Goal: Task Accomplishment & Management: Complete application form

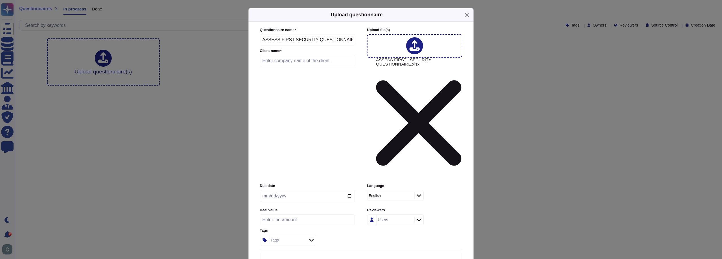
click at [384, 190] on div "English" at bounding box center [390, 195] width 45 height 10
click at [445, 184] on label "Language" at bounding box center [414, 186] width 95 height 4
click at [300, 66] on input "text" at bounding box center [307, 60] width 95 height 11
paste input "CACEIS"
type input "CACEIS"
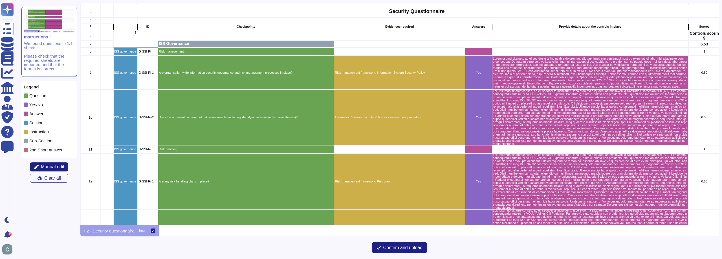
scroll to position [56, 0]
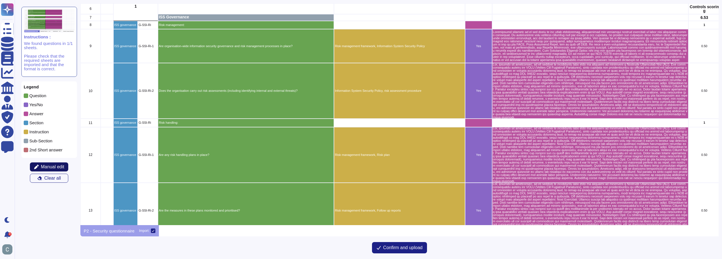
click at [47, 167] on span "Manual edit" at bounding box center [52, 166] width 23 height 5
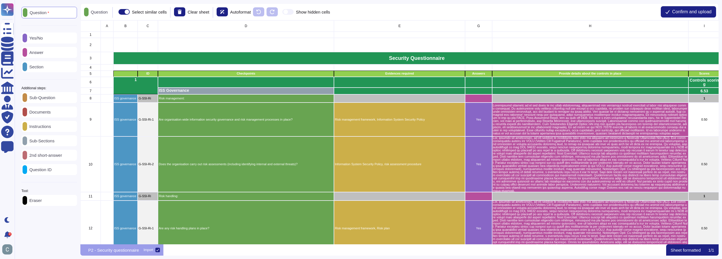
scroll to position [219, 634]
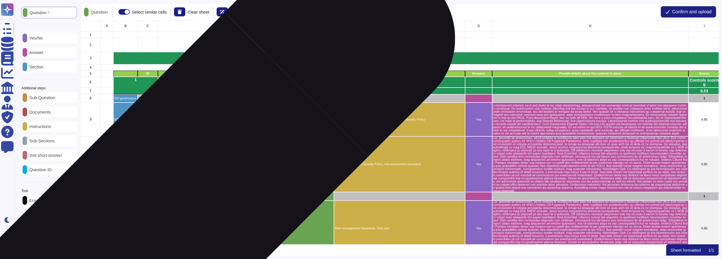
click at [186, 196] on p "Risk handling:" at bounding box center [246, 195] width 175 height 3
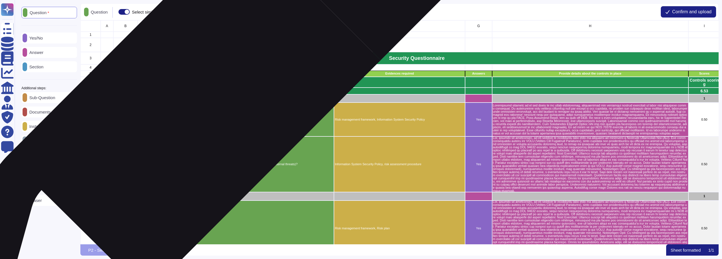
click at [204, 98] on p "Risk management:" at bounding box center [246, 98] width 175 height 3
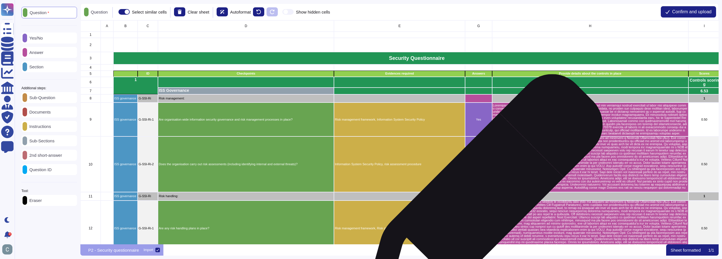
click at [480, 196] on div "grid" at bounding box center [478, 196] width 27 height 8
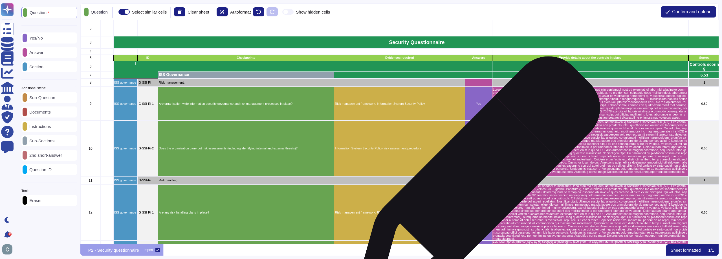
scroll to position [28, 0]
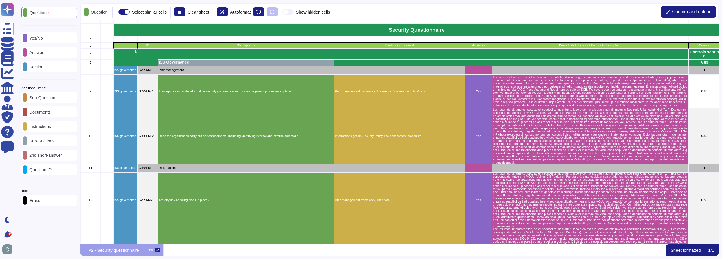
click at [40, 53] on p "Answer" at bounding box center [35, 52] width 16 height 4
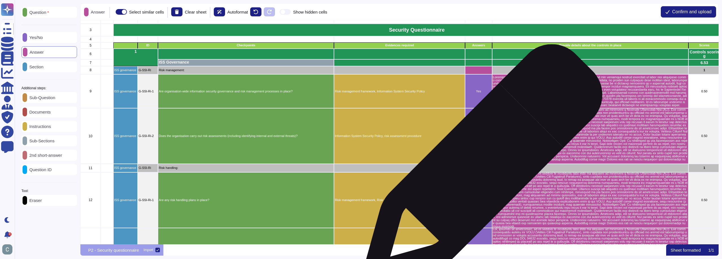
click at [480, 167] on div "grid" at bounding box center [478, 168] width 27 height 8
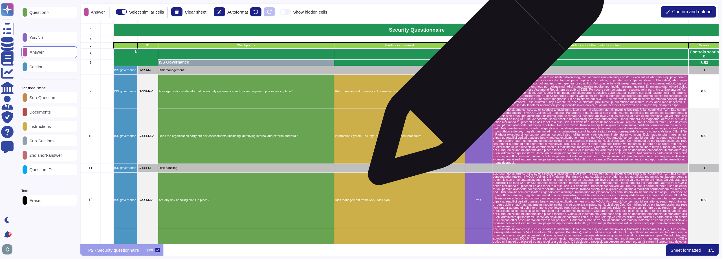
click at [484, 70] on div "grid" at bounding box center [478, 70] width 27 height 8
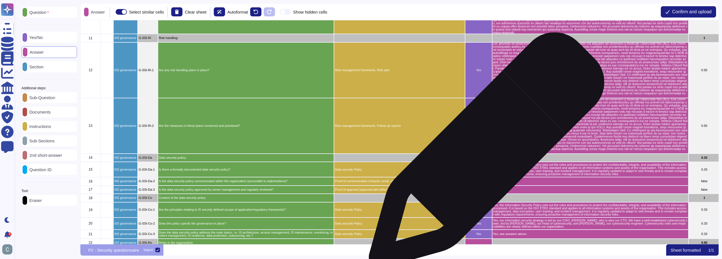
scroll to position [197, 0]
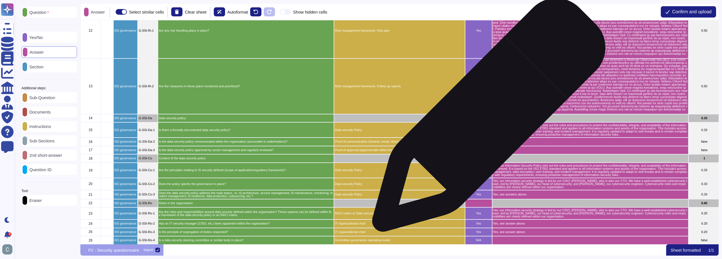
click at [486, 118] on div "grid" at bounding box center [478, 118] width 27 height 8
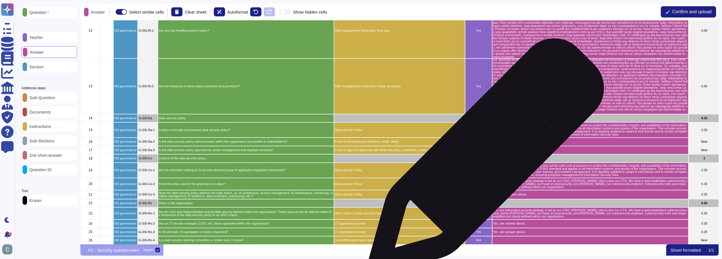
click at [484, 159] on div "grid" at bounding box center [478, 158] width 27 height 8
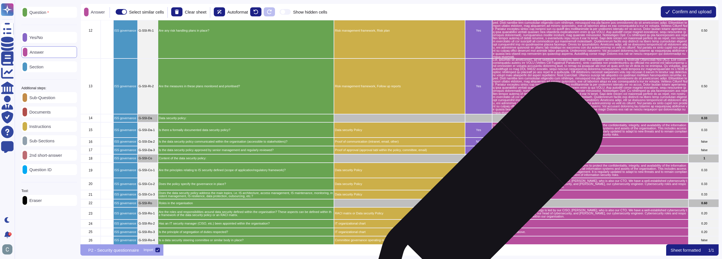
click at [482, 204] on div "grid" at bounding box center [478, 203] width 27 height 8
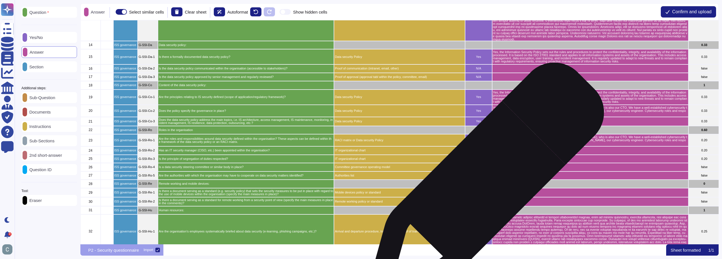
scroll to position [310, 0]
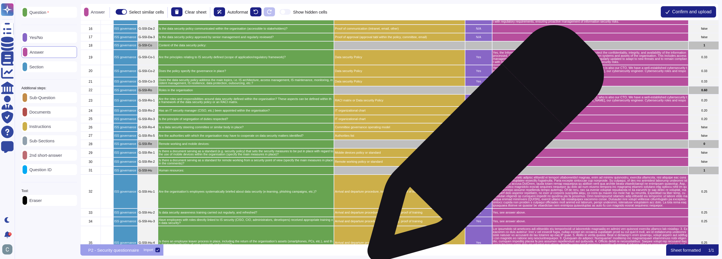
click at [484, 146] on div "grid" at bounding box center [478, 144] width 27 height 8
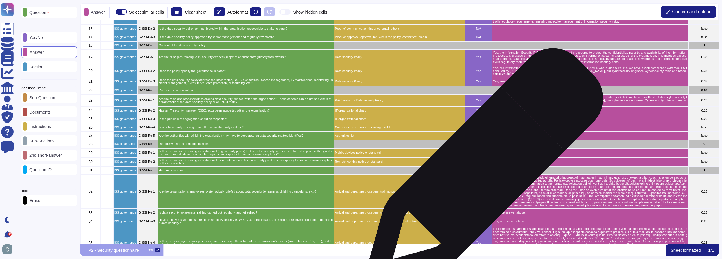
click at [482, 172] on div "grid" at bounding box center [478, 170] width 27 height 8
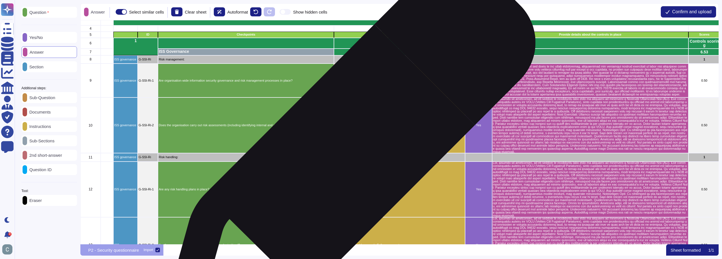
scroll to position [56, 0]
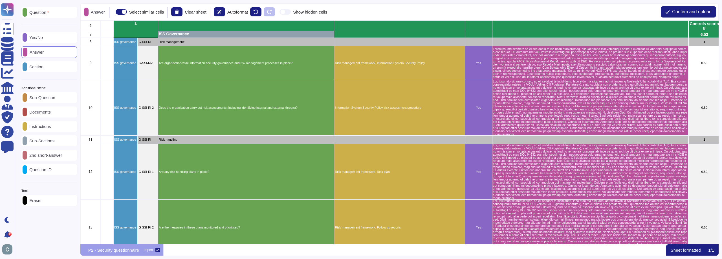
click at [47, 201] on div "Eraser" at bounding box center [49, 200] width 56 height 11
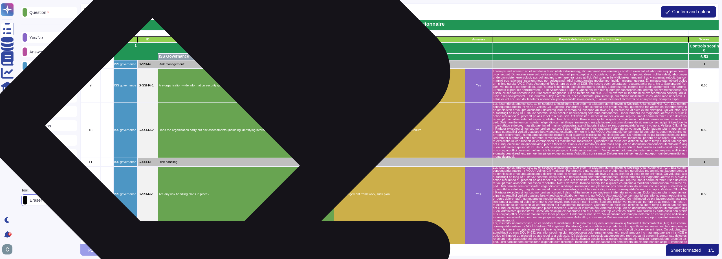
scroll to position [0, 0]
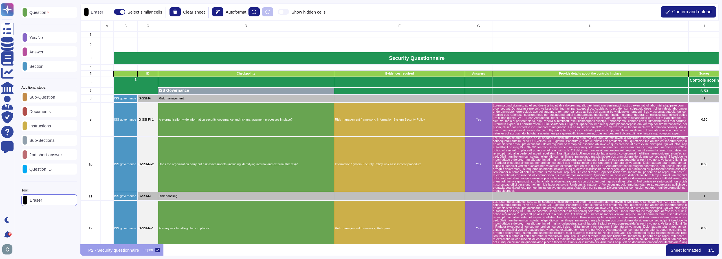
click at [101, 11] on p "Eraser" at bounding box center [96, 12] width 15 height 4
click at [256, 11] on icon at bounding box center [254, 12] width 5 height 5
click at [181, 15] on button at bounding box center [175, 11] width 11 height 9
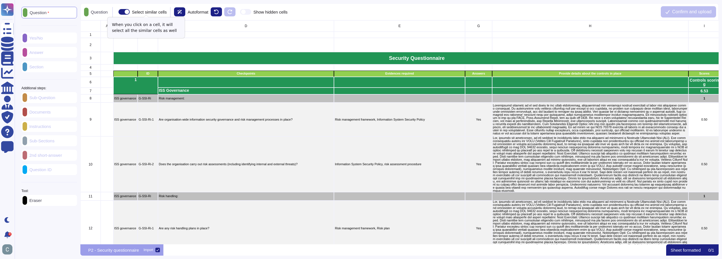
click at [129, 12] on span at bounding box center [123, 12] width 11 height 6
click at [116, 12] on input "Select similar cells" at bounding box center [116, 12] width 0 height 0
click at [219, 11] on icon at bounding box center [216, 12] width 5 height 5
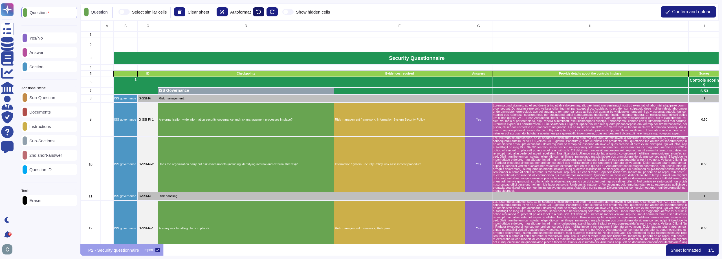
click at [260, 13] on button at bounding box center [258, 11] width 11 height 9
click at [275, 14] on icon at bounding box center [272, 12] width 5 height 5
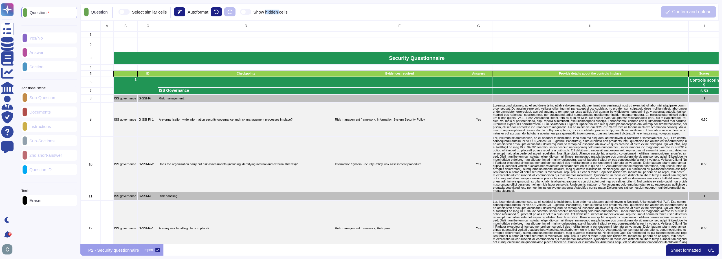
click at [278, 14] on div "Show hidden cells" at bounding box center [271, 12] width 34 height 4
click at [238, 12] on input "Show hidden cells" at bounding box center [238, 12] width 0 height 0
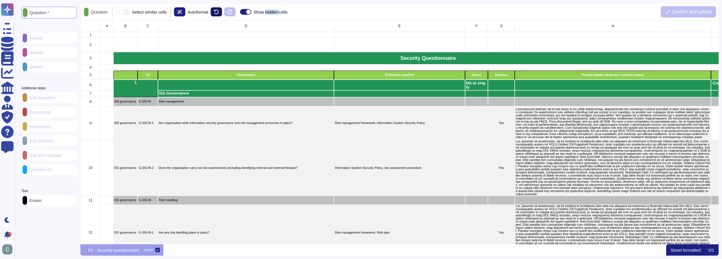
click at [219, 12] on icon at bounding box center [216, 12] width 5 height 5
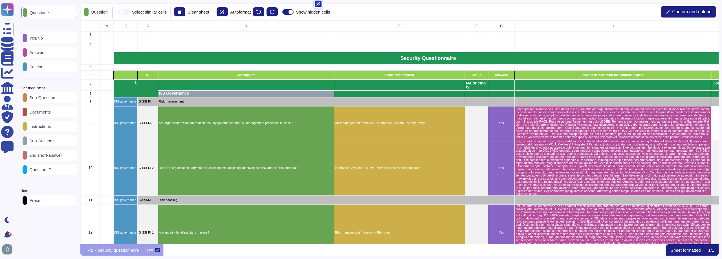
click at [294, 13] on span at bounding box center [287, 12] width 11 height 6
click at [280, 12] on input "Show hidden cells" at bounding box center [280, 12] width 0 height 0
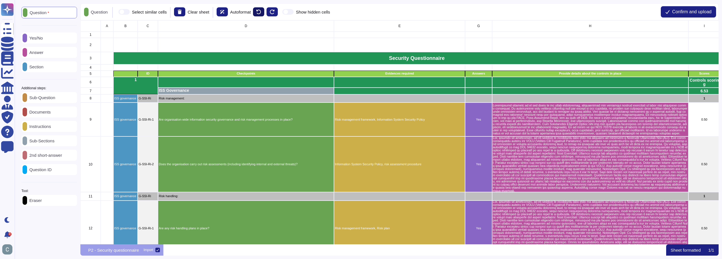
click at [261, 13] on icon at bounding box center [258, 12] width 5 height 5
click at [275, 12] on icon at bounding box center [272, 12] width 5 height 5
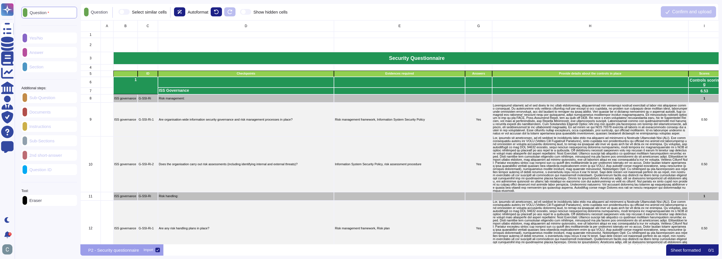
drag, startPoint x: 223, startPoint y: 13, endPoint x: 240, endPoint y: 13, distance: 16.9
click at [222, 14] on button at bounding box center [216, 11] width 11 height 9
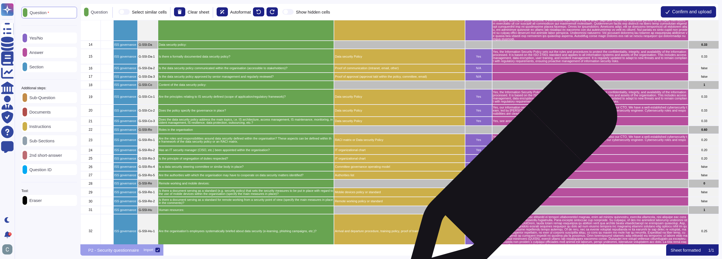
scroll to position [339, 0]
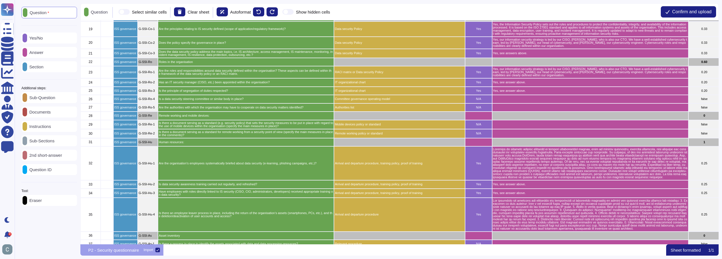
click at [46, 206] on div "Eraser" at bounding box center [49, 200] width 56 height 11
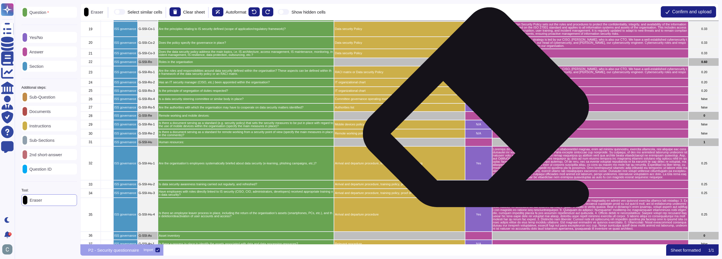
click at [478, 117] on div "grid" at bounding box center [478, 115] width 27 height 8
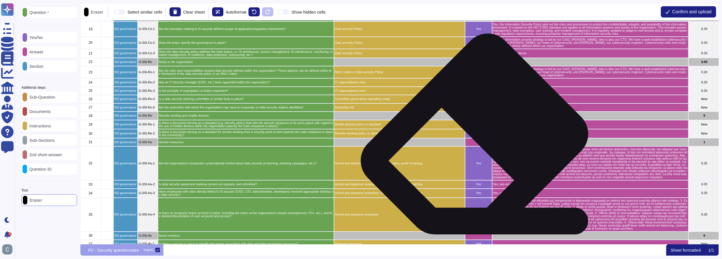
click at [479, 144] on div "grid" at bounding box center [478, 142] width 27 height 8
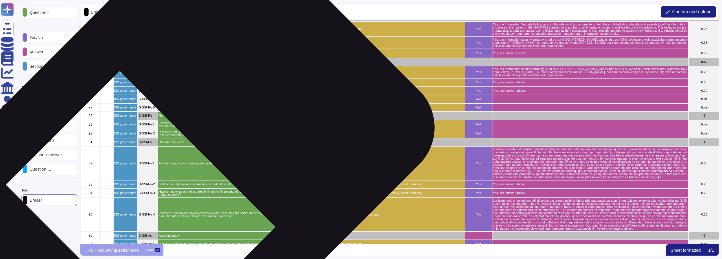
click at [203, 144] on div "Human resources:" at bounding box center [246, 142] width 176 height 8
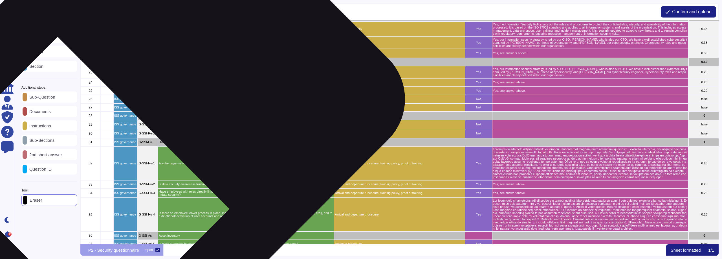
click at [149, 118] on div "G-SSI-Re" at bounding box center [148, 115] width 20 height 8
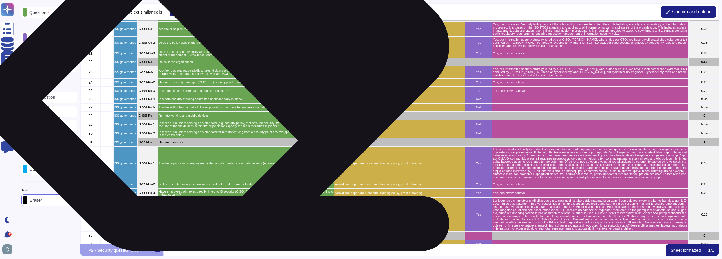
click at [229, 62] on p "Roles in the organisation" at bounding box center [246, 61] width 175 height 3
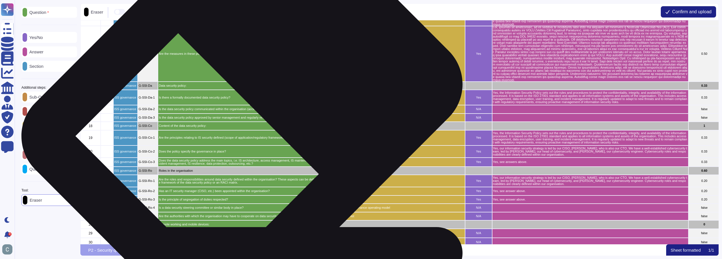
scroll to position [197, 0]
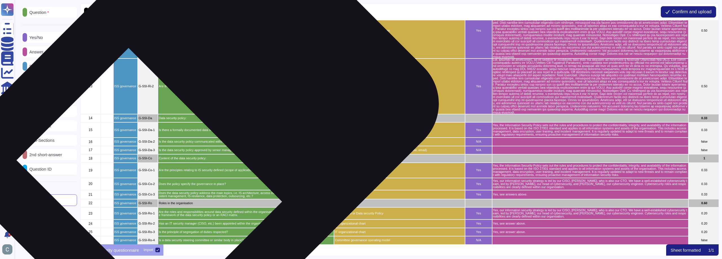
click at [210, 120] on div "Data security policy:" at bounding box center [246, 118] width 176 height 8
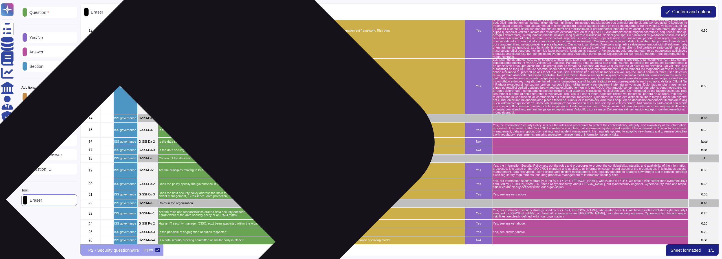
click at [203, 159] on p "Content of the data security policy:" at bounding box center [246, 158] width 175 height 3
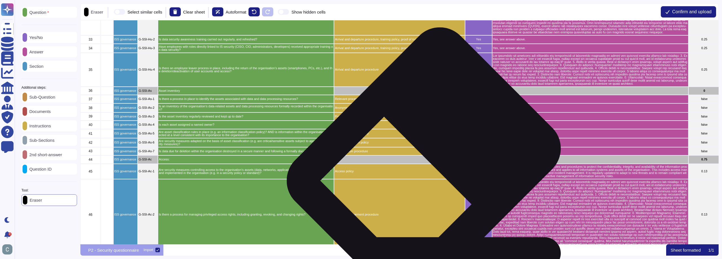
scroll to position [564, 0]
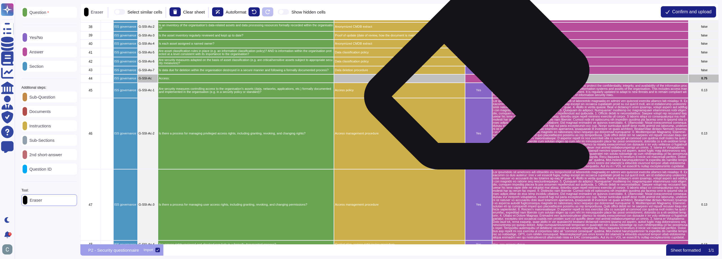
click at [481, 79] on div "grid" at bounding box center [478, 78] width 27 height 8
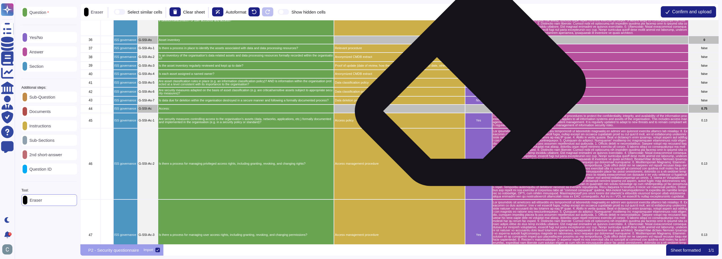
scroll to position [480, 0]
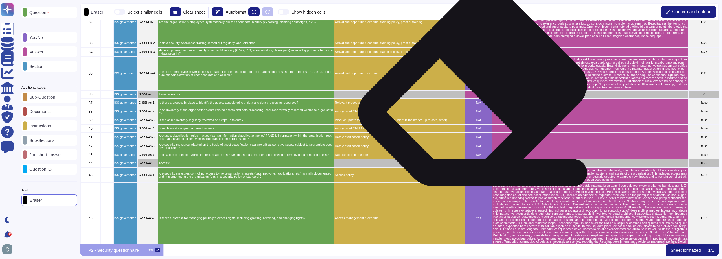
click at [477, 95] on div "grid" at bounding box center [478, 94] width 27 height 8
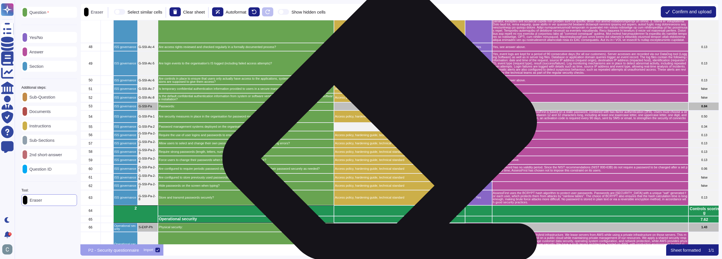
scroll to position [762, 0]
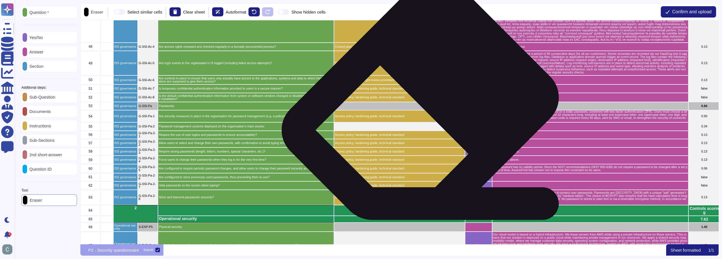
click at [426, 109] on div "grid" at bounding box center [399, 106] width 131 height 8
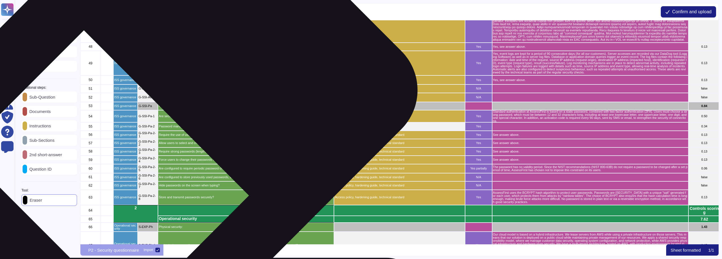
click at [172, 108] on div "Passwords:" at bounding box center [246, 106] width 176 height 8
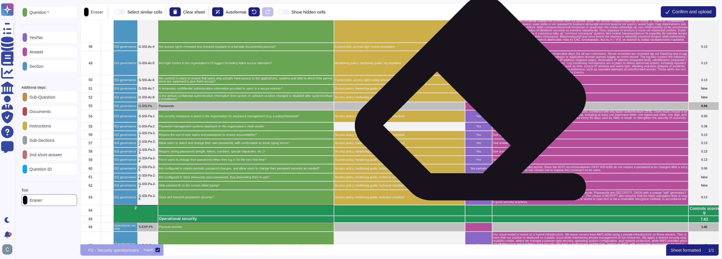
click at [475, 108] on div "grid" at bounding box center [478, 106] width 27 height 8
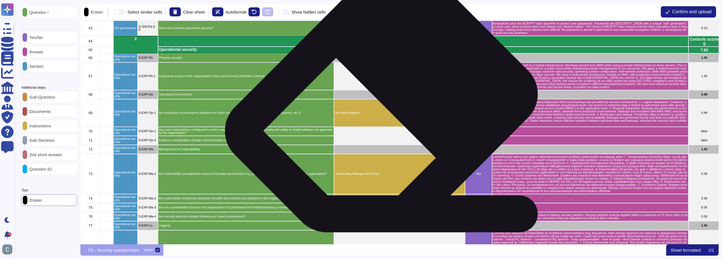
scroll to position [931, 0]
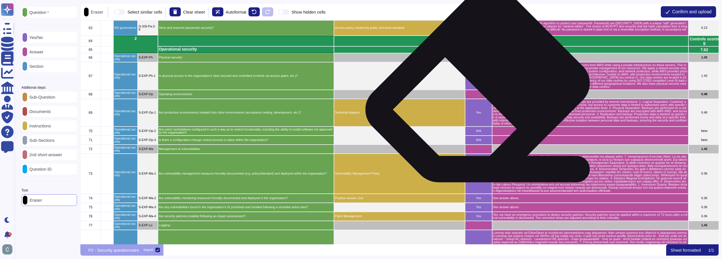
click at [482, 93] on div "grid" at bounding box center [478, 94] width 27 height 9
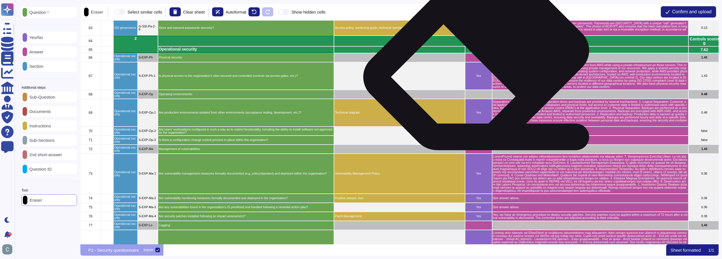
click at [480, 60] on div "grid" at bounding box center [478, 57] width 27 height 9
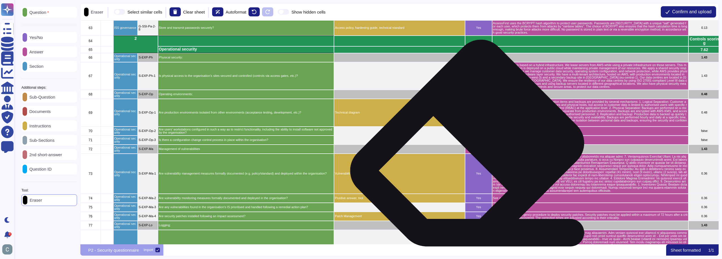
click at [472, 153] on div "grid" at bounding box center [478, 148] width 27 height 9
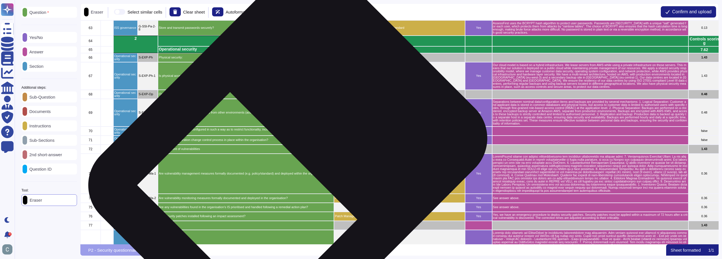
click at [297, 153] on div "Management of vulnerabilities" at bounding box center [246, 148] width 176 height 9
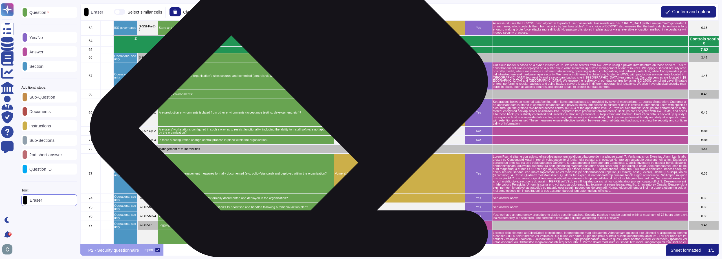
click at [298, 96] on div "Operating environments:" at bounding box center [246, 94] width 176 height 9
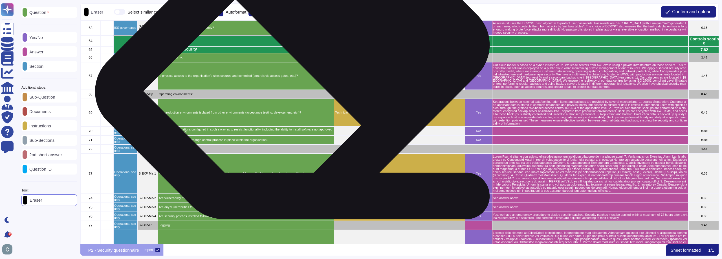
click at [302, 58] on p "Physical security:" at bounding box center [246, 57] width 175 height 3
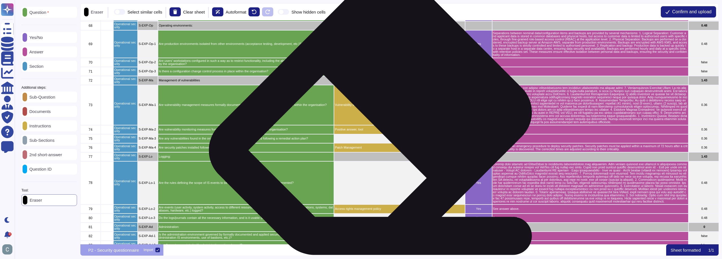
scroll to position [1016, 0]
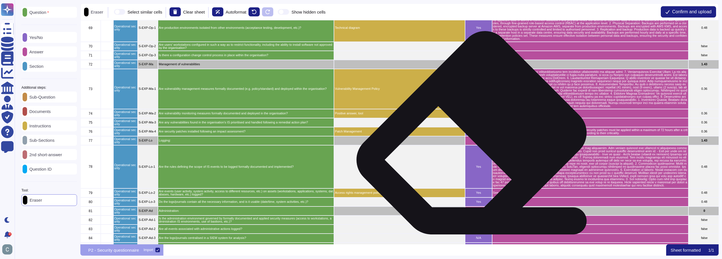
click at [476, 142] on div "grid" at bounding box center [478, 140] width 27 height 9
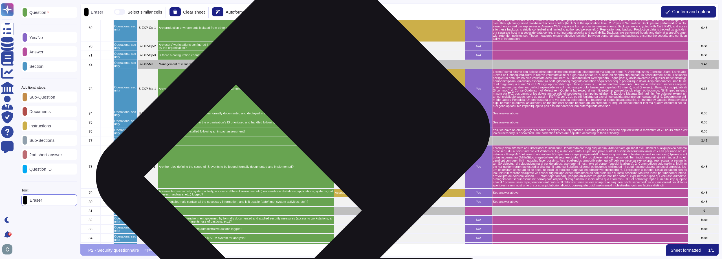
click at [302, 144] on div "Logging:" at bounding box center [246, 140] width 176 height 9
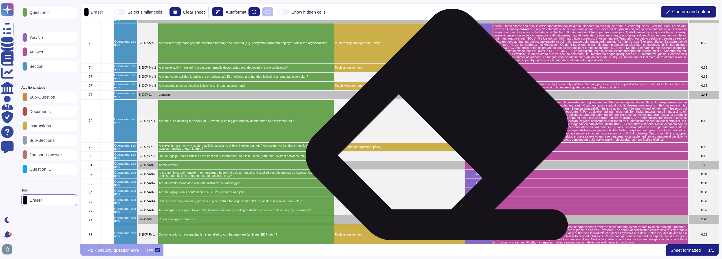
scroll to position [1072, 0]
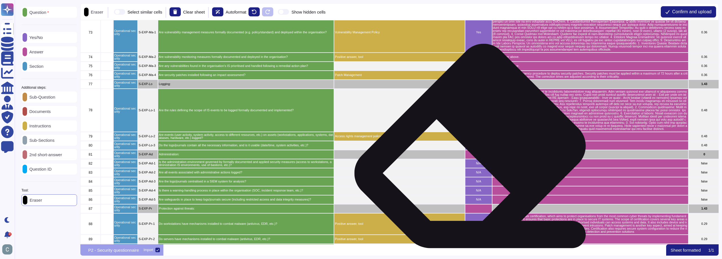
click at [474, 156] on div "grid" at bounding box center [478, 154] width 27 height 9
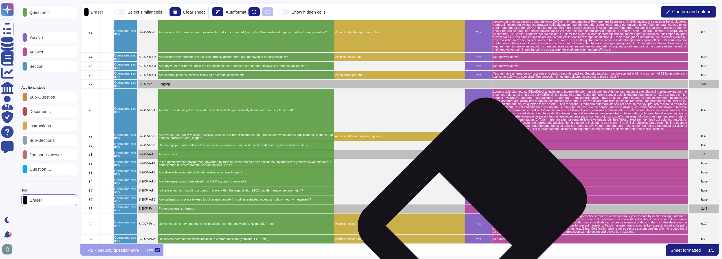
click at [477, 209] on div "grid" at bounding box center [478, 208] width 27 height 9
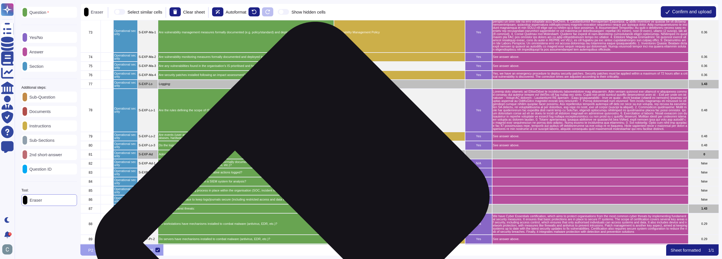
click at [302, 210] on div "Protection against threats:" at bounding box center [246, 208] width 176 height 9
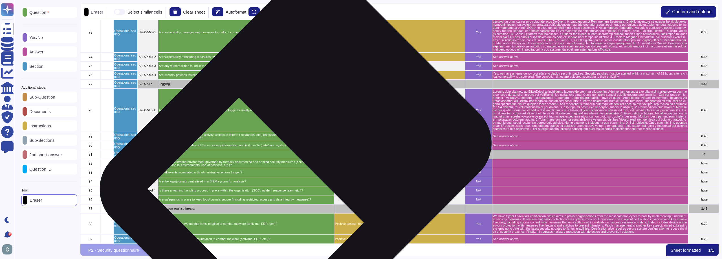
click at [305, 157] on div "Administration:" at bounding box center [246, 154] width 176 height 9
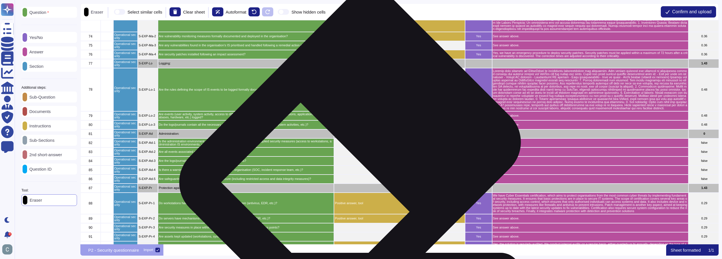
scroll to position [1213, 0]
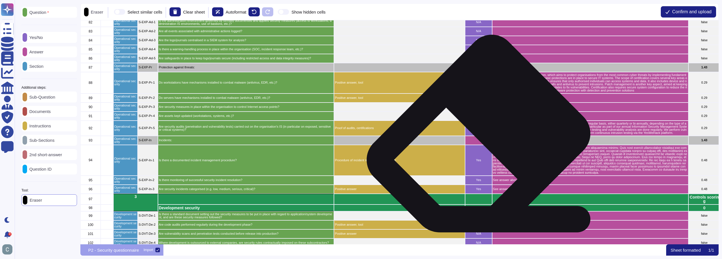
click at [481, 143] on div "grid" at bounding box center [478, 140] width 27 height 9
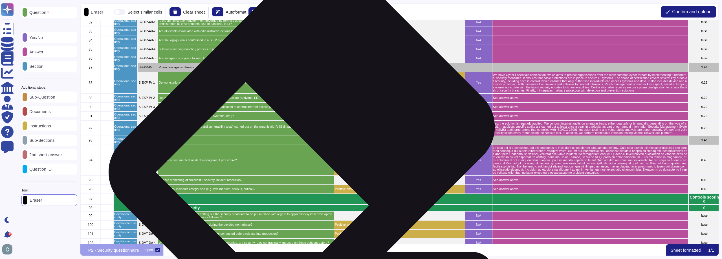
click at [311, 141] on p "Incidents:" at bounding box center [246, 140] width 175 height 3
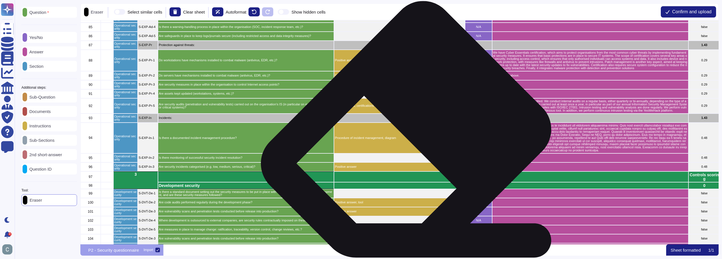
scroll to position [1298, 0]
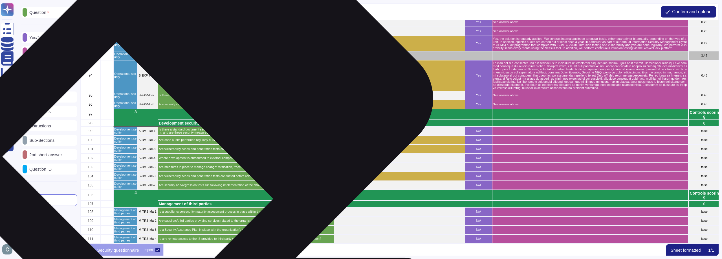
click at [200, 115] on div "grid" at bounding box center [246, 114] width 176 height 11
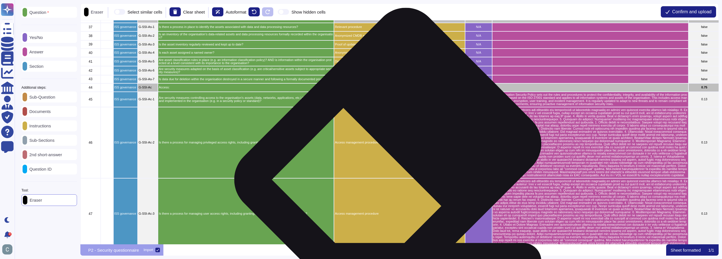
scroll to position [481, 0]
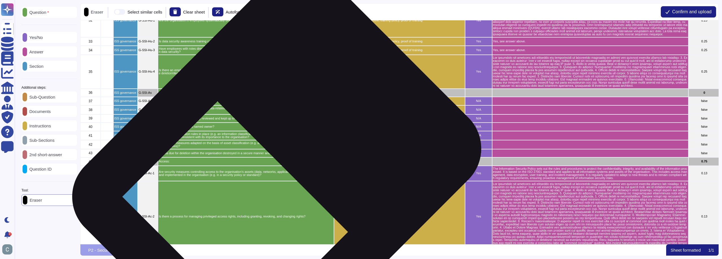
click at [287, 163] on div "Access:" at bounding box center [246, 161] width 176 height 8
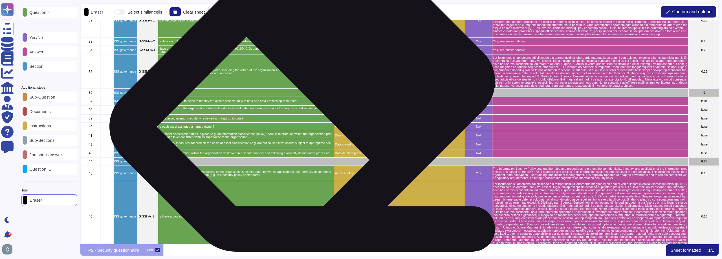
click at [312, 94] on div "Asset inventory" at bounding box center [246, 93] width 176 height 8
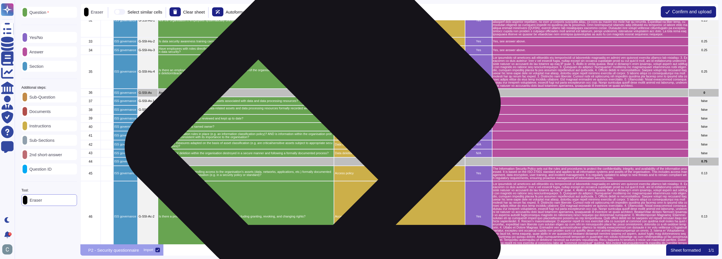
scroll to position [368, 0]
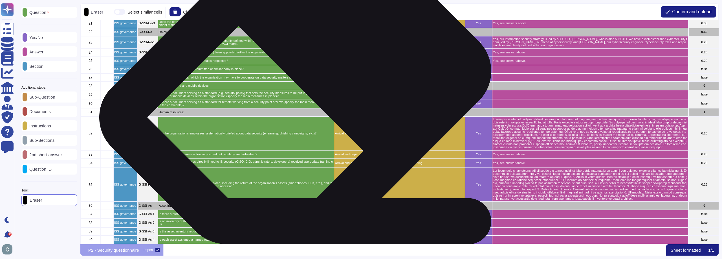
click at [305, 87] on p "Remote working and mobile devices:" at bounding box center [246, 85] width 175 height 3
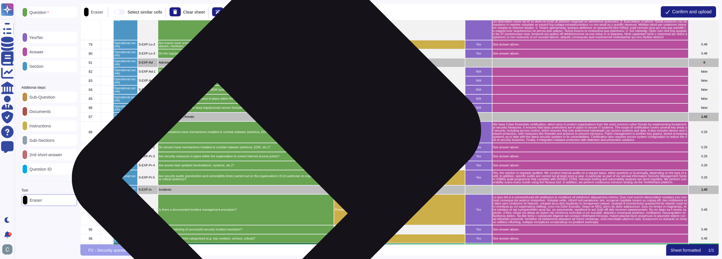
scroll to position [1072, 0]
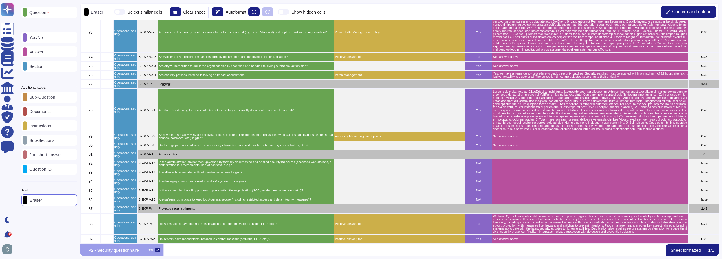
click at [50, 98] on p "Sub-Question" at bounding box center [41, 97] width 28 height 4
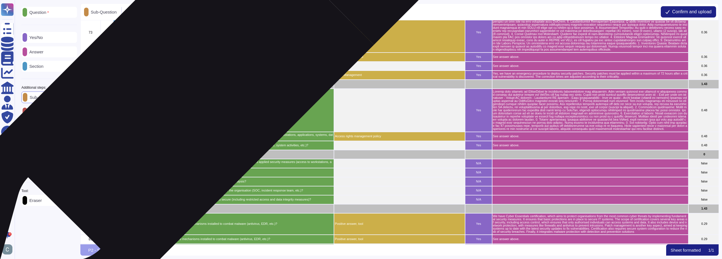
click at [194, 84] on p "Logging:" at bounding box center [246, 83] width 175 height 3
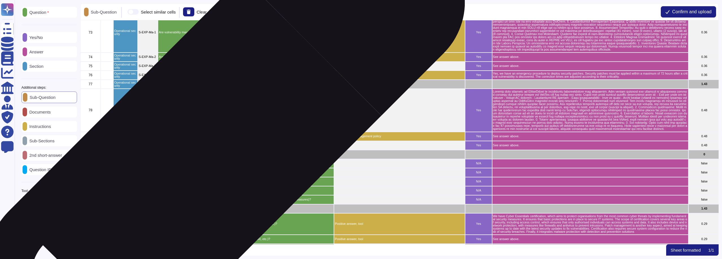
click at [205, 153] on p "Administration:" at bounding box center [246, 154] width 175 height 3
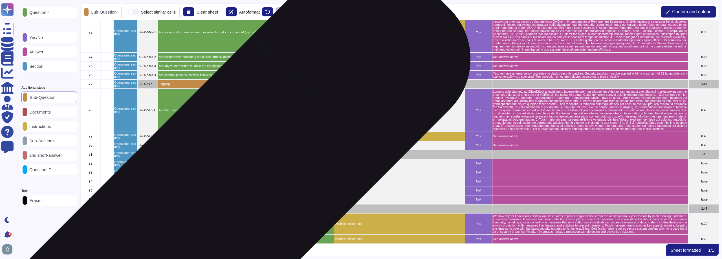
click at [217, 210] on p "Protection against threats:" at bounding box center [246, 208] width 175 height 3
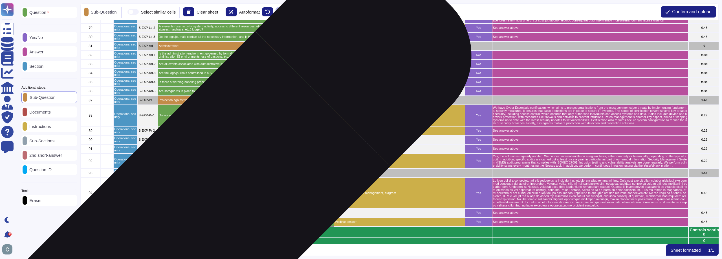
scroll to position [1185, 0]
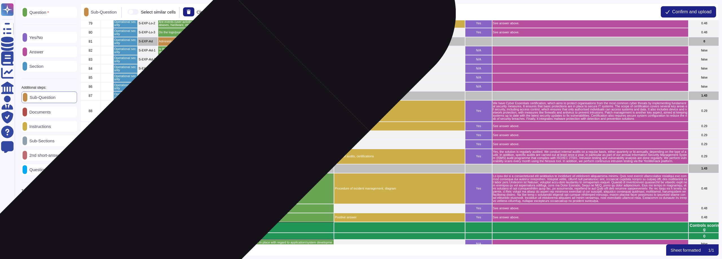
click at [187, 170] on div "Incidents:" at bounding box center [246, 168] width 176 height 9
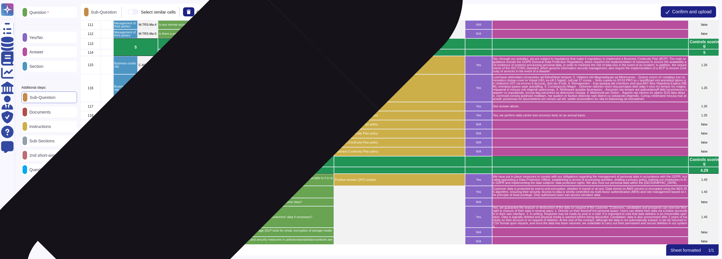
scroll to position [1441, 0]
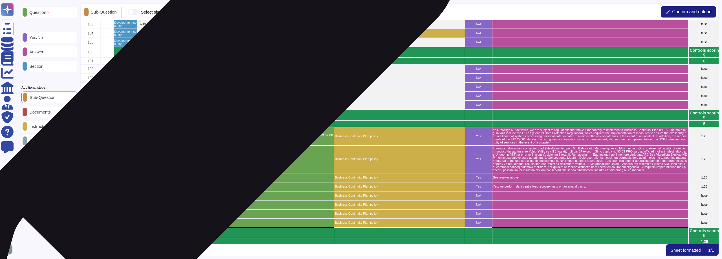
click at [191, 124] on p "Business continuity" at bounding box center [246, 124] width 175 height 4
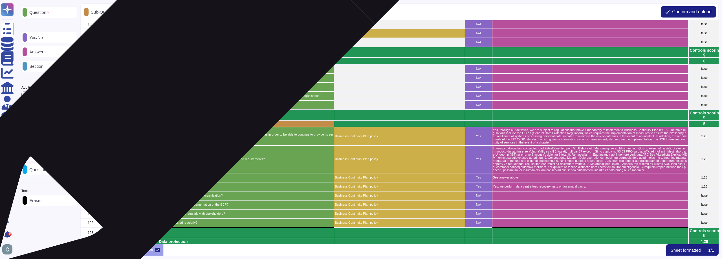
click at [196, 63] on p "Management of third parties" at bounding box center [246, 61] width 175 height 4
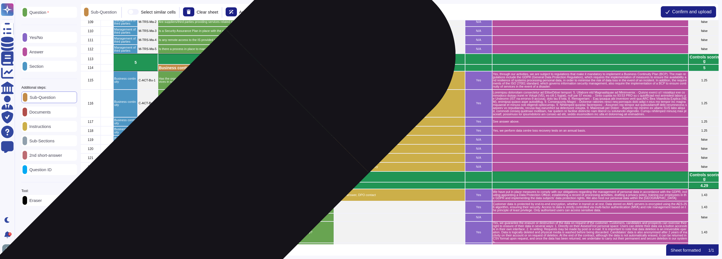
scroll to position [1497, 0]
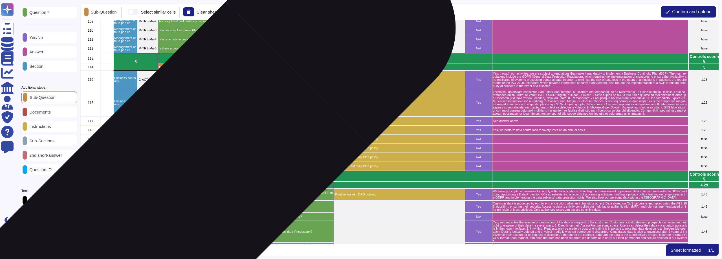
click at [187, 185] on p "Data protection" at bounding box center [246, 185] width 175 height 4
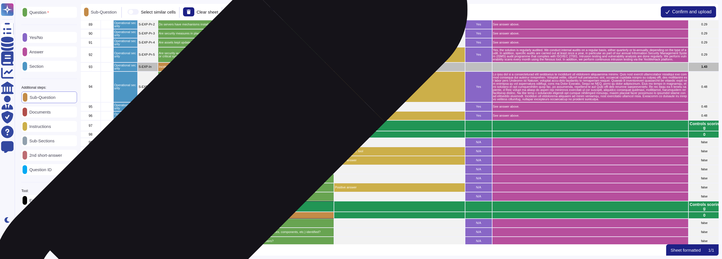
scroll to position [1215, 0]
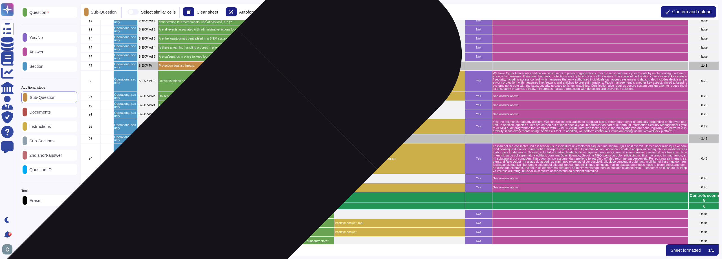
click at [199, 207] on p "Development security" at bounding box center [246, 206] width 175 height 4
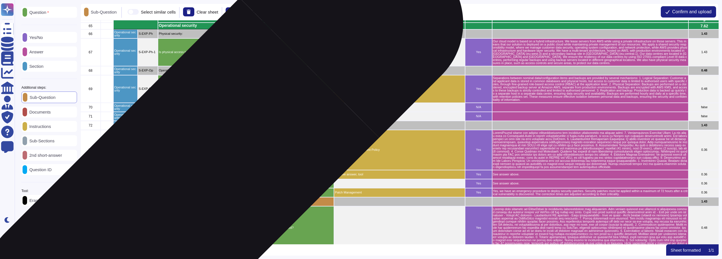
scroll to position [904, 0]
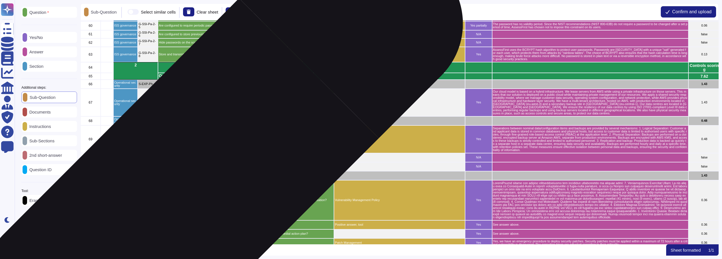
click at [201, 176] on p "Management of vulnerabilities" at bounding box center [246, 175] width 175 height 3
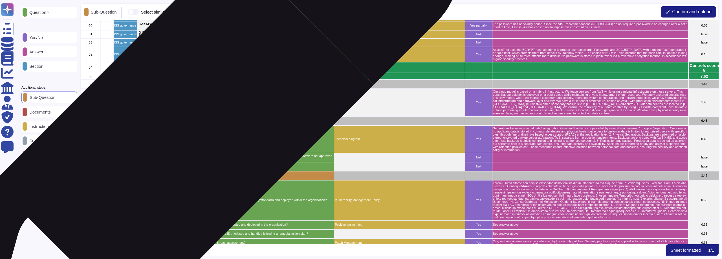
click at [193, 123] on div "Operating environments:" at bounding box center [246, 120] width 176 height 9
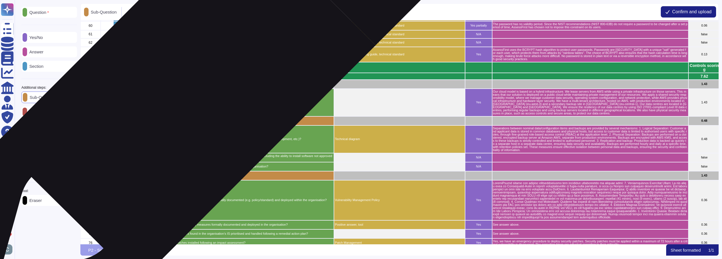
click at [197, 84] on p "Physical security:" at bounding box center [246, 83] width 175 height 3
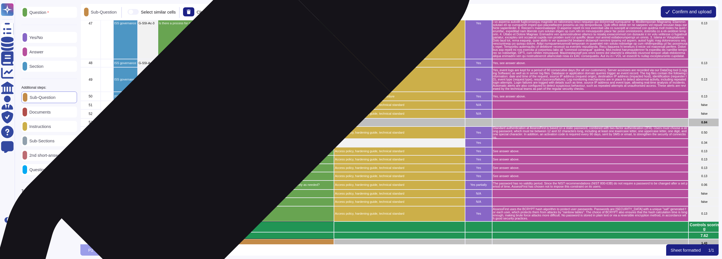
scroll to position [735, 0]
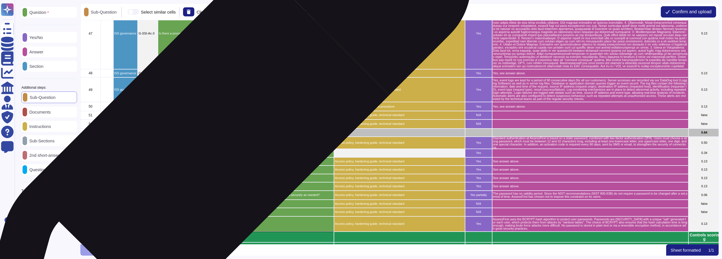
click at [218, 132] on p "Passwords:" at bounding box center [246, 132] width 175 height 3
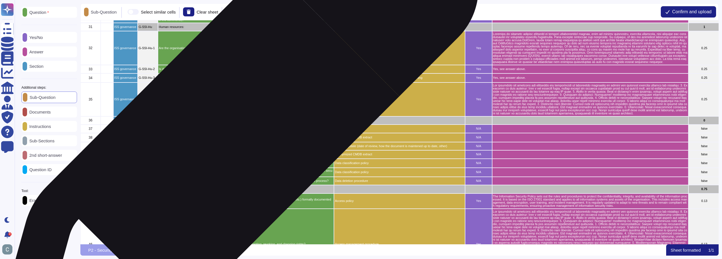
scroll to position [453, 0]
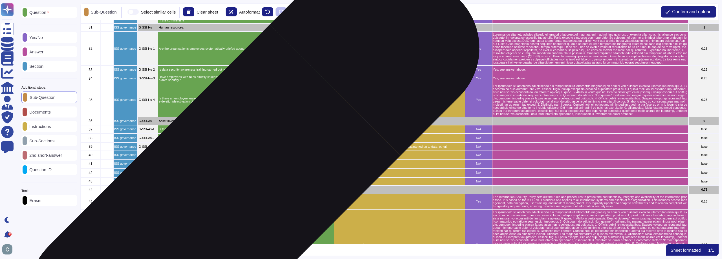
click at [234, 191] on div "Access:" at bounding box center [246, 189] width 176 height 8
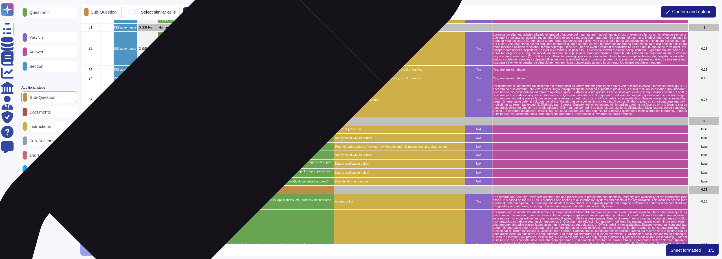
click at [210, 122] on div "Asset inventory" at bounding box center [246, 121] width 176 height 8
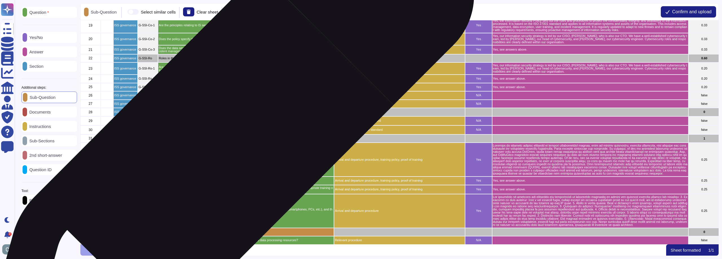
scroll to position [340, 0]
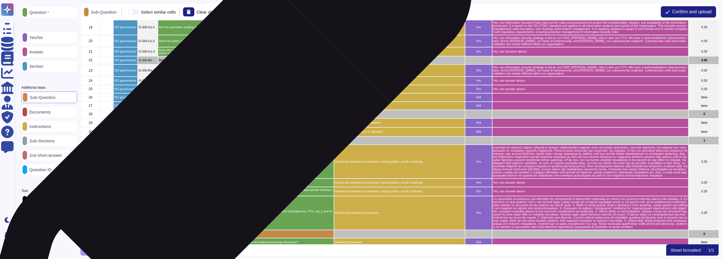
click at [219, 141] on p "Human resources:" at bounding box center [246, 140] width 175 height 3
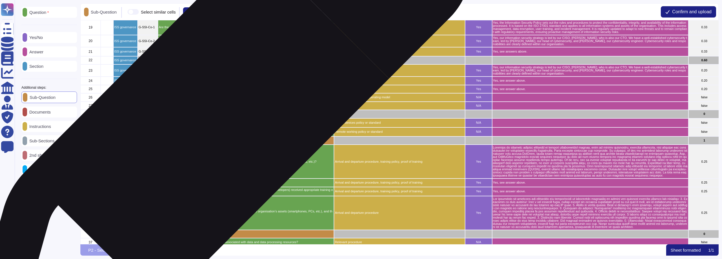
click at [217, 114] on p "Remote working and mobile devices:" at bounding box center [246, 113] width 175 height 3
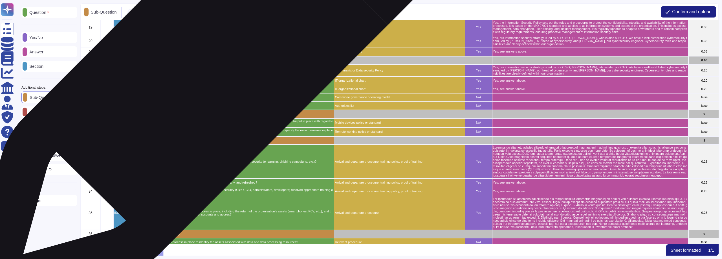
click at [216, 62] on div "Roles in the organisation" at bounding box center [246, 60] width 176 height 8
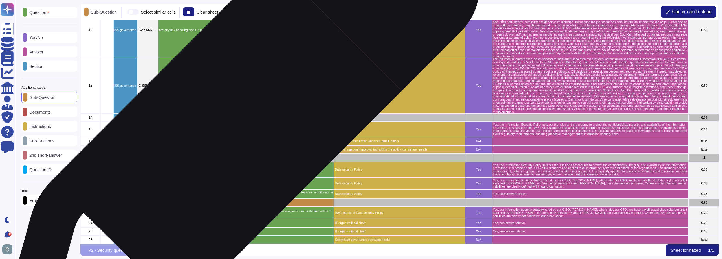
scroll to position [171, 0]
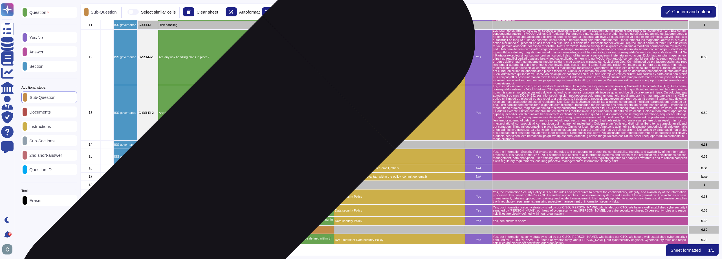
click at [226, 185] on p "Content of the data security policy:" at bounding box center [246, 184] width 175 height 3
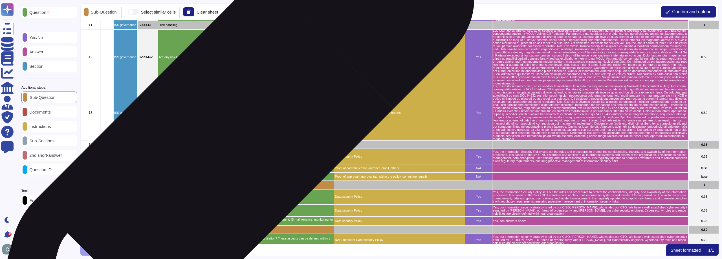
click at [224, 145] on p "Data security policy:" at bounding box center [246, 144] width 175 height 3
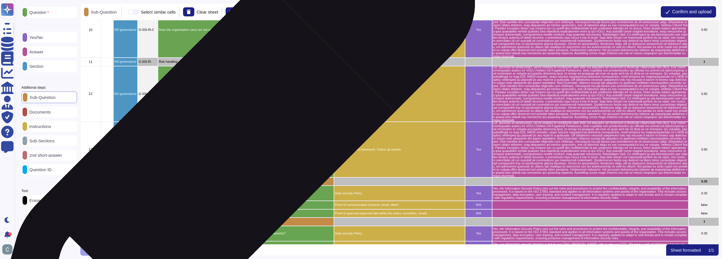
scroll to position [58, 0]
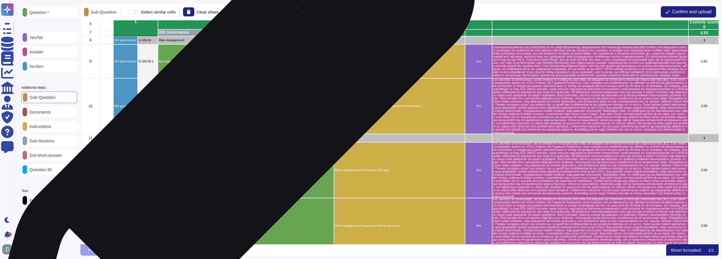
click at [225, 139] on p "Risk handling:" at bounding box center [246, 137] width 175 height 3
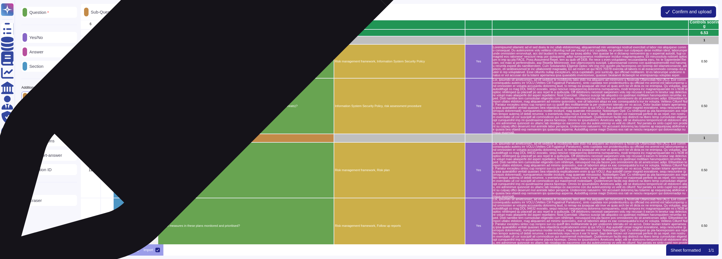
click at [214, 44] on div "Risk management:" at bounding box center [246, 40] width 176 height 8
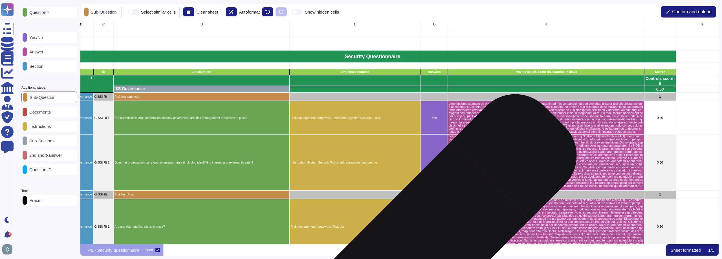
scroll to position [2, 43]
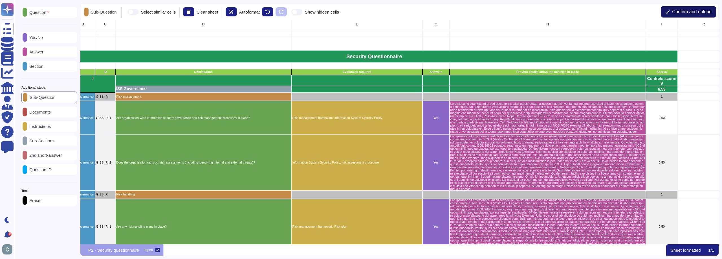
click at [676, 10] on span "Confirm and upload" at bounding box center [691, 12] width 39 height 5
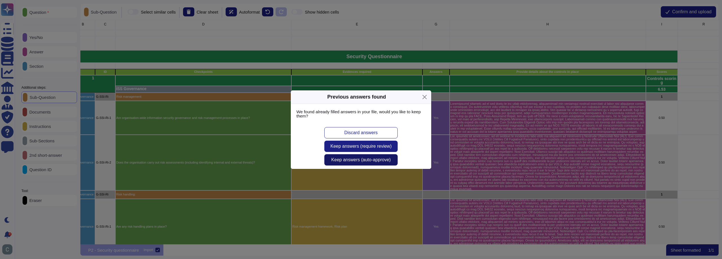
click at [377, 159] on span "Keep answers (auto-approve)" at bounding box center [361, 159] width 60 height 5
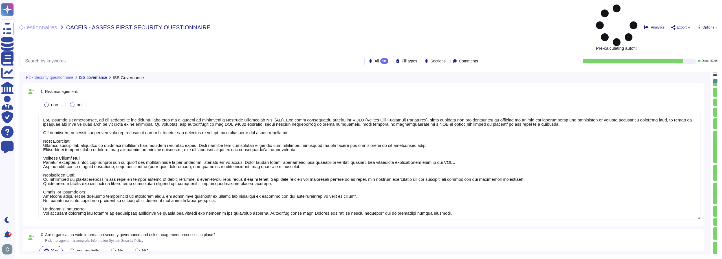
type textarea "Yes, through our activities, we are subject to regulations that make it mandato…"
type textarea "Information security is at the heart of our value proposition, guaranteeing our…"
type textarea "Yes, through our activities, we are subject to regulations that make it mandato…"
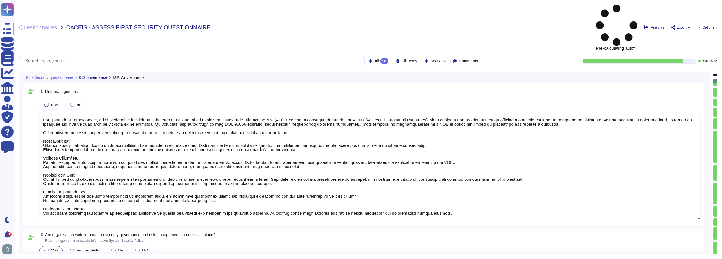
type textarea "Yes, through our activities, we are subject to regulations that make it mandato…"
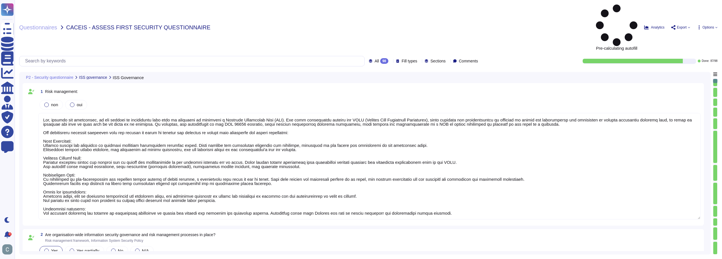
type textarea "Yes, through our activities, we are subject to regulations that make it mandato…"
click at [380, 58] on div "98" at bounding box center [384, 61] width 8 height 6
click at [377, 47] on div "To do 11" at bounding box center [384, 50] width 46 height 6
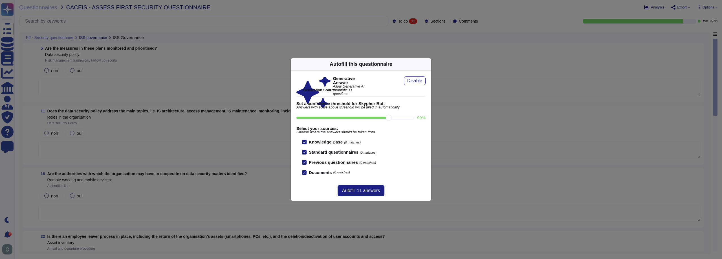
click at [390, 117] on input "90 %" at bounding box center [355, 118] width 117 height 2
type input "90"
click at [360, 188] on span "Autofill 11 answers" at bounding box center [361, 190] width 38 height 5
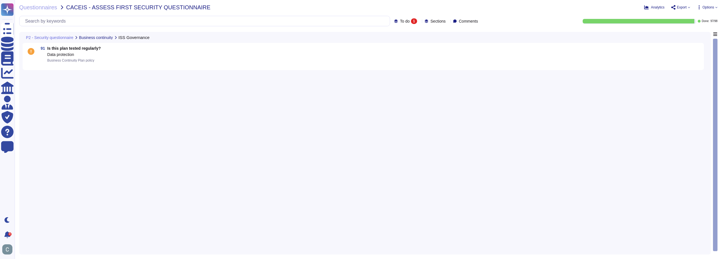
click at [408, 22] on div "To do 1" at bounding box center [406, 21] width 25 height 6
click at [421, 61] on div "Done 97" at bounding box center [414, 64] width 46 height 6
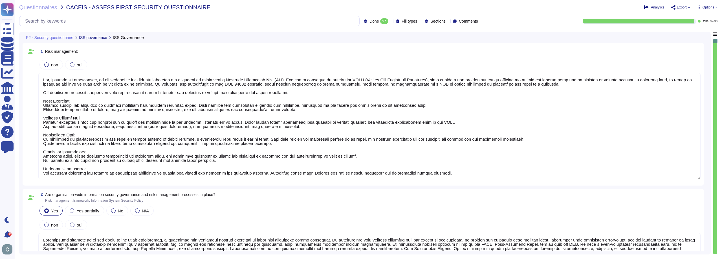
type textarea "Information security is at the heart of our value proposition, guaranteeing our…"
type textarea "Yes, through our activities, we are subject to regulations that make it mandato…"
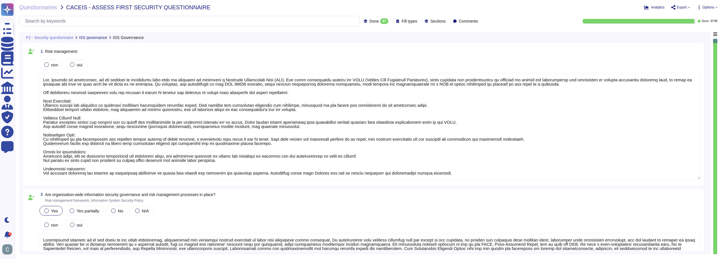
scroll to position [1, 0]
type textarea "Yes, through our activities, we are subject to regulations that make it mandato…"
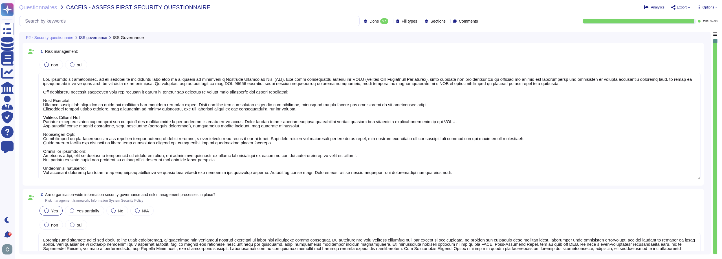
type textarea "Yes, through our activities, we are subject to regulations that make it mandato…"
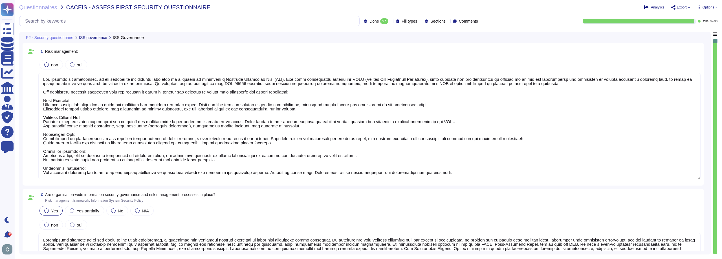
type textarea "Yes, through our activities, we are subject to regulations that make it mandato…"
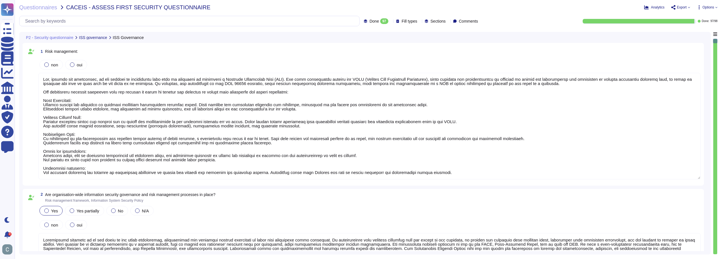
type textarea "Yes, through our activities, we are subject to regulations that make it mandato…"
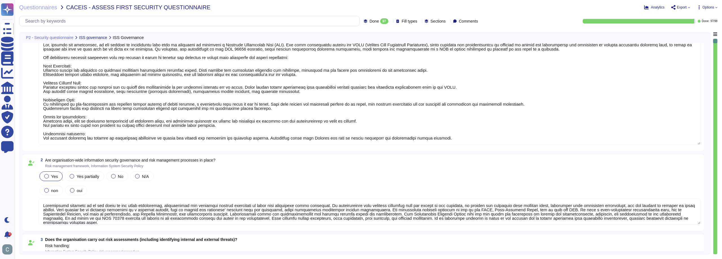
type textarea "Yes, through our activities, we are subject to regulations that make it mandato…"
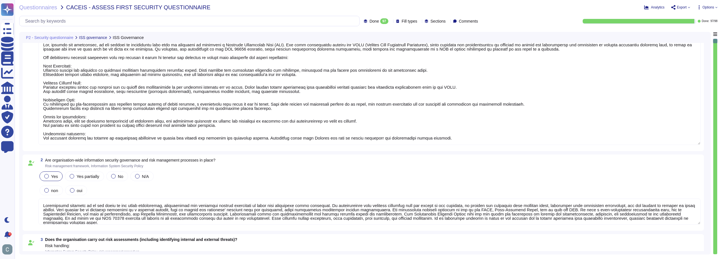
type textarea "Yes, through our activities, we are subject to regulations that make it mandato…"
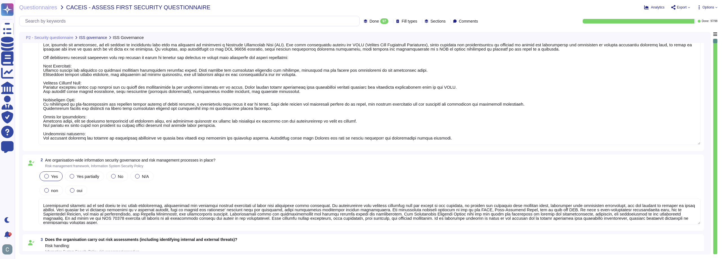
type textarea "Yes, through our activities, we are subject to regulations that make it mandato…"
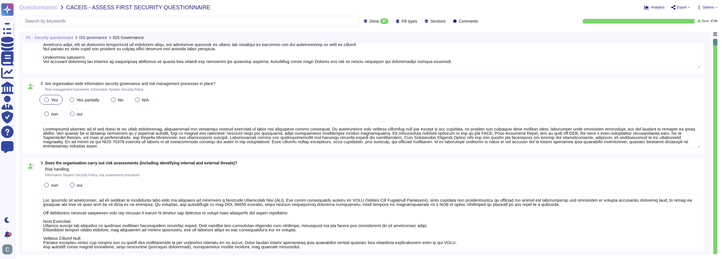
type textarea "Yes, through our activities, we are subject to regulations that make it mandato…"
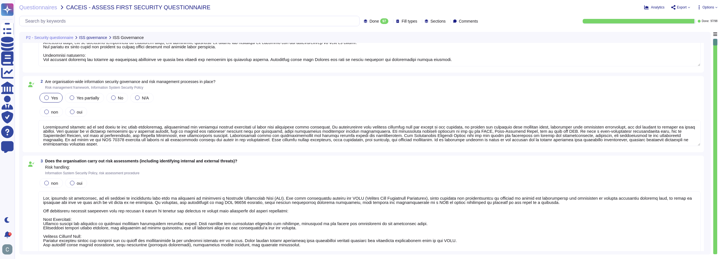
type textarea "Yes, through our activities, we are subject to regulations that make it mandato…"
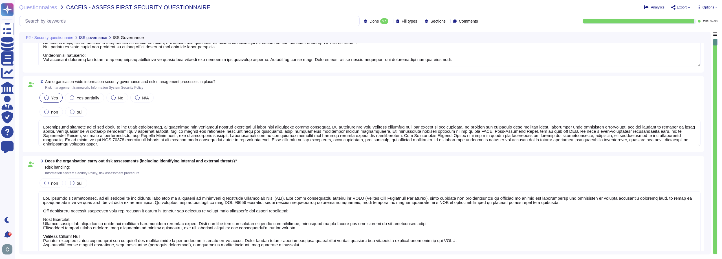
type textarea "Yes, through our activities, we are subject to regulations that make it mandato…"
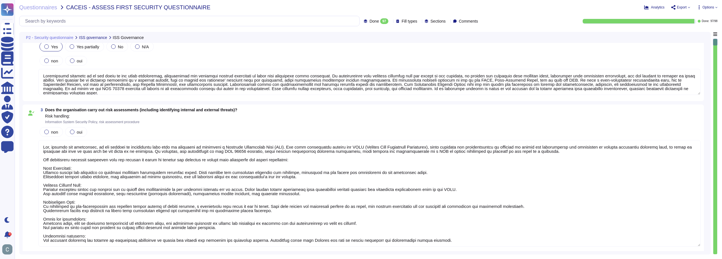
type textarea "Yes, through our activities, we are subject to regulations that make it mandato…"
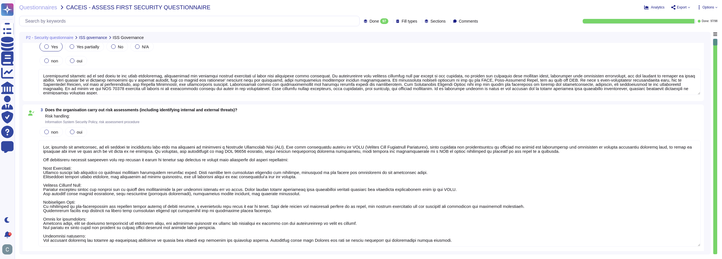
type textarea "Yes, through our activities, we are subject to regulations that make it mandato…"
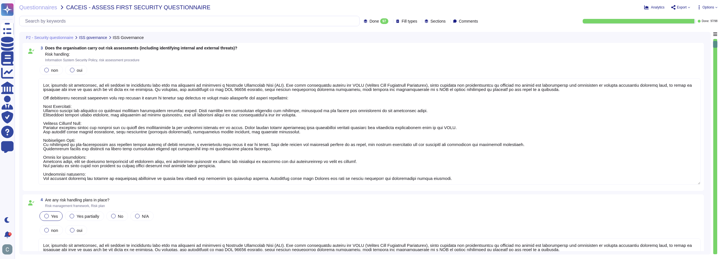
type textarea "Yes, the measures in the plans are monitored and prioritized. The process inclu…"
type textarea "Yes, through our activities, we are subject to regulations that make it mandato…"
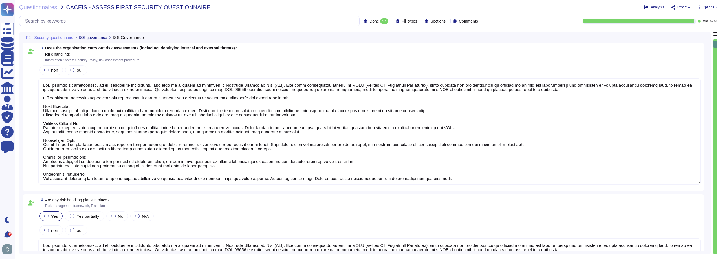
type textarea "Yes, through our activities, we are subject to regulations that make it mandato…"
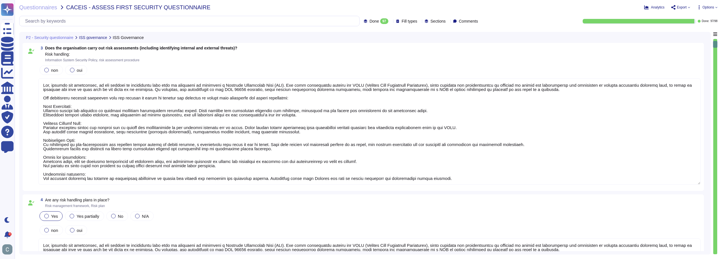
type textarea "Yes, through our activities, we are subject to regulations that make it mandato…"
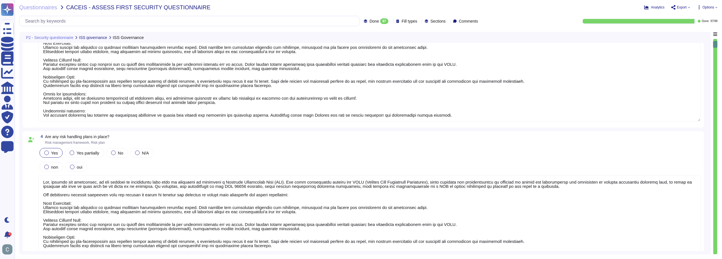
type textarea "Yes, through our activities, we are subject to regulations that make it mandato…"
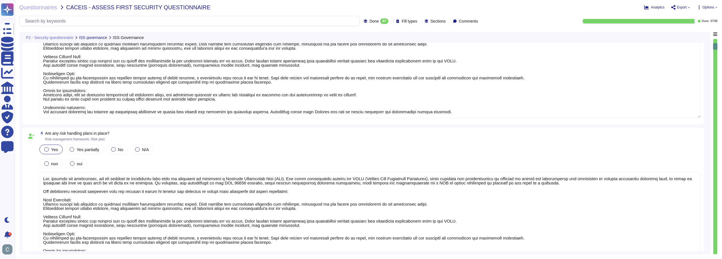
type textarea "Yes, the Information Security Policy sets out the rules and procedures to prote…"
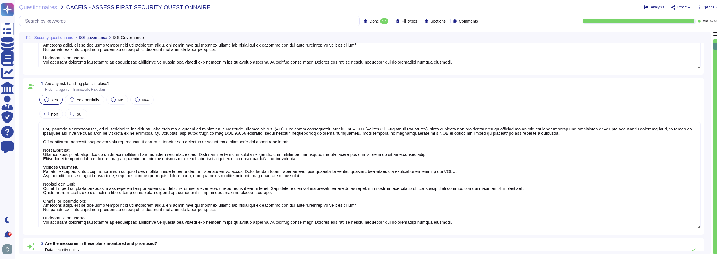
type textarea "Yes, through our activities, we are subject to regulations that make it mandato…"
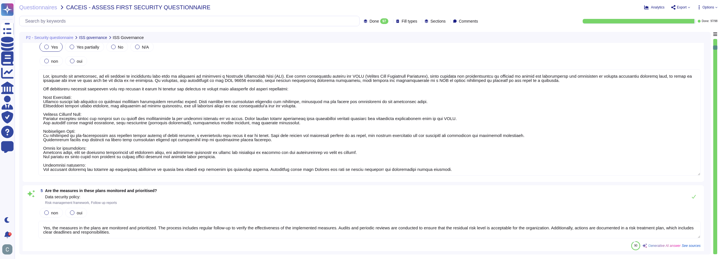
type textarea "Yes, through our activities, we are subject to regulations that make it mandato…"
type textarea "Yes, see answers above."
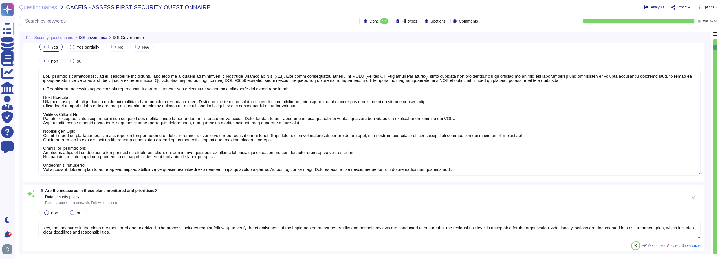
type textarea "Yes, through our activities, we are subject to regulations that make it mandato…"
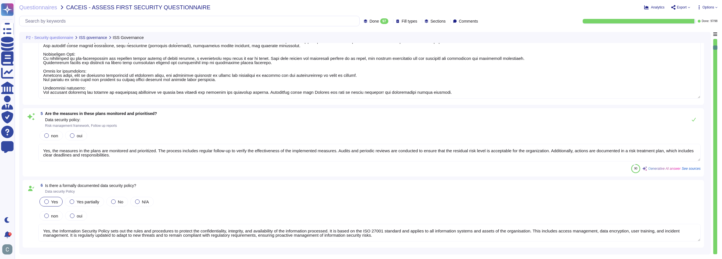
type textarea "Yes, through our activities, we are subject to regulations that make it mandato…"
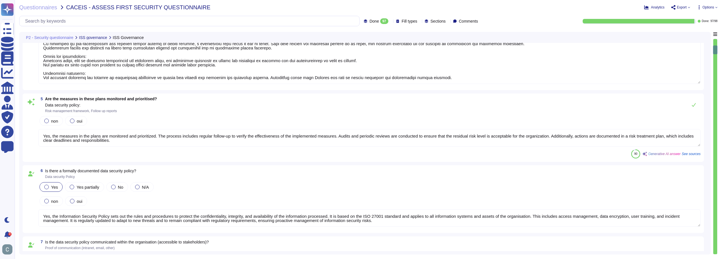
type textarea "Yes, the Information Security Policy sets out the rules and procedures to prote…"
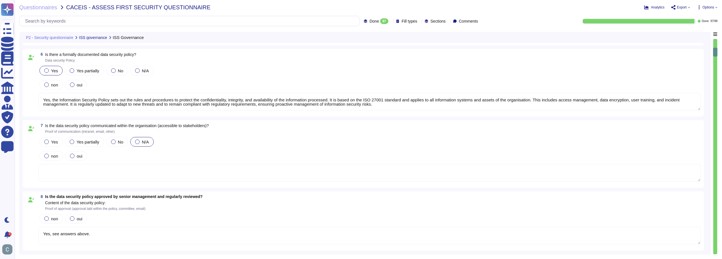
type textarea "Yes, through our activities, we are subject to regulations that make it mandato…"
type textarea "Yes, our information security strategy is led by our CISO, [PERSON_NAME], who i…"
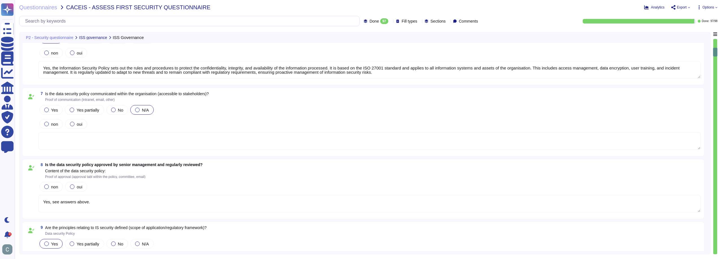
type textarea "Yes, through our activities, we are subject to regulations that make it mandato…"
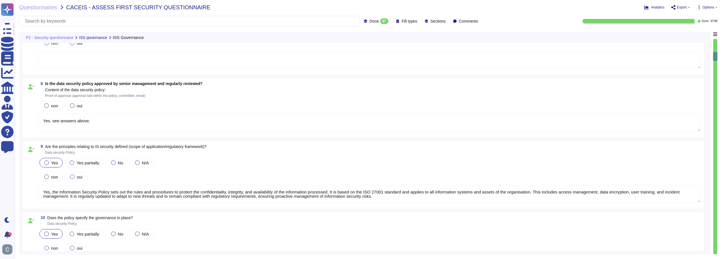
type textarea "Yes, our data security policy comprehensively addresses the main topics, includ…"
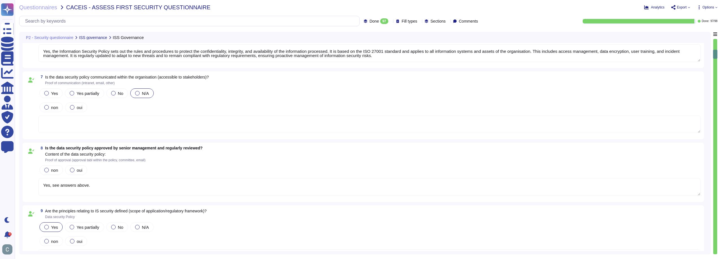
scroll to position [621, 0]
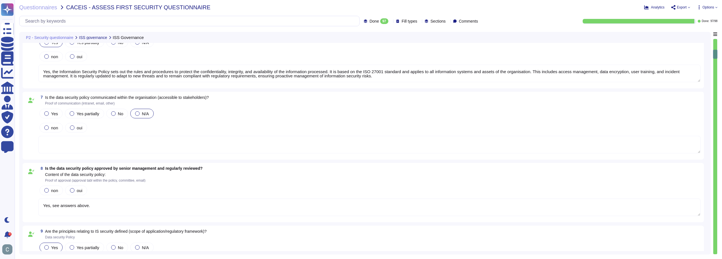
click at [374, 19] on span "Done 97" at bounding box center [379, 21] width 19 height 6
click at [264, 99] on div "7 Is the data security policy communicated within the organisation (accessible …" at bounding box center [369, 100] width 662 height 10
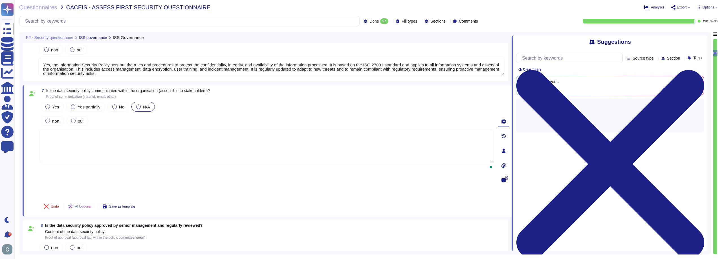
type textarea "Yes, through our activities, we are subject to regulations that make it mandato…"
type textarea "Yes, our data security policy comprehensively addresses the main topics, includ…"
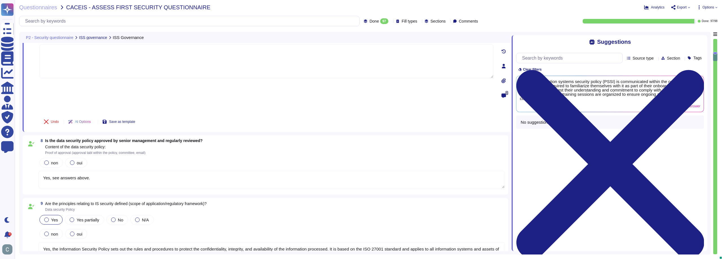
scroll to position [734, 0]
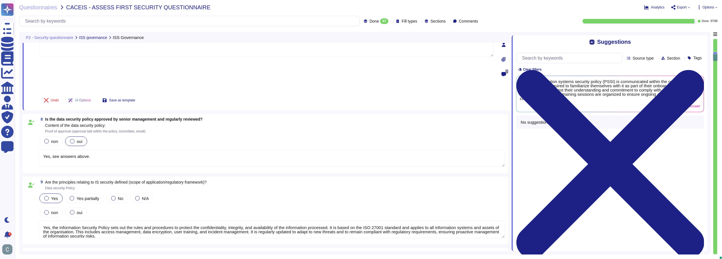
click at [75, 136] on div "oui" at bounding box center [76, 141] width 22 height 10
type textarea "Yes, through our activities, we are subject to regulations that make it mandato…"
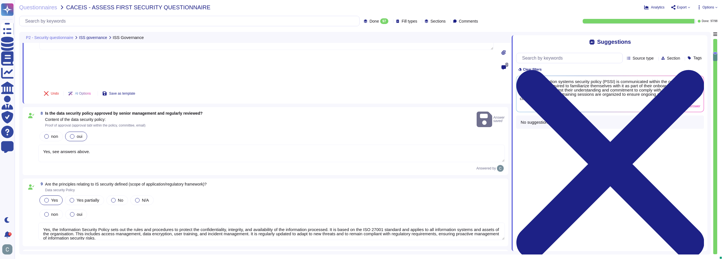
type textarea "Yes, our data security policy comprehensively addresses the main topics, includ…"
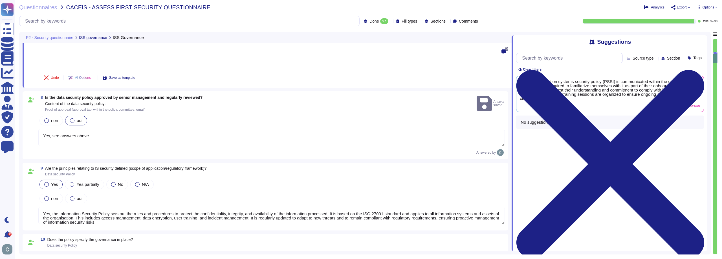
type textarea "Yes, our information security strategy is led by our CISO, [PERSON_NAME], who i…"
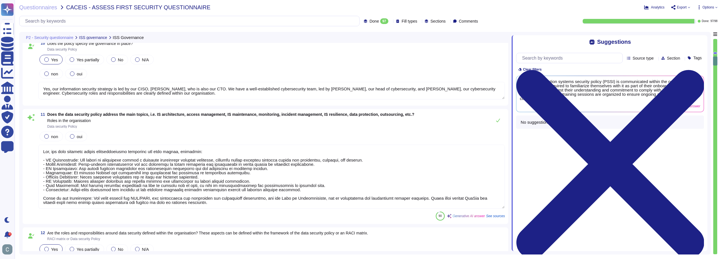
type textarea "Yes, see answer above."
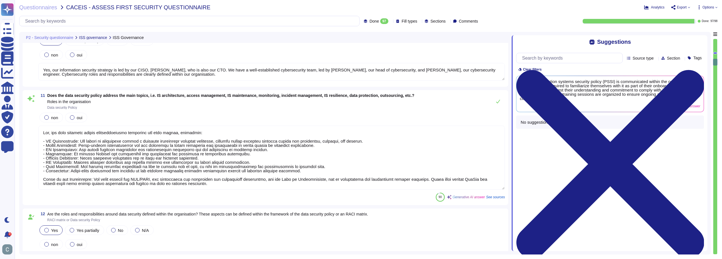
scroll to position [931, 0]
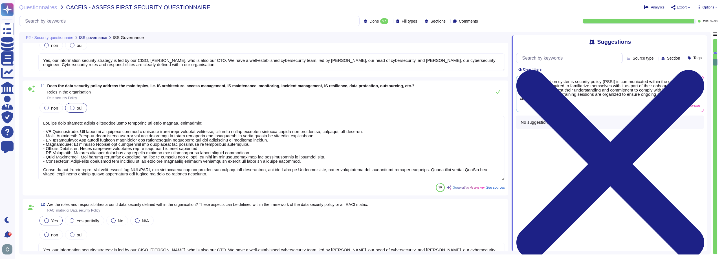
click at [78, 104] on div "oui" at bounding box center [76, 108] width 22 height 10
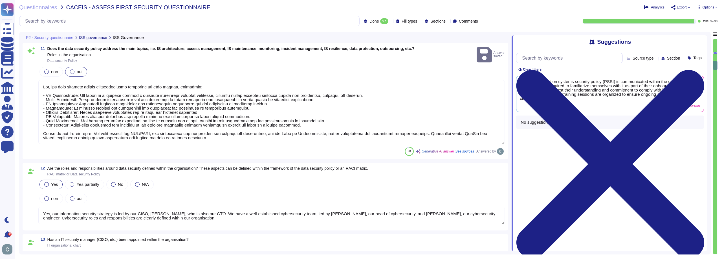
type textarea "Yes, AssessFirst maintains points of contact for applicable regulatory authorit…"
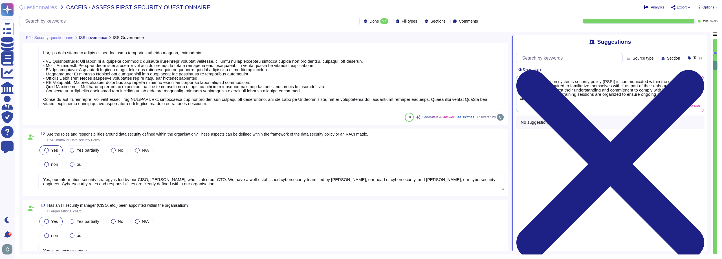
scroll to position [992, 0]
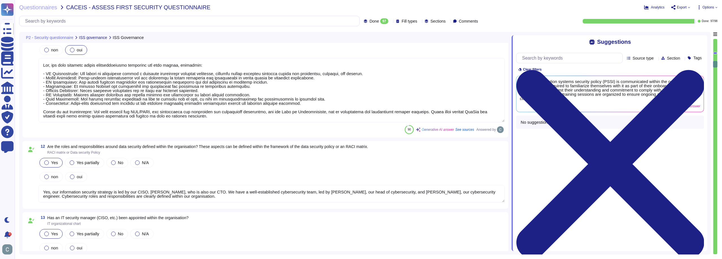
type textarea "Yes, the Information Security Policy sets out the rules and procedures to prote…"
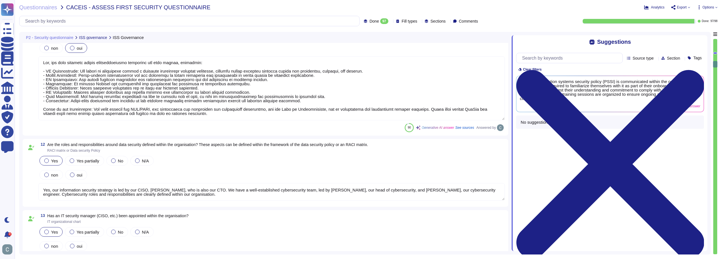
scroll to position [1, 0]
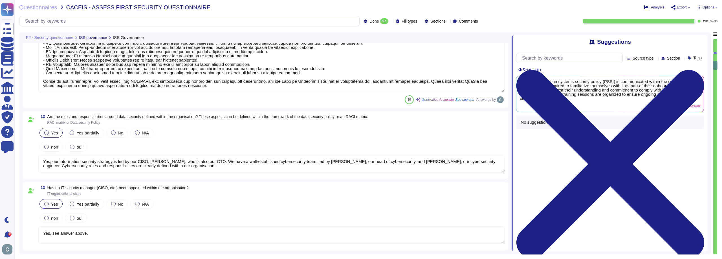
type textarea "Yes, AssessFirst maintains points of contact for applicable regulatory authorit…"
type textarea "Yes, the Information Security Policy sets out the rules and procedures to prote…"
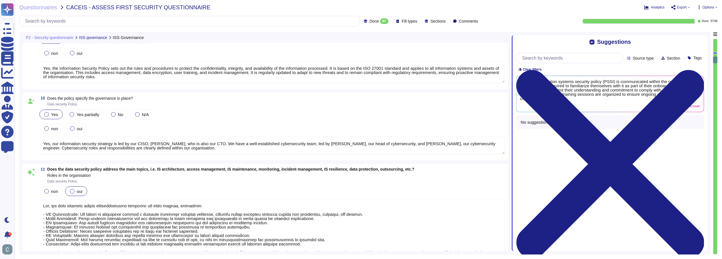
scroll to position [851, 0]
type textarea "Yes, see answers above."
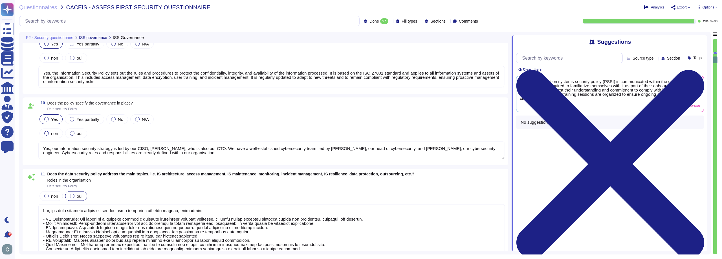
click at [80, 194] on span "oui" at bounding box center [80, 196] width 6 height 5
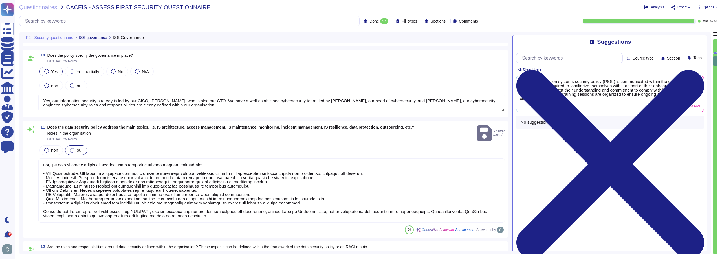
scroll to position [907, 0]
type textarea "Yes, see answer above."
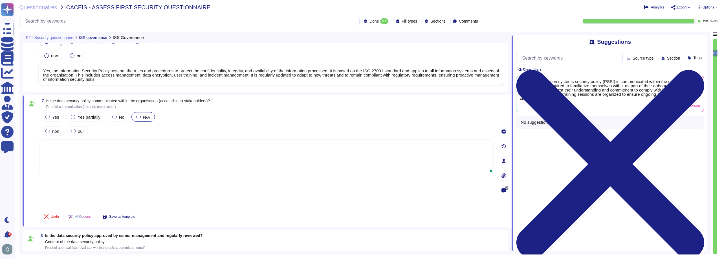
type textarea "Yes, through our activities, we are subject to regulations that make it mandato…"
type textarea "Yes, the measures in the plans are monitored and prioritized. The process inclu…"
type textarea "Yes, the Information Security Policy sets out the rules and procedures to prote…"
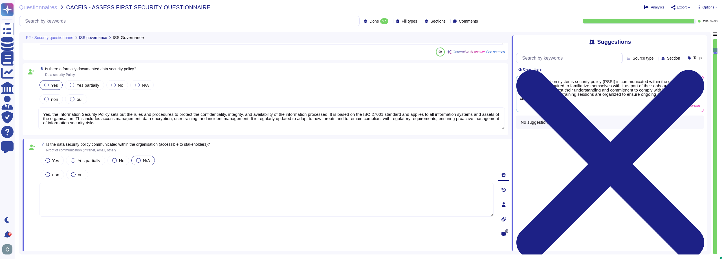
scroll to position [517, 0]
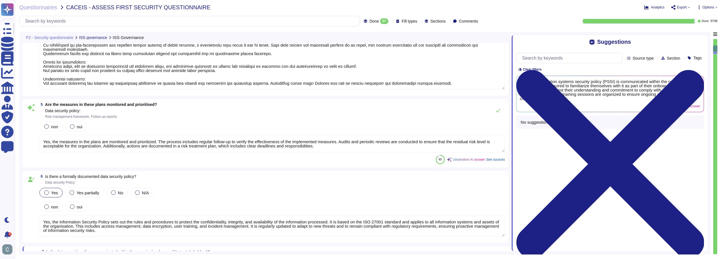
type textarea "Yes, through our activities, we are subject to regulations that make it mandato…"
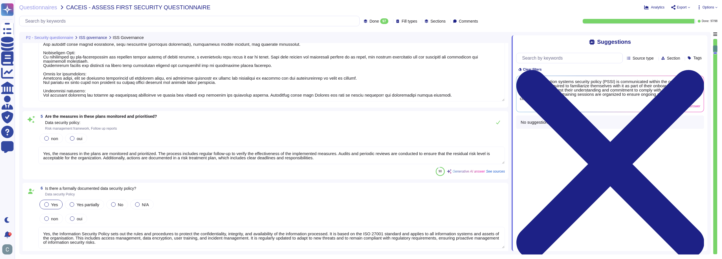
scroll to position [469, 0]
type textarea "Yes, through our activities, we are subject to regulations that make it mandato…"
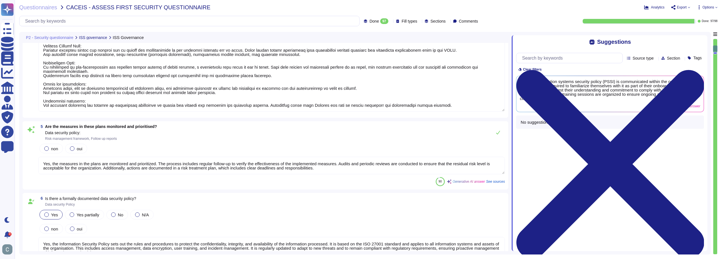
type textarea "Yes, through our activities, we are subject to regulations that make it mandato…"
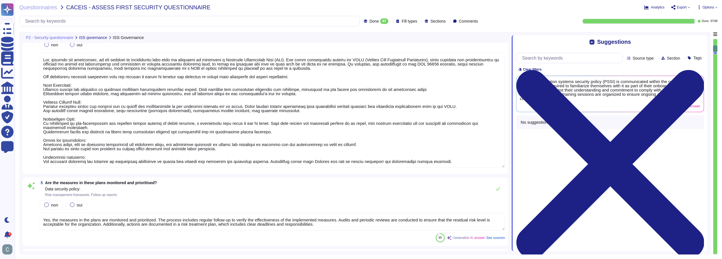
scroll to position [412, 0]
type textarea "Yes, through our activities, we are subject to regulations that make it mandato…"
click at [365, 27] on div "Questionnaires CACEIS - ASSESS FIRST SECURITY QUESTIONNAIRE Analytics Export Op…" at bounding box center [369, 129] width 708 height 259
click at [370, 23] on span "Done" at bounding box center [374, 21] width 9 height 4
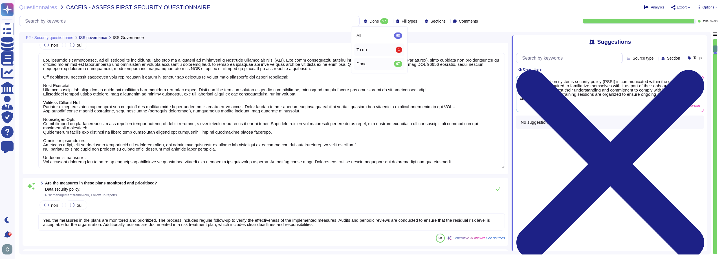
click at [367, 45] on div "To do 1" at bounding box center [379, 49] width 50 height 13
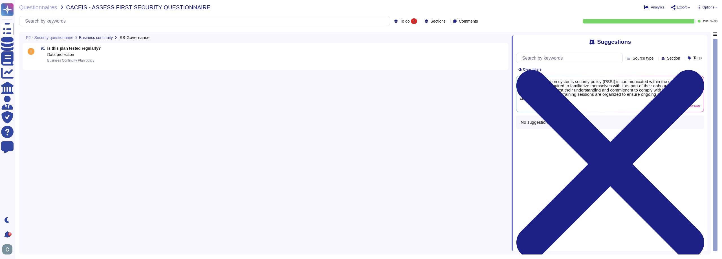
click at [125, 54] on div "91 Is this plan tested regularly? Data protection Business Continuity Plan poli…" at bounding box center [271, 54] width 467 height 16
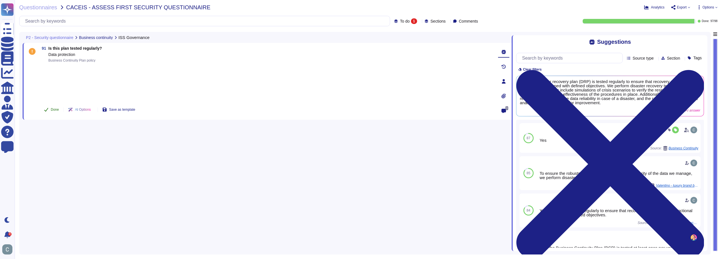
click at [53, 113] on button "Done" at bounding box center [51, 109] width 24 height 11
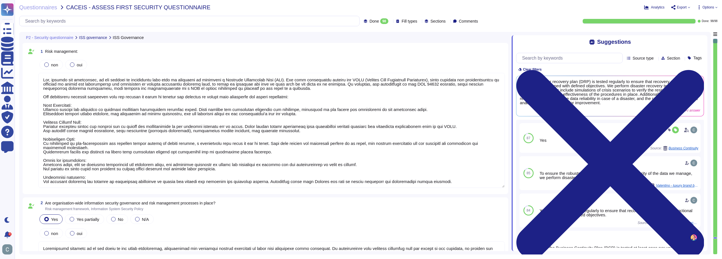
type textarea "Yes, through our activities, we are subject to regulations that make it mandato…"
type textarea "Information security is at the heart of our value proposition, guaranteeing our…"
type textarea "Yes, through our activities, we are subject to regulations that make it mandato…"
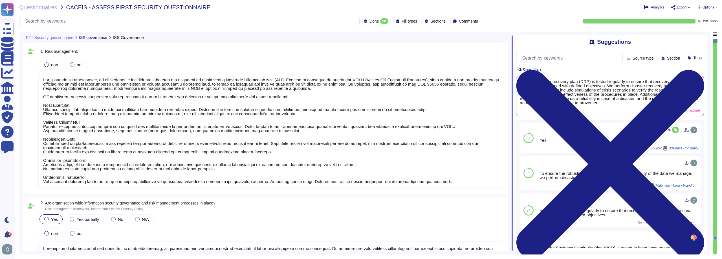
type textarea "Yes, through our activities, we are subject to regulations that make it mandato…"
click at [712, 7] on span "Options" at bounding box center [709, 7] width 12 height 3
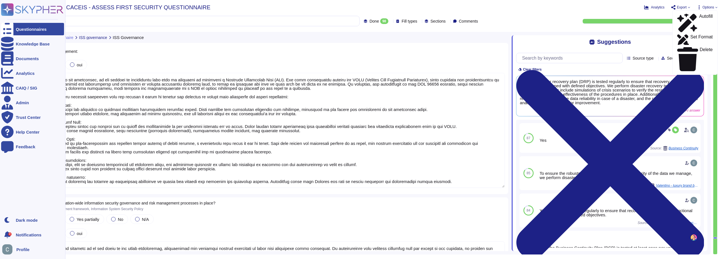
click at [18, 30] on div "Questionnaires" at bounding box center [31, 29] width 31 height 4
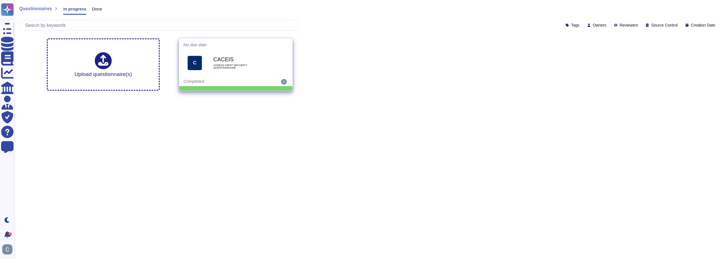
click at [288, 46] on icon at bounding box center [288, 45] width 1 height 1
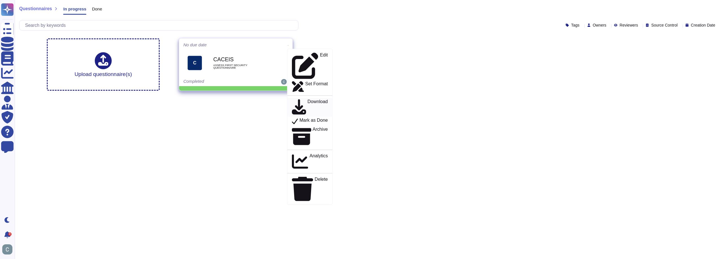
click at [308, 99] on p "Download" at bounding box center [318, 107] width 20 height 16
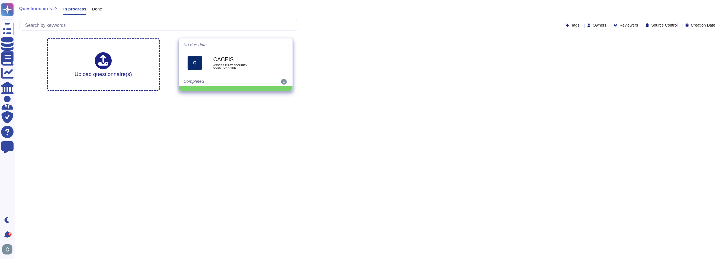
click at [288, 45] on icon at bounding box center [288, 45] width 1 height 1
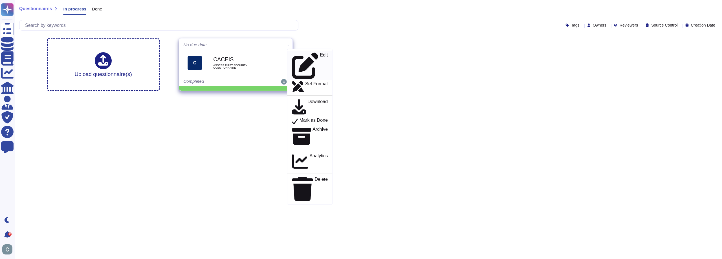
click at [311, 54] on div "Edit" at bounding box center [310, 65] width 36 height 27
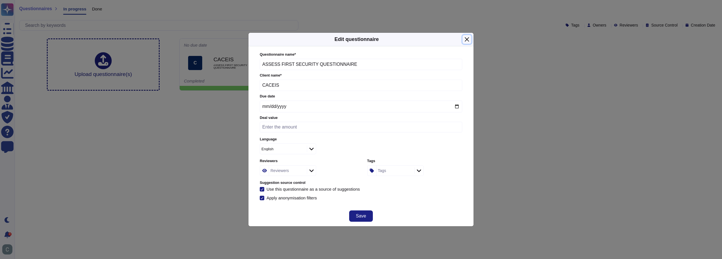
click at [468, 40] on button "Close" at bounding box center [467, 39] width 9 height 9
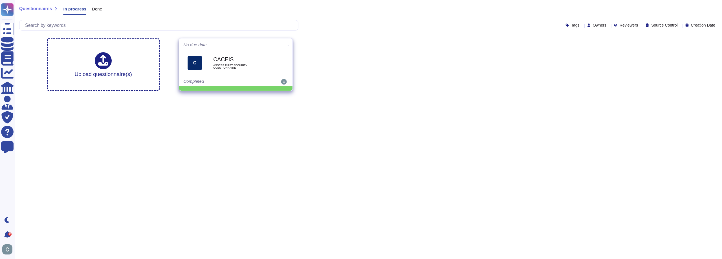
click at [287, 44] on span at bounding box center [288, 45] width 2 height 6
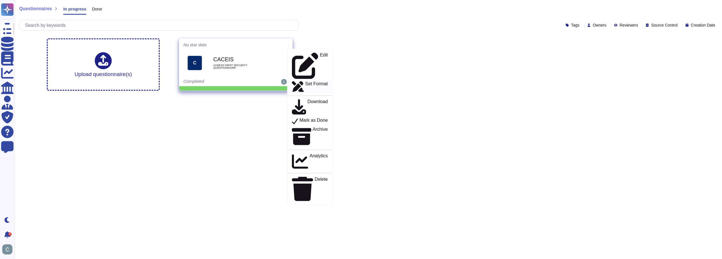
click at [313, 82] on p "Set Format" at bounding box center [316, 87] width 23 height 10
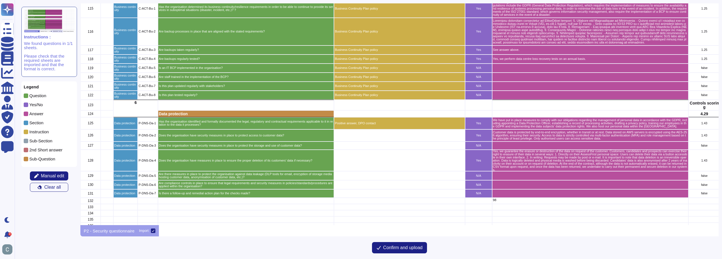
scroll to position [1584, 0]
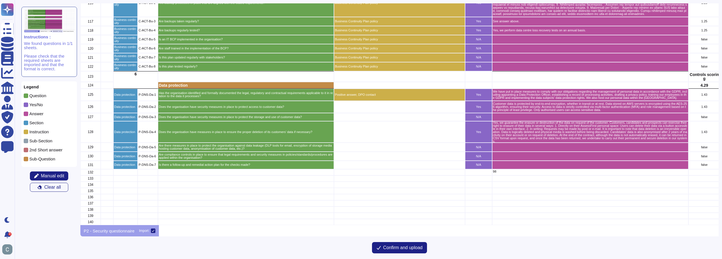
click at [522, 113] on div "grid" at bounding box center [590, 117] width 196 height 8
click at [397, 108] on div "grid" at bounding box center [399, 107] width 131 height 12
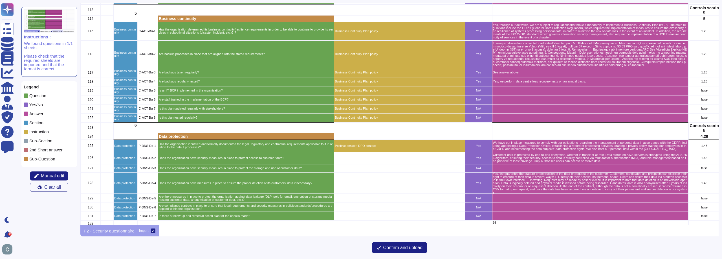
scroll to position [1527, 0]
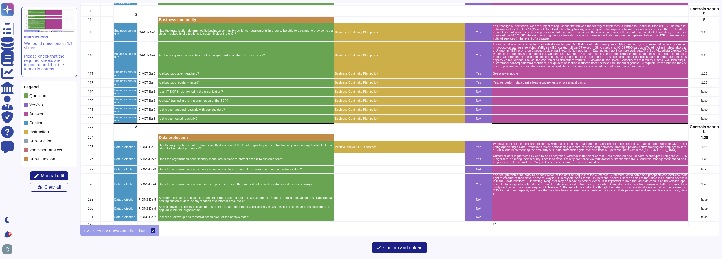
click at [379, 161] on div "grid" at bounding box center [399, 159] width 131 height 12
click at [516, 171] on div "grid" at bounding box center [590, 169] width 196 height 8
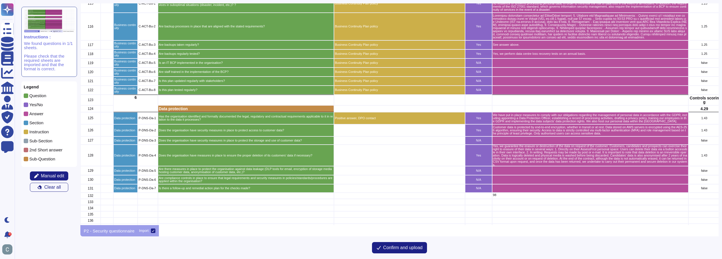
scroll to position [1584, 0]
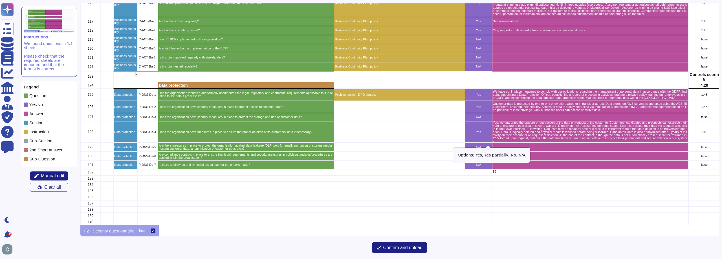
click at [491, 156] on icon "grid" at bounding box center [554, 219] width 126 height 126
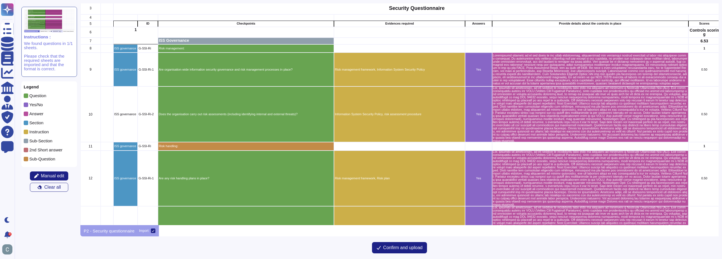
scroll to position [0, 0]
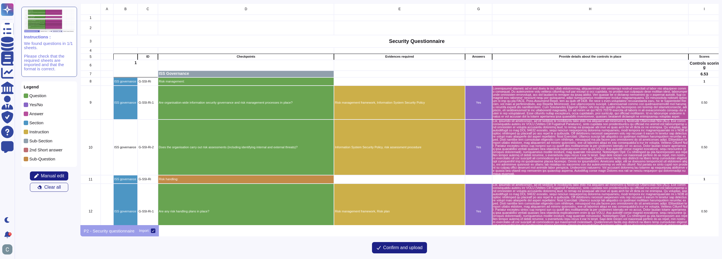
click at [31, 123] on p "Section" at bounding box center [36, 122] width 14 height 4
click at [56, 174] on span "Manual edit" at bounding box center [52, 176] width 23 height 5
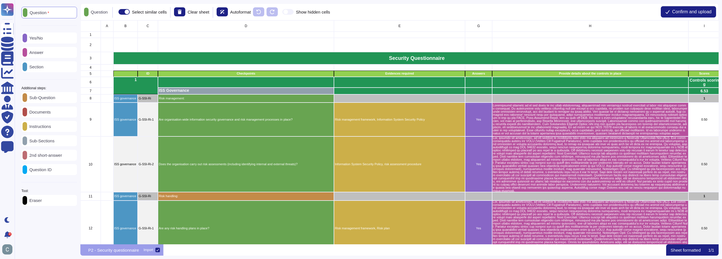
scroll to position [219, 634]
click at [43, 67] on p "Section" at bounding box center [35, 67] width 16 height 4
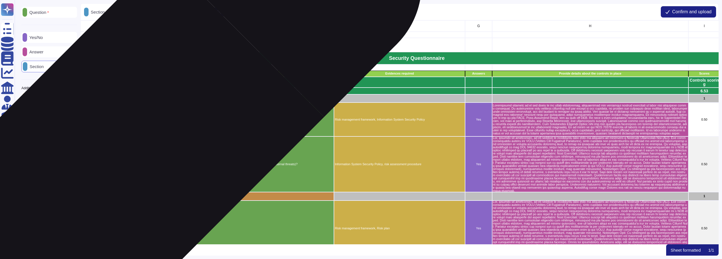
click at [119, 161] on div "ISS governance" at bounding box center [125, 164] width 25 height 56
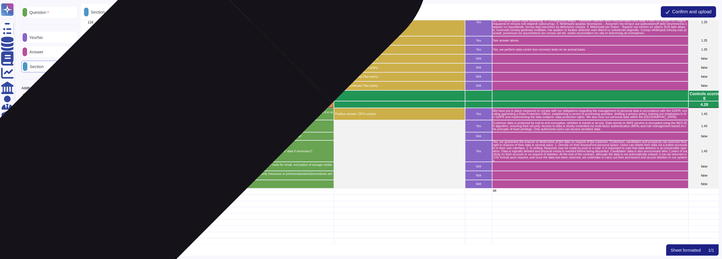
scroll to position [1582, 0]
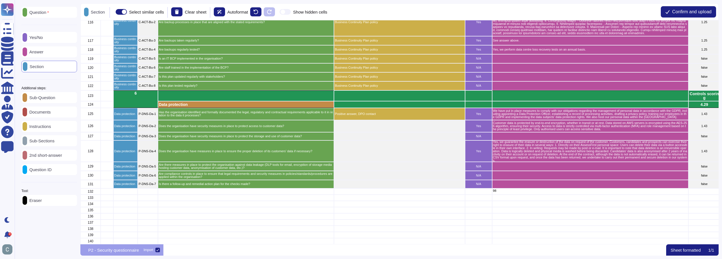
click at [51, 126] on p "Instructions" at bounding box center [39, 126] width 24 height 4
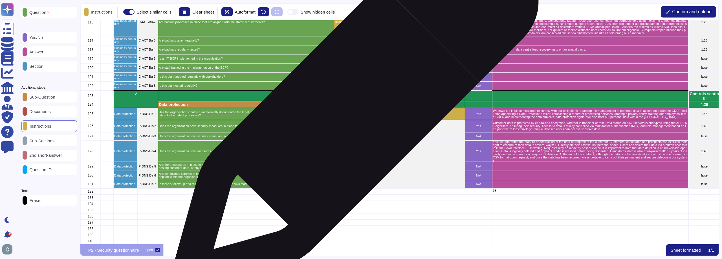
click at [353, 112] on p "Positive answer, DPO contact" at bounding box center [399, 113] width 129 height 3
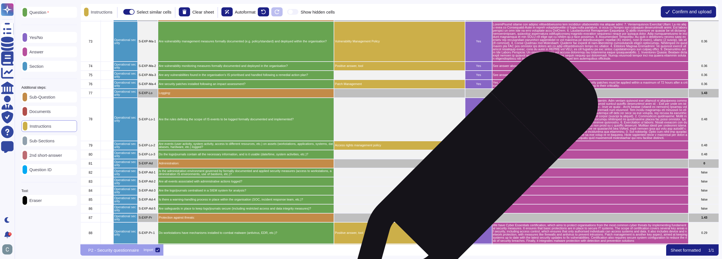
scroll to position [1046, 0]
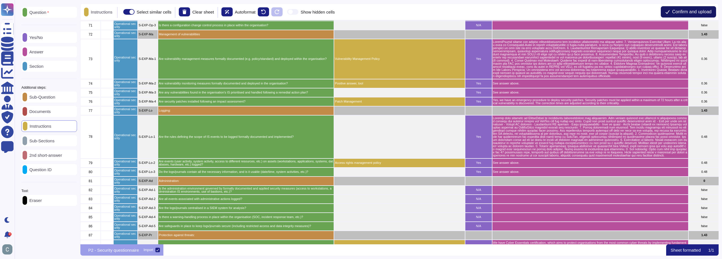
click at [699, 13] on span "Confirm and upload" at bounding box center [691, 12] width 39 height 5
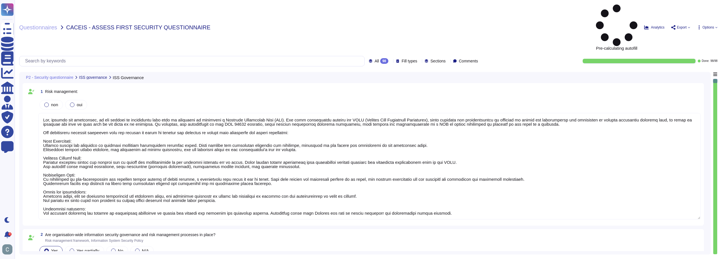
type textarea "Yes, through our activities, we are subject to regulations that make it mandato…"
type textarea "Information security is at the heart of our value proposition, guaranteeing our…"
type textarea "Yes, through our activities, we are subject to regulations that make it mandato…"
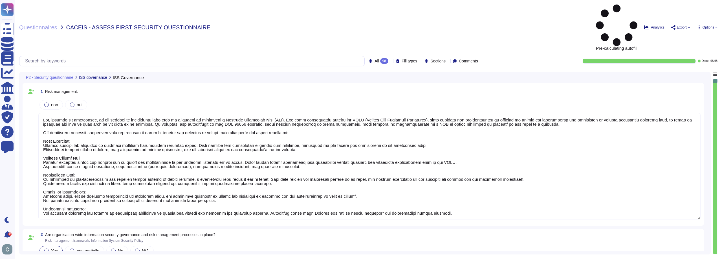
type textarea "Yes, through our activities, we are subject to regulations that make it mandato…"
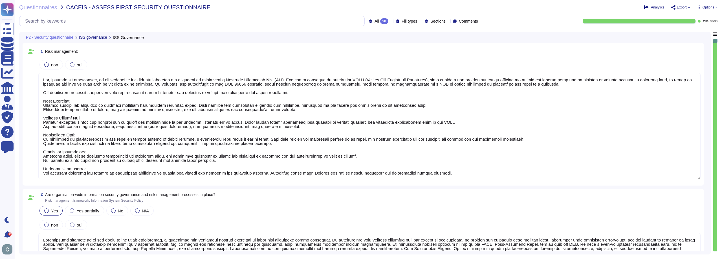
type textarea "Yes, through our activities, we are subject to regulations that make it mandato…"
click at [380, 23] on div "98" at bounding box center [384, 21] width 8 height 6
drag, startPoint x: 385, startPoint y: 53, endPoint x: 305, endPoint y: 54, distance: 79.8
click at [305, 54] on body "Questionnaires Knowledge Base Documents Analytics CAIQ / SIG Admin Trust Center…" at bounding box center [361, 129] width 722 height 259
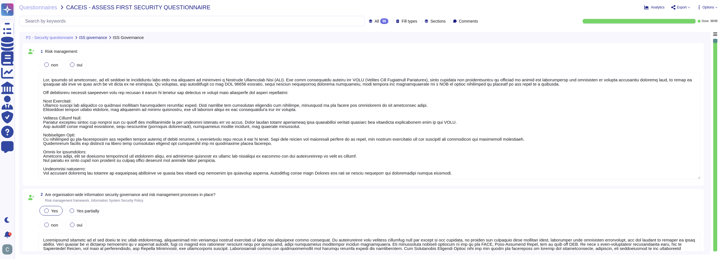
click at [305, 54] on div "1 Risk management:" at bounding box center [369, 51] width 662 height 10
type textarea "Yes, through our activities, we are subject to regulations that make it mandato…"
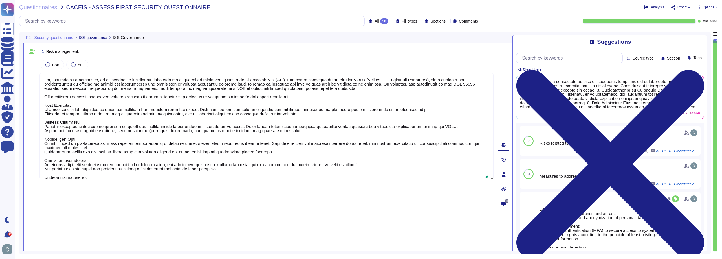
type textarea "Yes, through our activities, we are subject to regulations that make it mandato…"
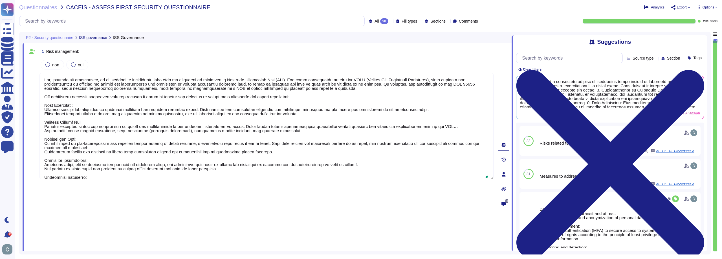
type textarea "Yes, through our activities, we are subject to regulations that make it mandato…"
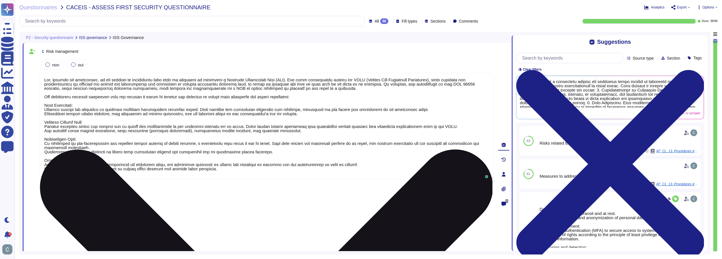
type textarea "Yes, through our activities, we are subject to regulations that make it mandato…"
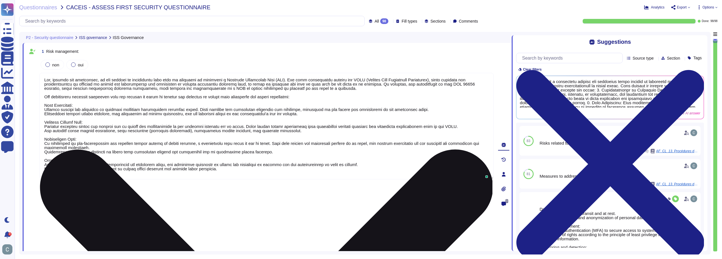
type textarea "Yes, through our activities, we are subject to regulations that make it mandato…"
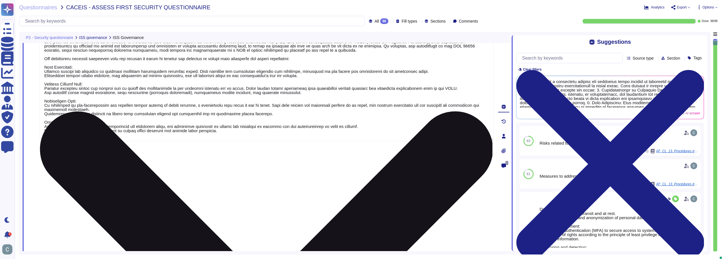
type textarea "Yes, through our activities, we are subject to regulations that make it mandato…"
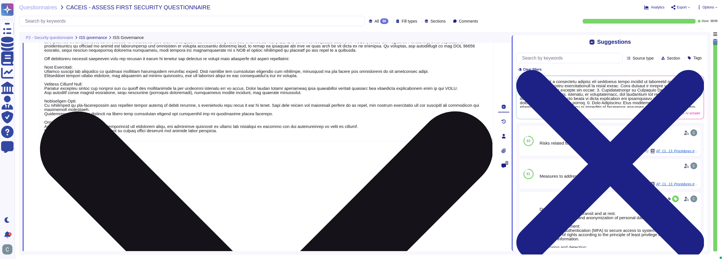
type textarea "Yes, through our activities, we are subject to regulations that make it mandato…"
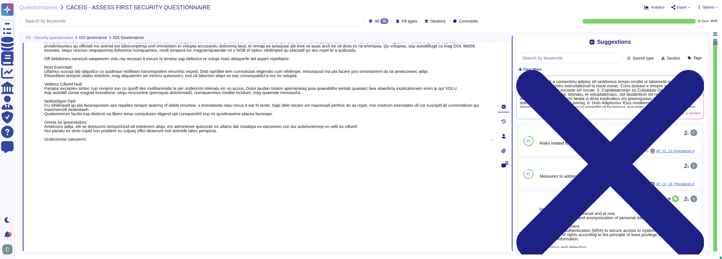
type textarea "Yes, through our activities, we are subject to regulations that make it mandato…"
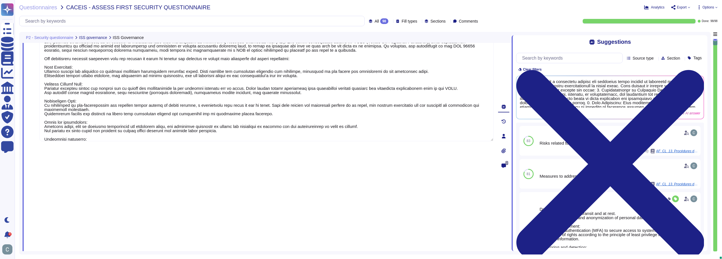
type textarea "Yes, through our activities, we are subject to regulations that make it mandato…"
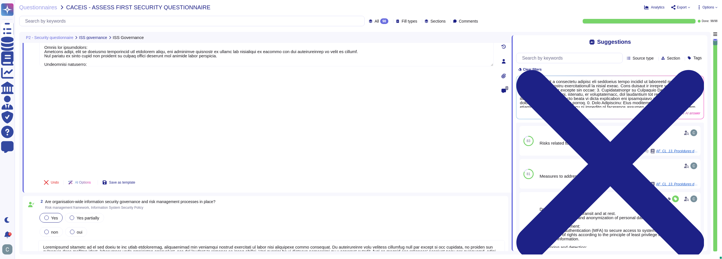
type textarea "Yes, through our activities, we are subject to regulations that make it mandato…"
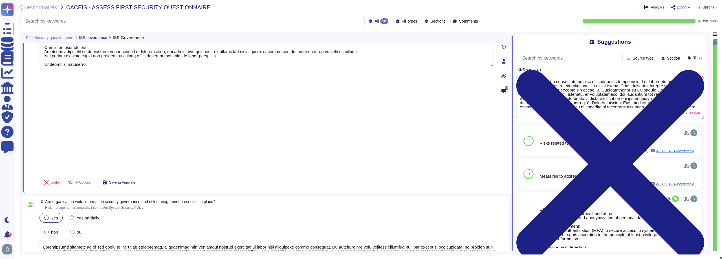
type textarea "Yes, through our activities, we are subject to regulations that make it mandato…"
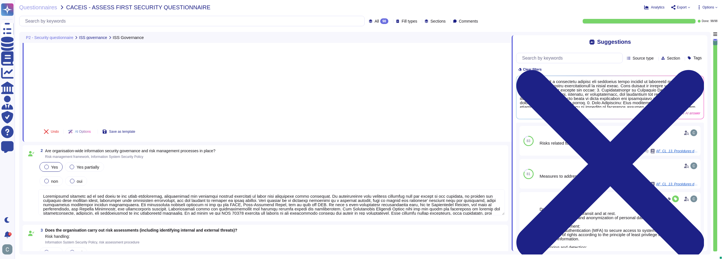
type textarea "Yes, through our activities, we are subject to regulations that make it mandato…"
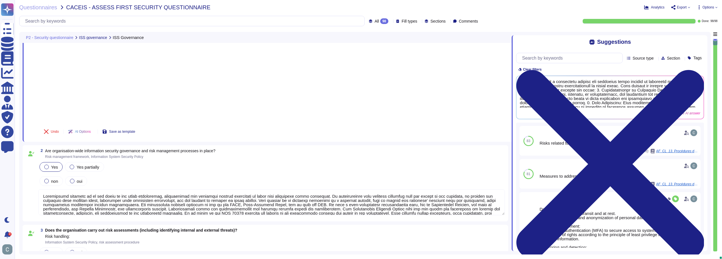
type textarea "Yes, through our activities, we are subject to regulations that make it mandato…"
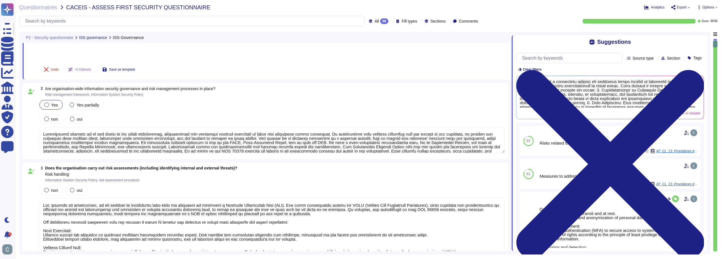
type textarea "Yes, the measures in the plans are monitored and prioritized. The process inclu…"
type textarea "Yes, through our activities, we are subject to regulations that make it mandato…"
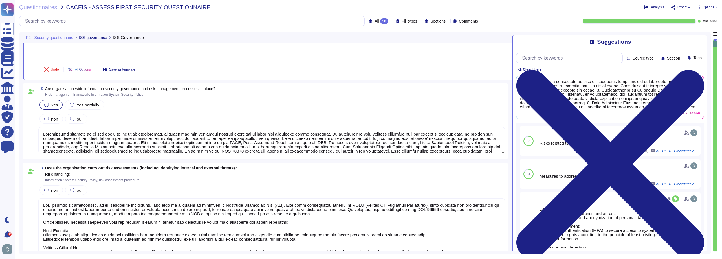
type textarea "Yes, through our activities, we are subject to regulations that make it mandato…"
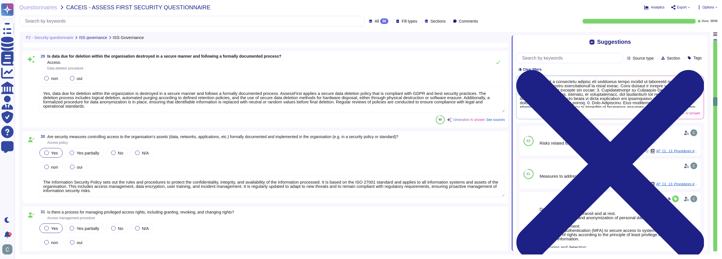
scroll to position [2342, 0]
click at [43, 5] on span "Questionnaires" at bounding box center [38, 8] width 38 height 6
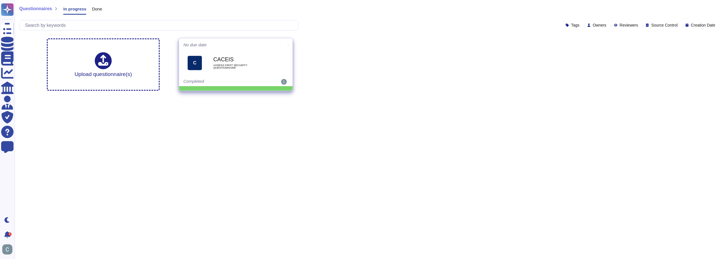
click at [288, 45] on icon at bounding box center [288, 45] width 1 height 1
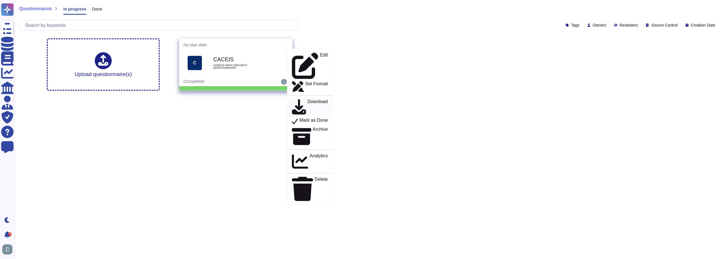
click at [308, 99] on p "Download" at bounding box center [318, 107] width 20 height 16
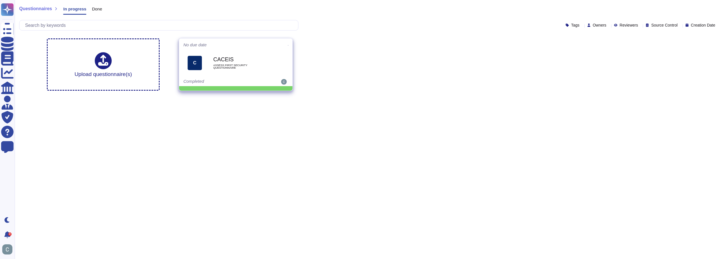
click at [255, 59] on b "CACEIS" at bounding box center [241, 59] width 57 height 5
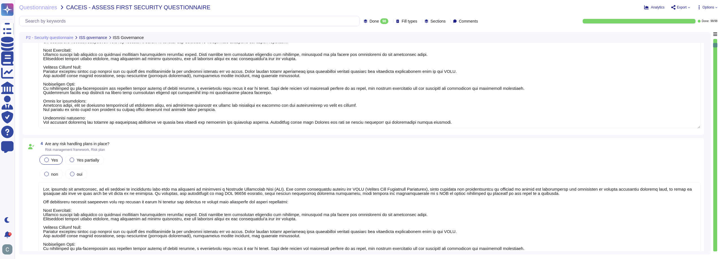
scroll to position [282, 0]
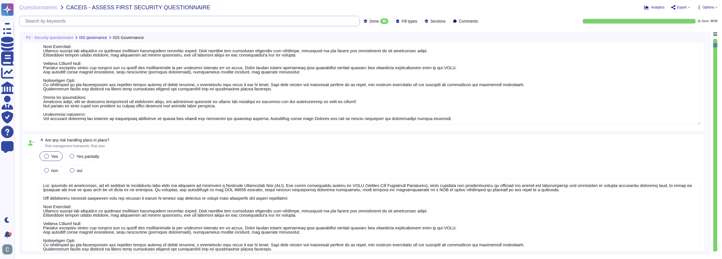
click at [274, 22] on input "text" at bounding box center [190, 21] width 337 height 10
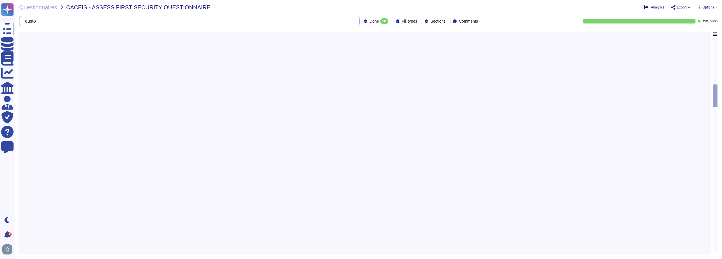
scroll to position [0, 0]
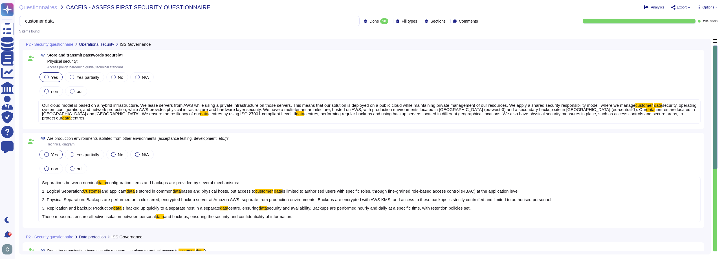
click at [703, 7] on span "Options" at bounding box center [709, 7] width 12 height 3
click at [684, 9] on span "Export" at bounding box center [682, 7] width 10 height 3
click at [692, 34] on p "Download" at bounding box center [702, 42] width 20 height 16
click at [25, 3] on div "Questionnaires CACEIS - ASSESS FIRST SECURITY QUESTIONNAIRE Analytics Export Co…" at bounding box center [369, 129] width 708 height 259
click at [34, 4] on div "Questionnaires CACEIS - ASSESS FIRST SECURITY QUESTIONNAIRE Analytics Export Co…" at bounding box center [369, 129] width 708 height 259
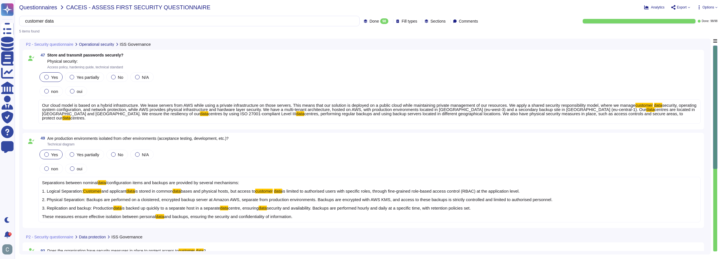
click at [41, 8] on span "Questionnaires" at bounding box center [38, 8] width 38 height 6
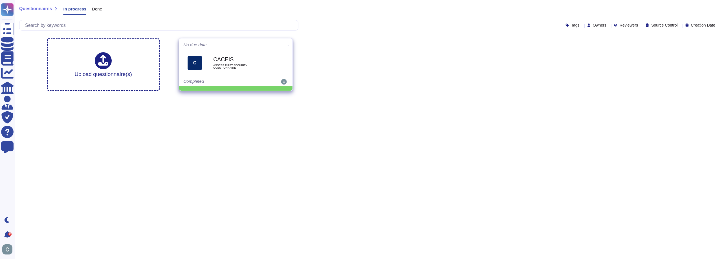
click at [268, 50] on div "C CACEIS ASSESS FIRST SECURITY QUESTIONNAIRE" at bounding box center [235, 63] width 105 height 28
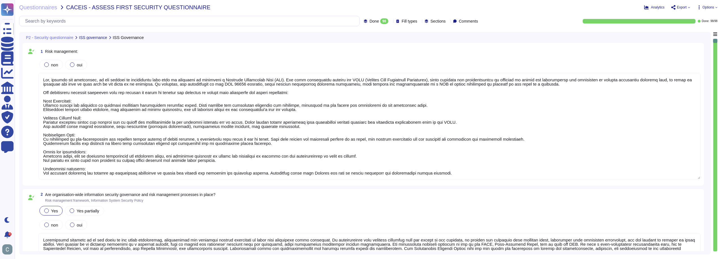
click at [684, 6] on span "Export" at bounding box center [682, 7] width 10 height 3
click at [45, 6] on span "Questionnaires" at bounding box center [38, 8] width 38 height 6
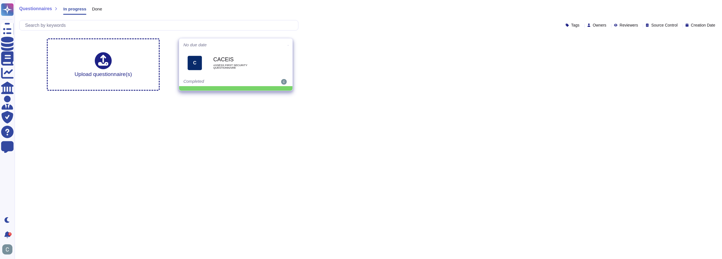
click at [288, 45] on icon at bounding box center [288, 45] width 1 height 1
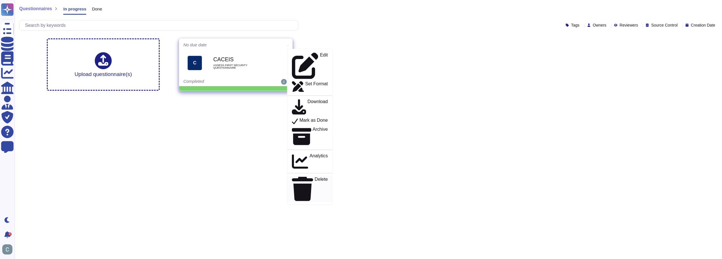
click at [311, 177] on div "Delete" at bounding box center [310, 189] width 36 height 24
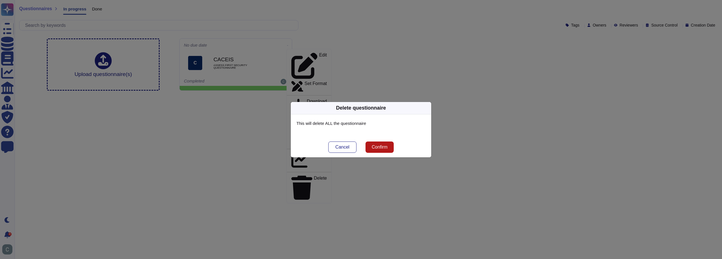
click at [373, 147] on span "Confirm" at bounding box center [380, 147] width 16 height 5
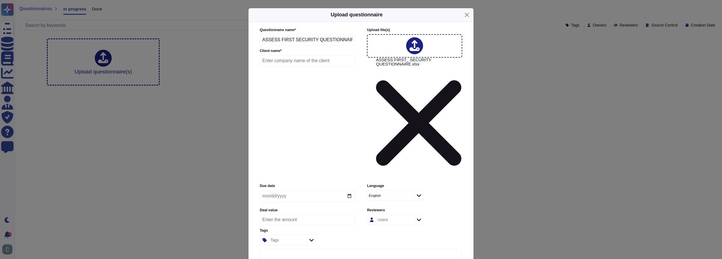
click at [293, 66] on input "text" at bounding box center [307, 60] width 95 height 11
click at [291, 66] on input "text" at bounding box center [307, 60] width 95 height 11
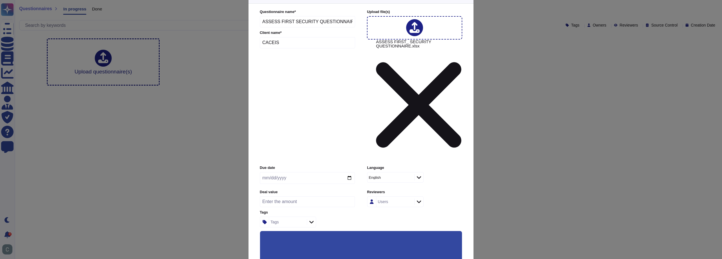
scroll to position [28, 0]
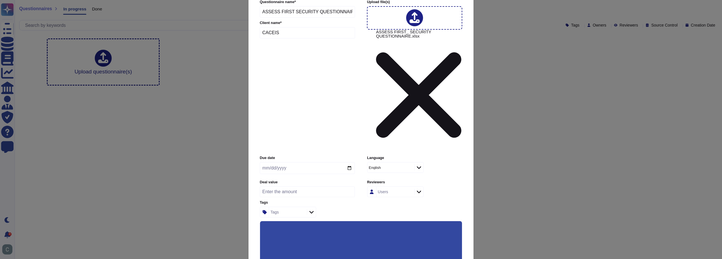
click at [0, 0] on input "Keep existing answers from the file" at bounding box center [0, 0] width 0 height 0
click at [0, 0] on input "Auto-approve existing answers (recommended for already filled out questionnaire…" at bounding box center [0, 0] width 0 height 0
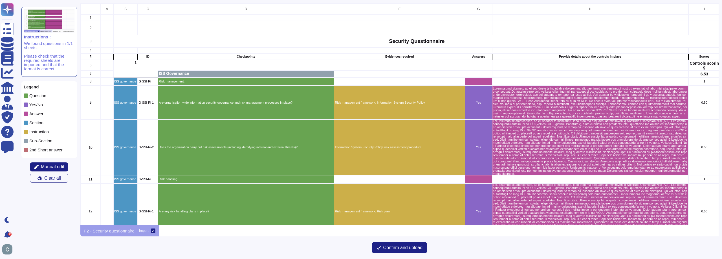
scroll to position [217, 634]
click at [59, 166] on span "Manual edit" at bounding box center [52, 166] width 23 height 5
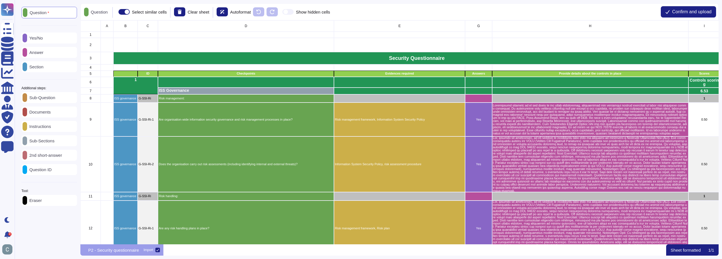
scroll to position [219, 634]
click at [47, 200] on div "Eraser" at bounding box center [49, 200] width 56 height 11
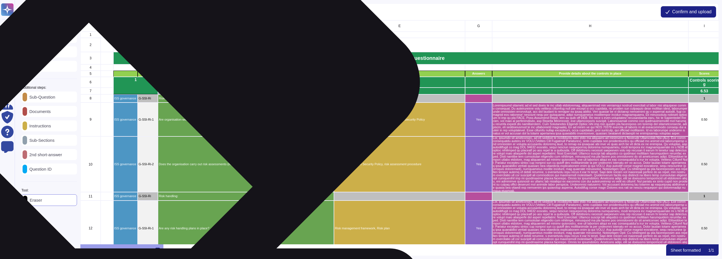
click at [176, 100] on p "Risk management:" at bounding box center [246, 98] width 175 height 3
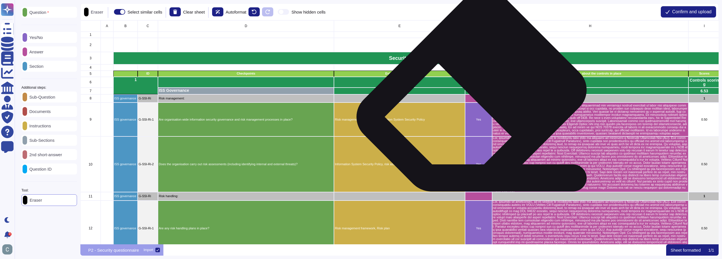
click at [476, 99] on div "grid" at bounding box center [478, 98] width 27 height 8
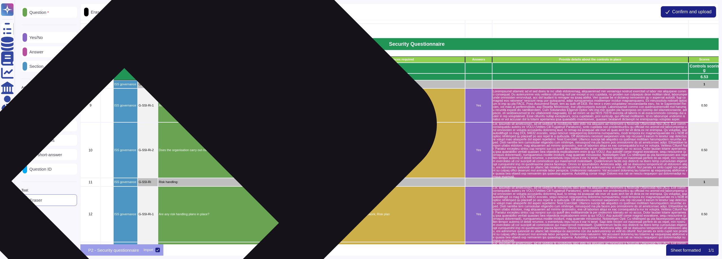
scroll to position [0, 0]
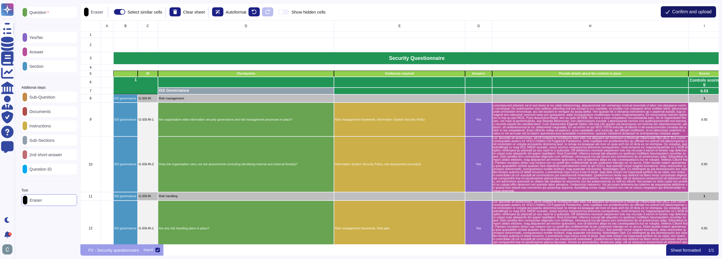
click at [691, 13] on span "Confirm and upload" at bounding box center [691, 12] width 39 height 5
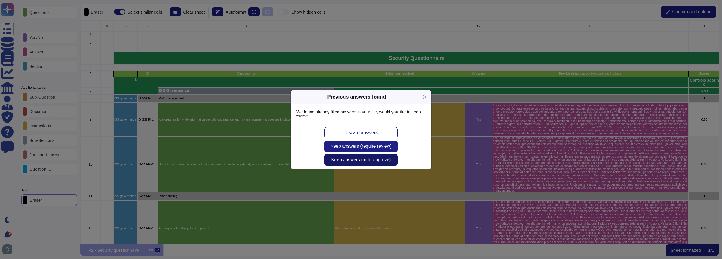
click at [370, 159] on span "Keep answers (auto-approve)" at bounding box center [361, 159] width 60 height 5
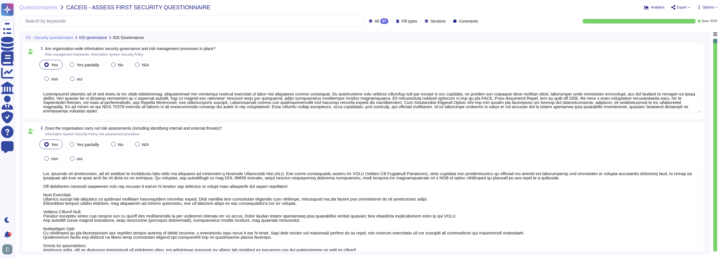
click at [380, 23] on div "97" at bounding box center [384, 21] width 8 height 6
click at [287, 32] on div "P2 - Security questionnaire ISS governance ISS Governance" at bounding box center [326, 37] width 606 height 11
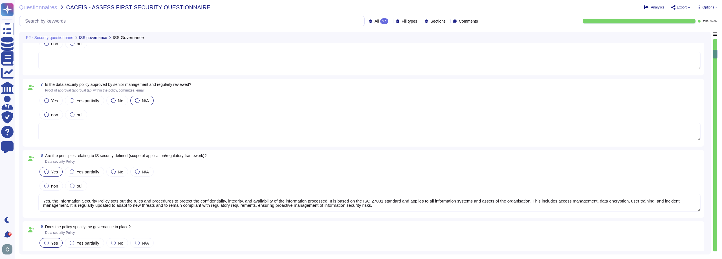
scroll to position [649, 0]
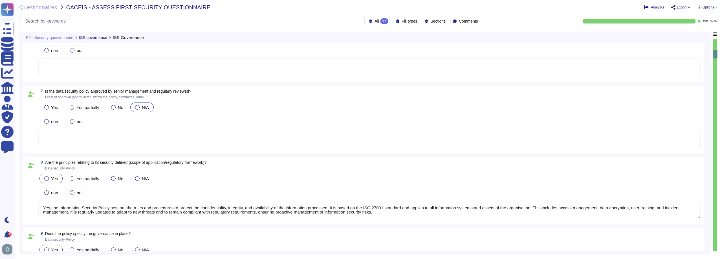
click at [383, 150] on div "7 Is the data security policy approved by senior management and regularly revie…" at bounding box center [364, 119] width 682 height 68
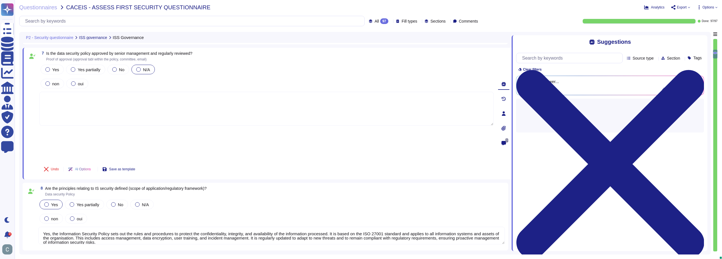
scroll to position [695, 0]
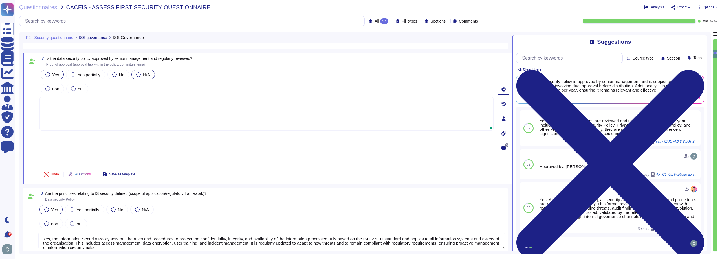
click at [59, 74] on div "Yes" at bounding box center [52, 75] width 23 height 10
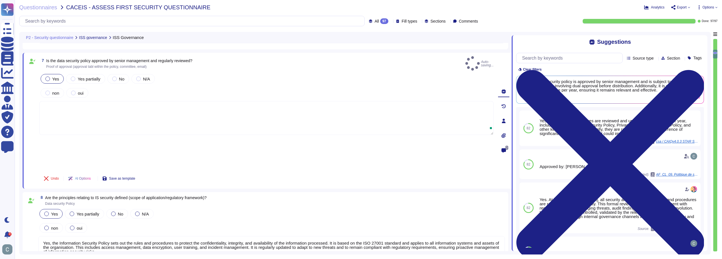
click at [100, 101] on textarea at bounding box center [266, 118] width 454 height 34
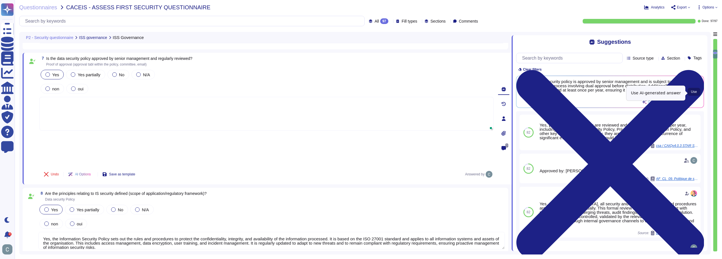
click at [693, 93] on span "Use" at bounding box center [694, 91] width 6 height 3
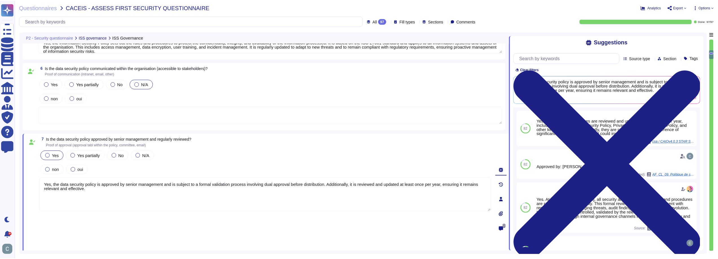
scroll to position [599, 0]
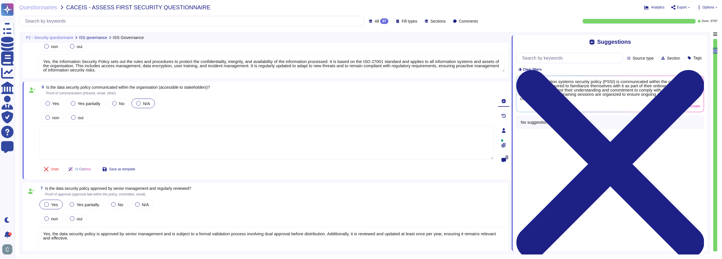
click at [92, 133] on textarea at bounding box center [266, 143] width 454 height 34
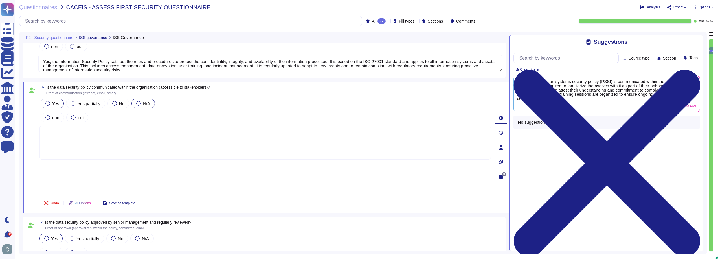
click at [56, 103] on span "Yes" at bounding box center [55, 103] width 7 height 5
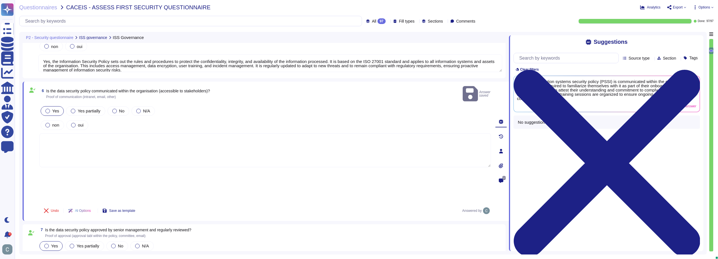
click at [93, 137] on textarea at bounding box center [264, 150] width 451 height 34
click at [688, 95] on span "Use" at bounding box center [690, 93] width 6 height 3
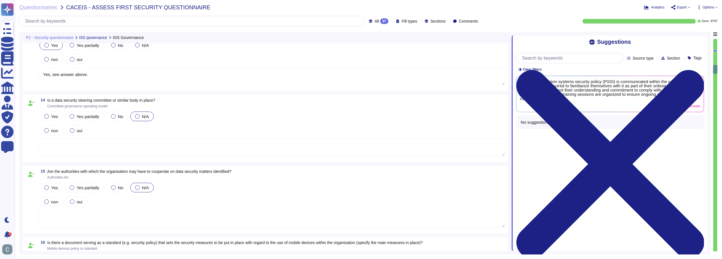
scroll to position [1203, 0]
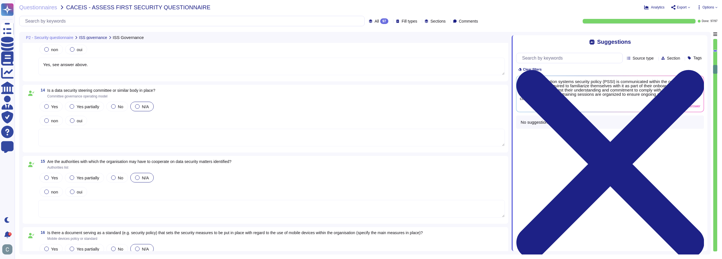
click at [104, 133] on textarea at bounding box center [271, 137] width 467 height 17
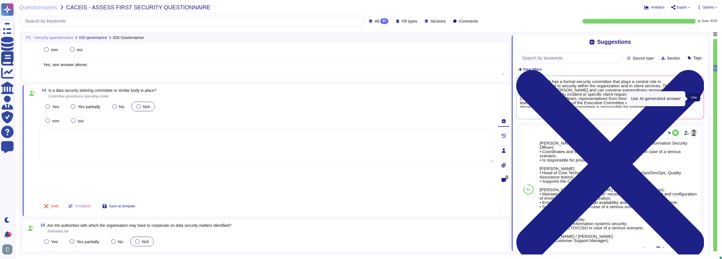
click at [696, 98] on span "Use" at bounding box center [694, 97] width 6 height 3
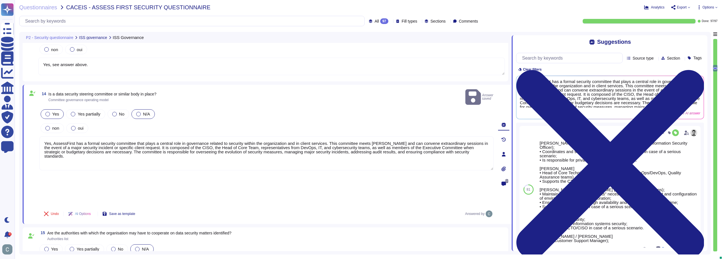
click at [57, 111] on span "Yes" at bounding box center [55, 113] width 7 height 5
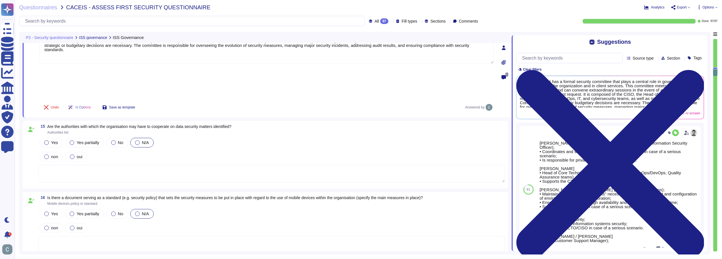
scroll to position [1316, 0]
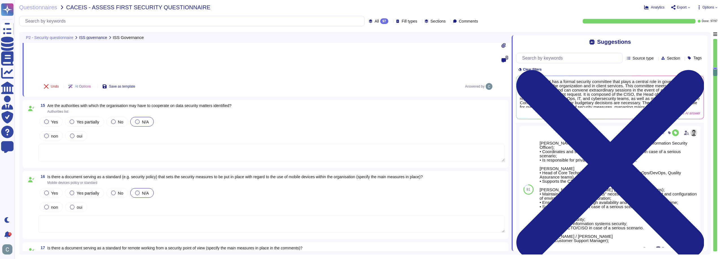
click at [150, 144] on textarea at bounding box center [271, 152] width 467 height 17
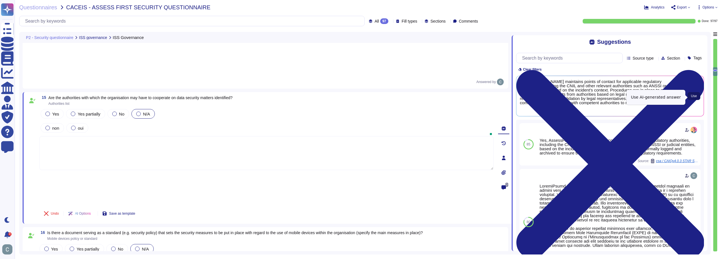
click at [692, 96] on span "Use" at bounding box center [694, 95] width 6 height 3
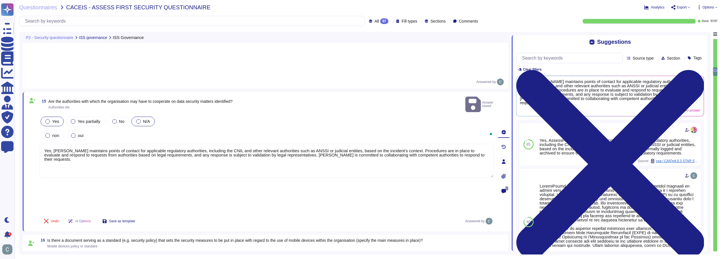
click at [51, 119] on label "Yes" at bounding box center [52, 121] width 14 height 5
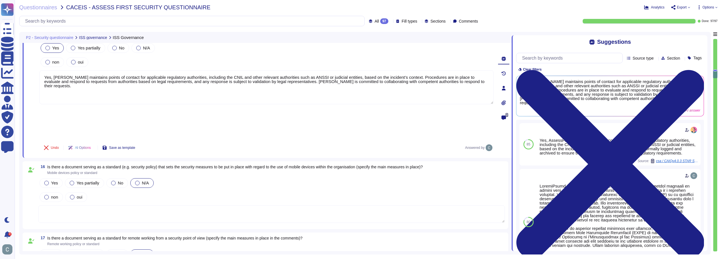
scroll to position [1400, 0]
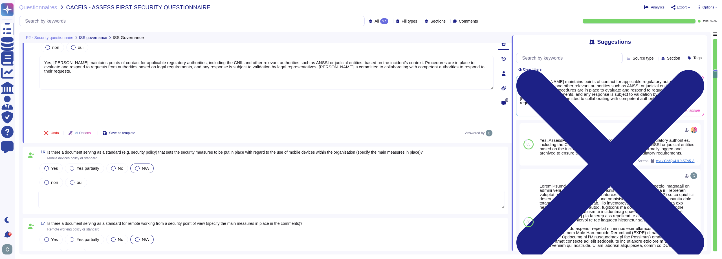
click at [176, 190] on textarea at bounding box center [271, 198] width 467 height 17
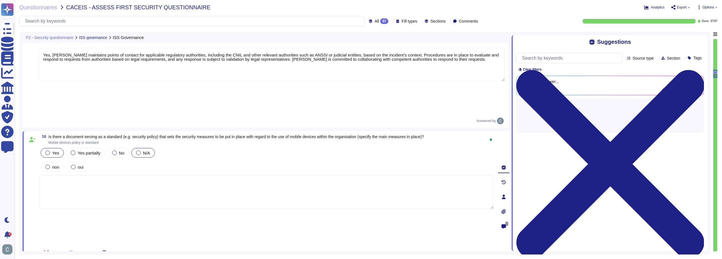
click at [51, 150] on label "Yes" at bounding box center [52, 152] width 14 height 5
click at [104, 179] on textarea at bounding box center [266, 196] width 454 height 34
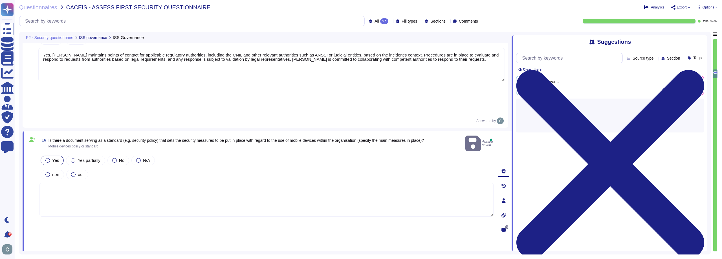
click at [104, 183] on textarea at bounding box center [266, 200] width 454 height 34
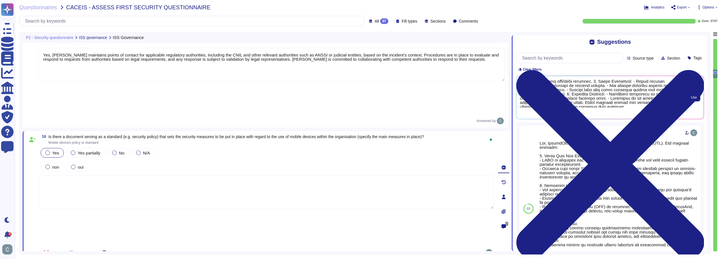
scroll to position [36, 0]
click at [693, 99] on span "Use" at bounding box center [694, 97] width 6 height 3
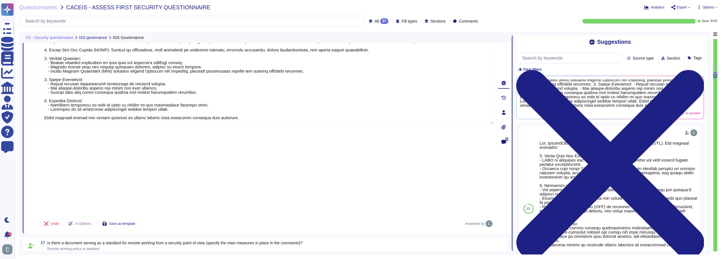
scroll to position [1513, 0]
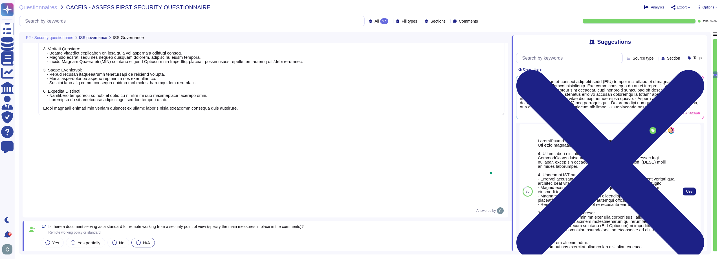
scroll to position [0, 0]
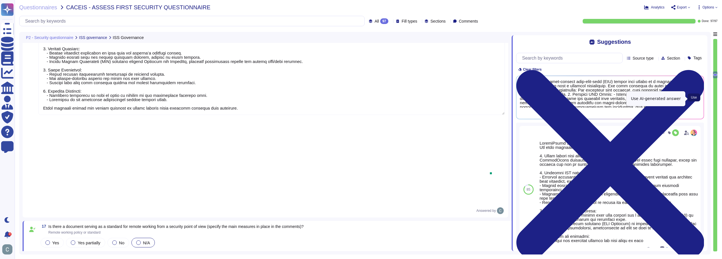
click at [695, 98] on span "Use" at bounding box center [694, 97] width 6 height 3
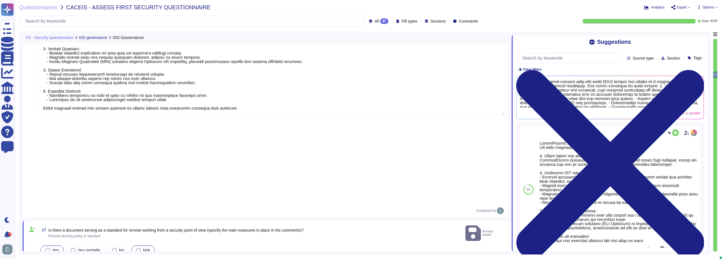
click at [55, 247] on span "Yes" at bounding box center [55, 249] width 7 height 5
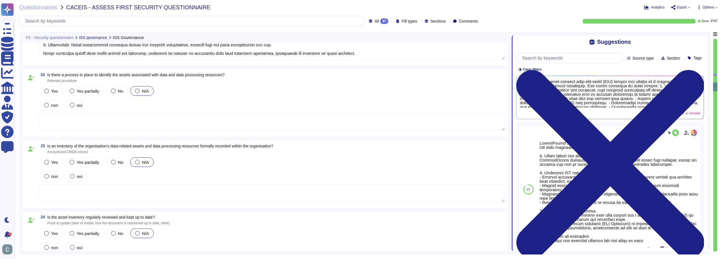
scroll to position [2049, 0]
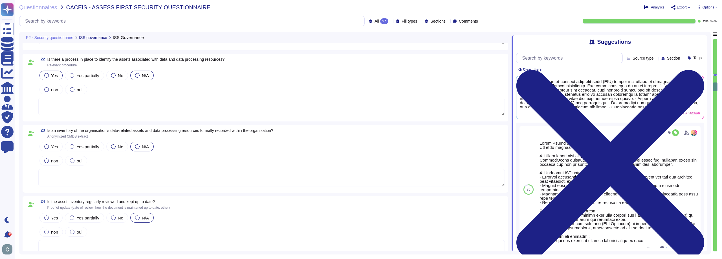
click at [54, 75] on span "Yes" at bounding box center [54, 75] width 7 height 5
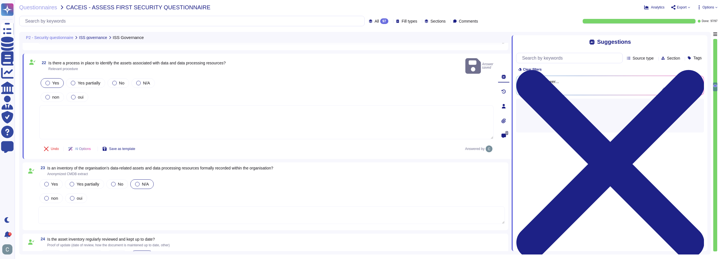
click at [89, 109] on textarea at bounding box center [266, 122] width 454 height 34
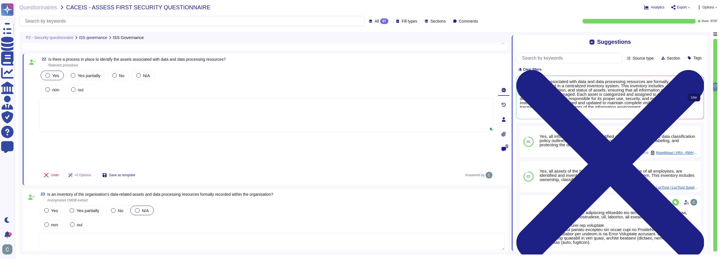
click at [690, 97] on button "Use" at bounding box center [694, 97] width 13 height 8
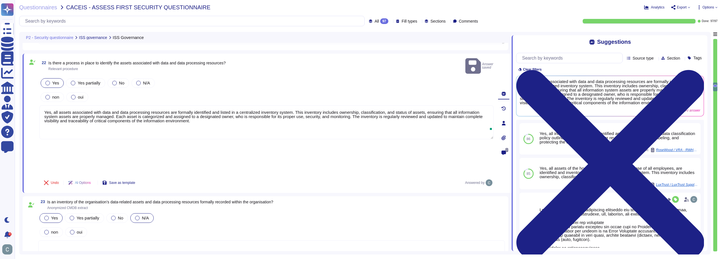
click at [50, 213] on div "Yes" at bounding box center [50, 218] width 23 height 10
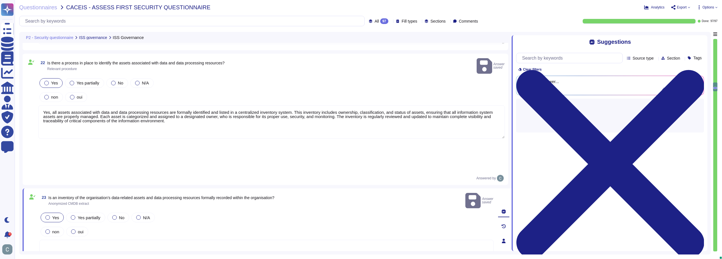
click at [62, 240] on textarea at bounding box center [266, 257] width 454 height 34
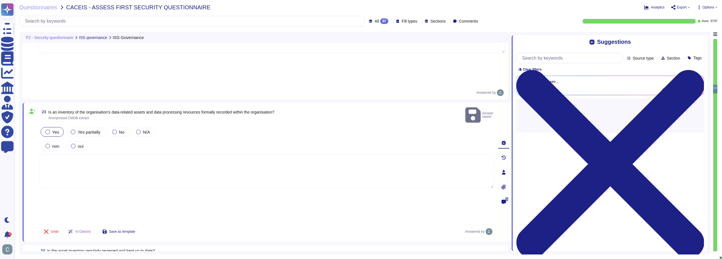
scroll to position [2134, 0]
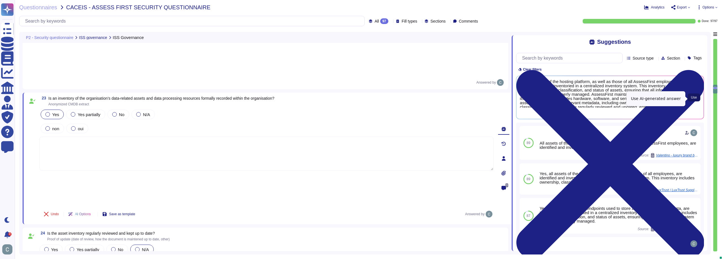
click at [693, 99] on span "Use" at bounding box center [694, 97] width 6 height 3
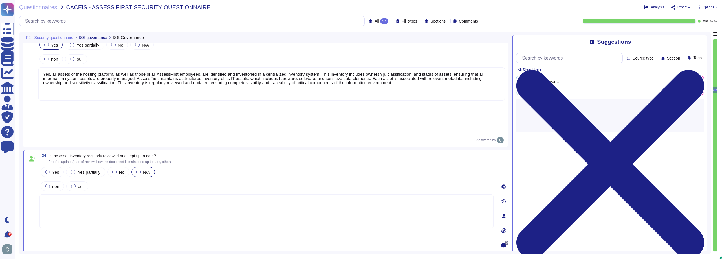
scroll to position [2218, 0]
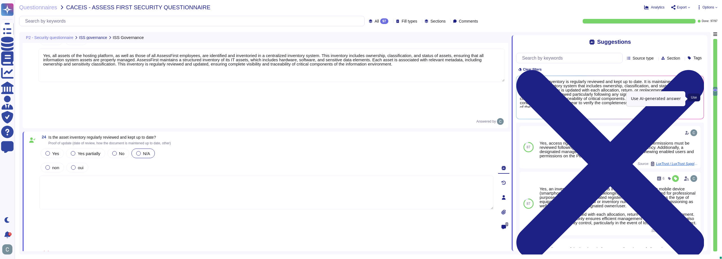
click at [693, 99] on span "Use" at bounding box center [694, 97] width 6 height 3
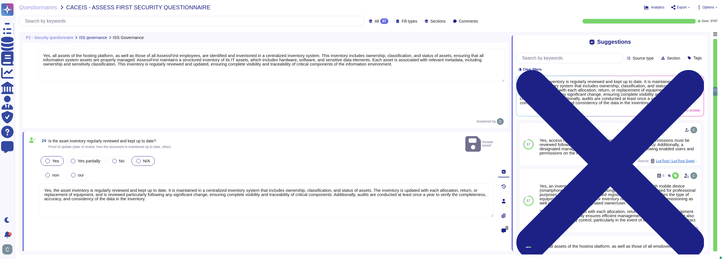
click at [51, 159] on label "Yes" at bounding box center [52, 161] width 14 height 5
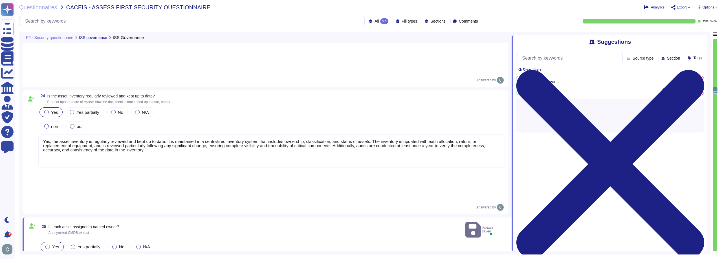
scroll to position [2331, 0]
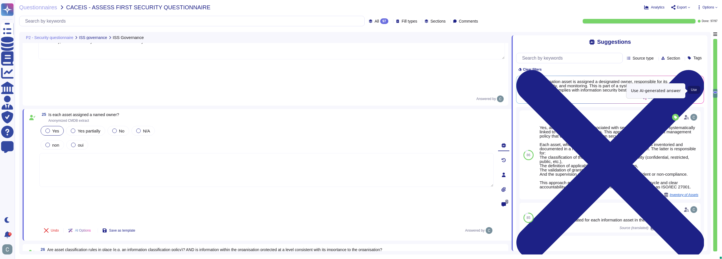
click at [695, 91] on span "Use" at bounding box center [694, 89] width 6 height 3
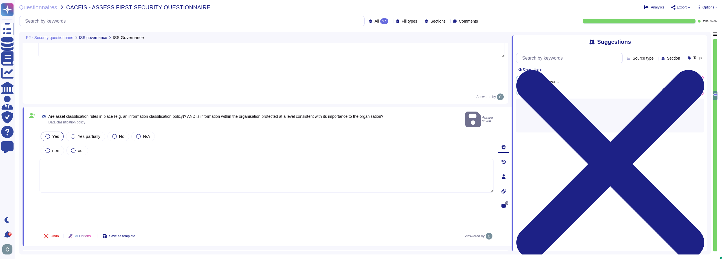
scroll to position [2416, 0]
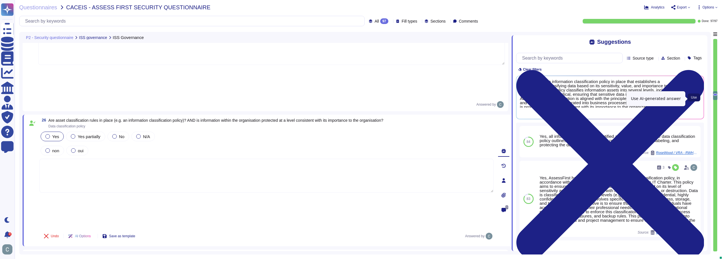
click at [697, 99] on span "Use" at bounding box center [694, 97] width 6 height 3
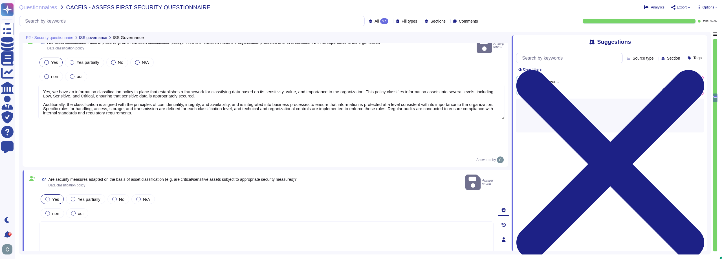
scroll to position [2500, 0]
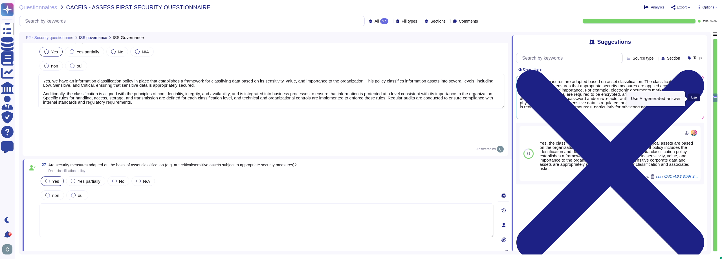
click at [694, 98] on span "Use" at bounding box center [694, 97] width 6 height 3
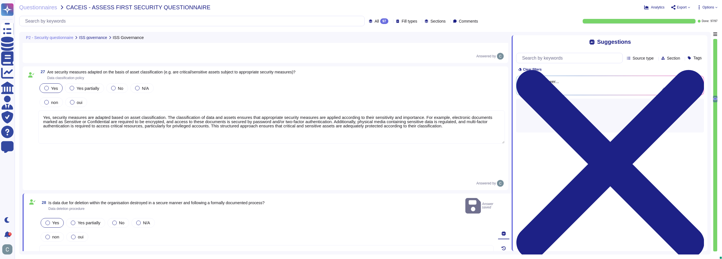
scroll to position [2557, 0]
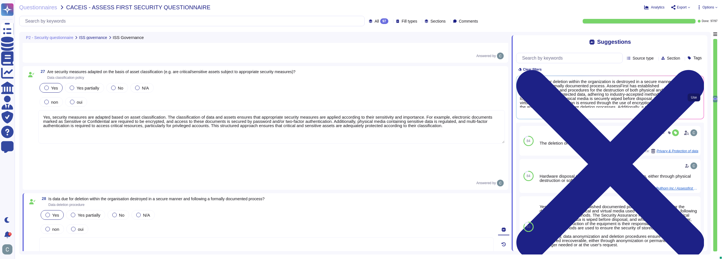
click at [689, 96] on button "Use" at bounding box center [694, 97] width 13 height 8
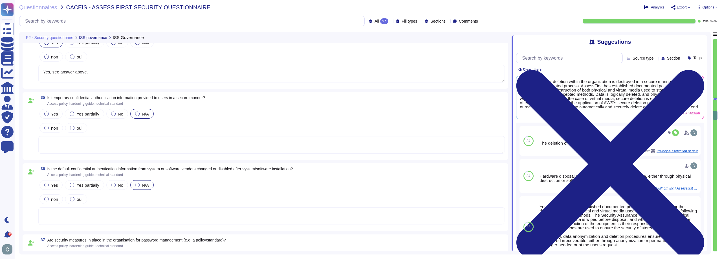
scroll to position [3347, 0]
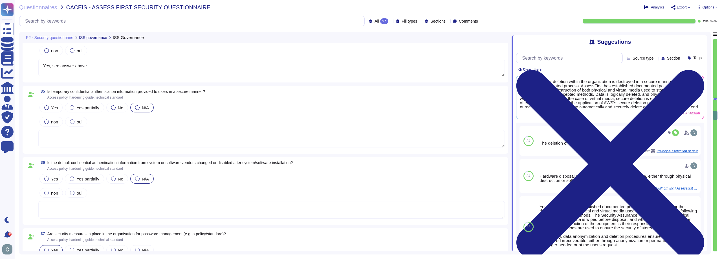
click at [106, 140] on textarea at bounding box center [271, 138] width 467 height 17
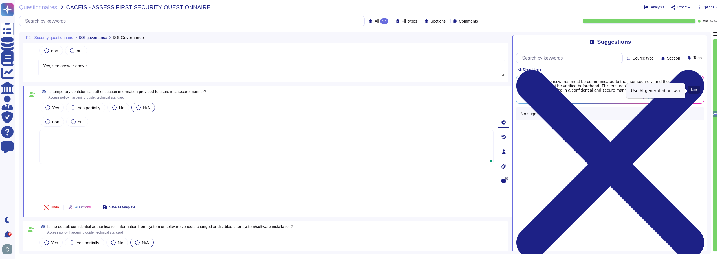
click at [699, 92] on button "Use" at bounding box center [694, 90] width 13 height 8
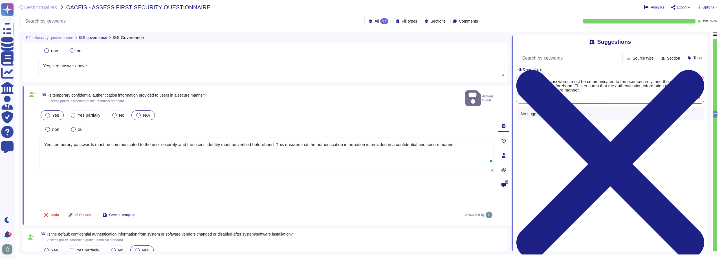
click at [57, 113] on span "Yes" at bounding box center [55, 115] width 7 height 5
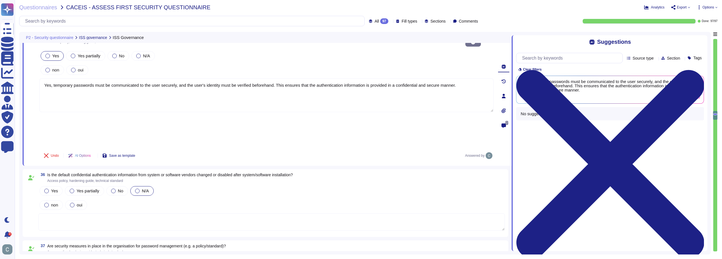
scroll to position [3403, 0]
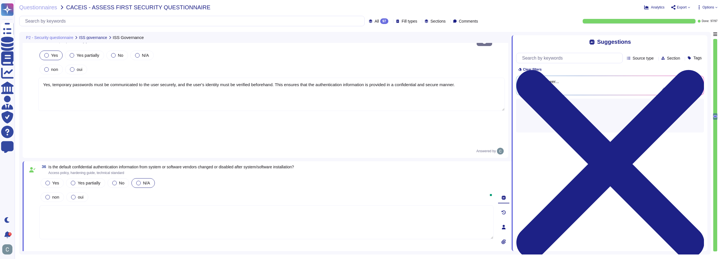
click at [106, 205] on textarea at bounding box center [266, 222] width 454 height 34
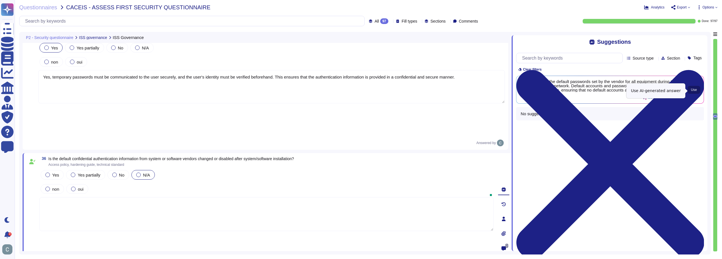
click at [698, 90] on button "Use" at bounding box center [694, 90] width 13 height 8
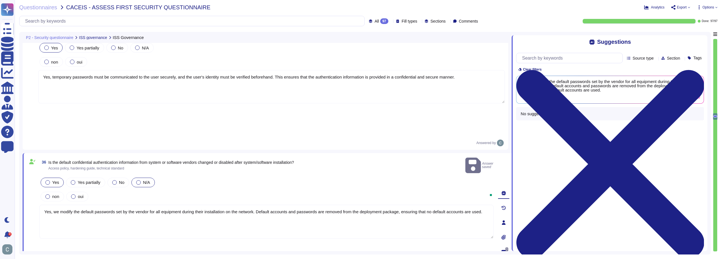
click at [54, 180] on span "Yes" at bounding box center [55, 182] width 7 height 5
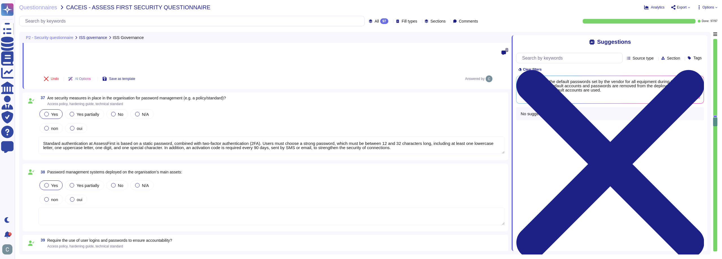
scroll to position [3601, 0]
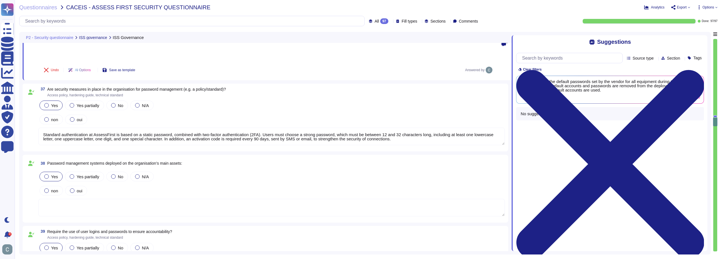
click at [115, 199] on textarea at bounding box center [271, 207] width 467 height 17
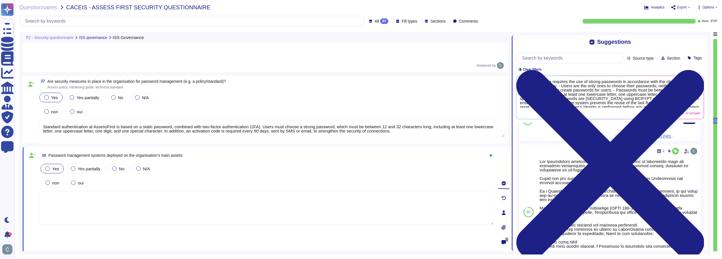
scroll to position [0, 0]
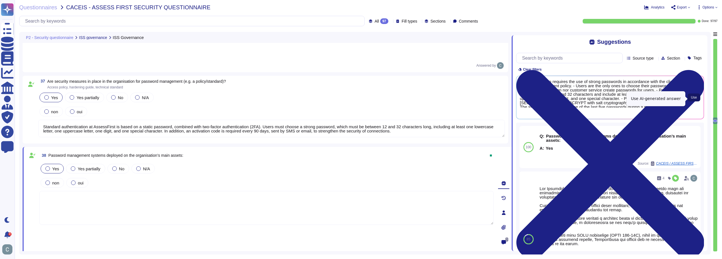
click at [697, 98] on span "Use" at bounding box center [694, 97] width 6 height 3
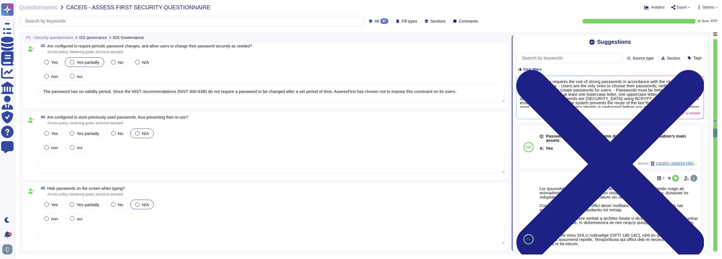
scroll to position [4024, 0]
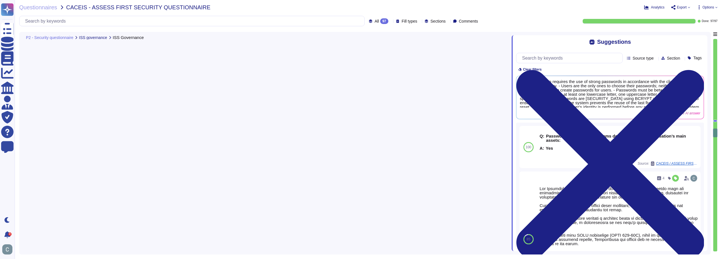
type textarea "See answer above."
type textarea "The password has no validity period. Since the NIST recommendations (NIST 800-6…"
type textarea "AssessFirst uses the BCRYPT hash algorithm to protect user passwords. Passwords…"
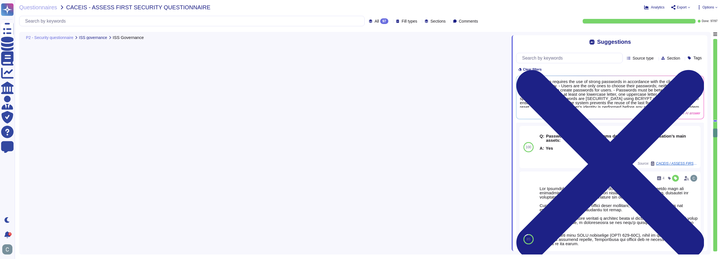
type textarea "Our cloud model is based on a hybrid infrastructure. We lease servers from AWS …"
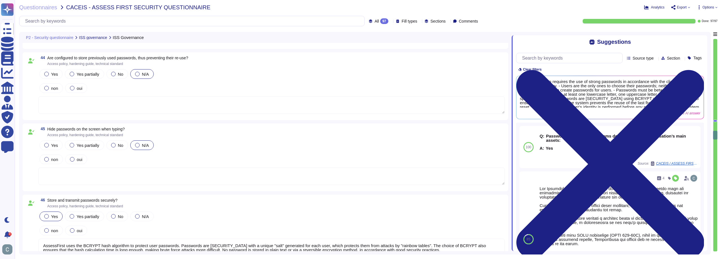
scroll to position [4080, 0]
type textarea "Separations between nominal data/configuration items and backups are provided b…"
click at [112, 104] on textarea at bounding box center [271, 102] width 467 height 17
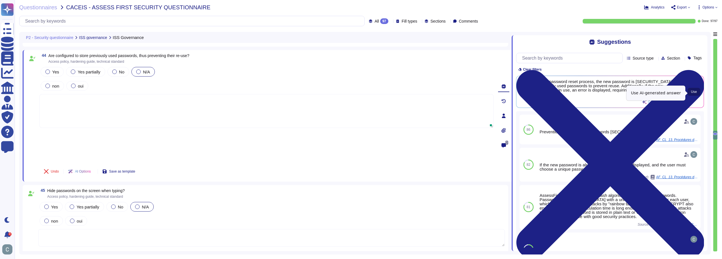
click at [695, 90] on button "Use" at bounding box center [694, 92] width 13 height 8
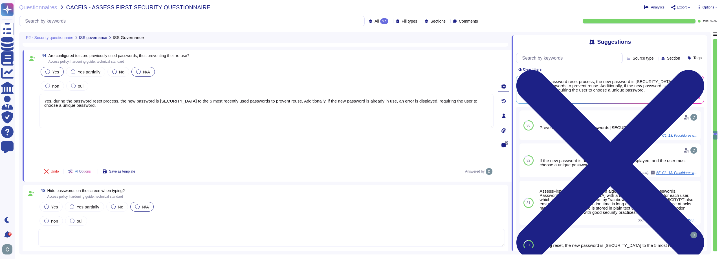
click at [47, 73] on div at bounding box center [47, 71] width 5 height 5
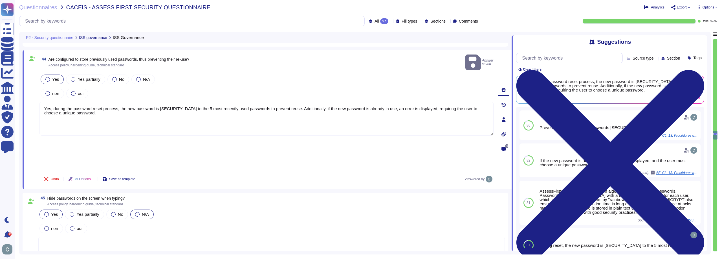
click at [53, 212] on span "Yes" at bounding box center [54, 214] width 7 height 5
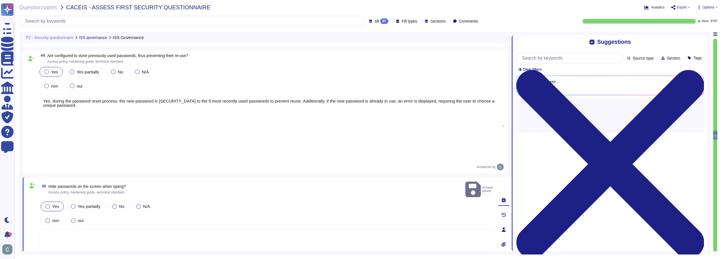
click at [168, 229] on textarea at bounding box center [266, 246] width 454 height 34
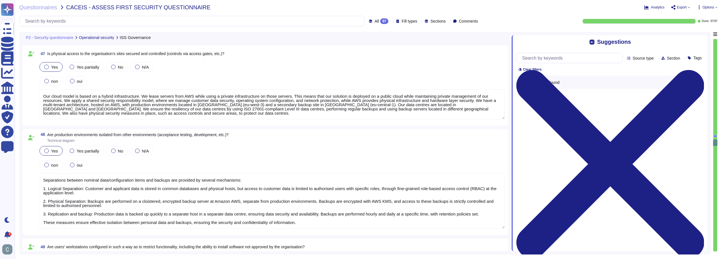
type textarea "Separations between nominal data/configuration items and backups are provided b…"
type textarea "AssessFirst tracks and handles vulnerabilities and component obsolescence in se…"
type textarea "Separations between nominal data/configuration items and backups are provided b…"
type textarea "AssessFirst tracks and handles vulnerabilities and component obsolescence in se…"
type textarea "Separations between nominal data/configuration items and backups are provided b…"
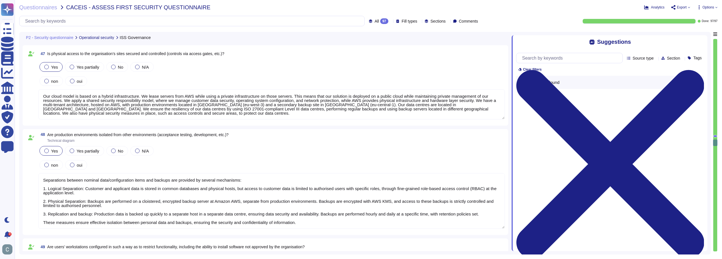
type textarea "AssessFirst tracks and handles vulnerabilities and component obsolescence in se…"
type textarea "Separations between nominal data/configuration items and backups are provided b…"
type textarea "AssessFirst tracks and handles vulnerabilities and component obsolescence in se…"
type textarea "Separations between nominal data/configuration items and backups are provided b…"
type textarea "AssessFirst tracks and handles vulnerabilities and component obsolescence in se…"
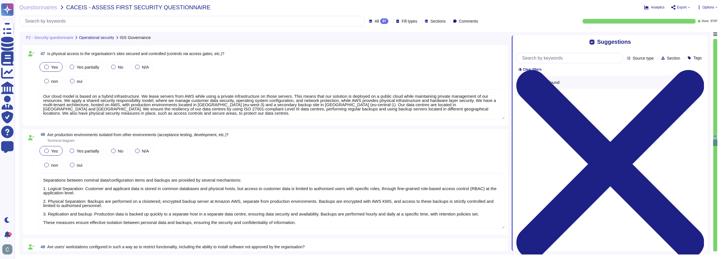
type textarea "Separations between nominal data/configuration items and backups are provided b…"
type textarea "AssessFirst tracks and handles vulnerabilities and component obsolescence in se…"
type textarea "Separations between nominal data/configuration items and backups are provided b…"
type textarea "AssessFirst tracks and handles vulnerabilities and component obsolescence in se…"
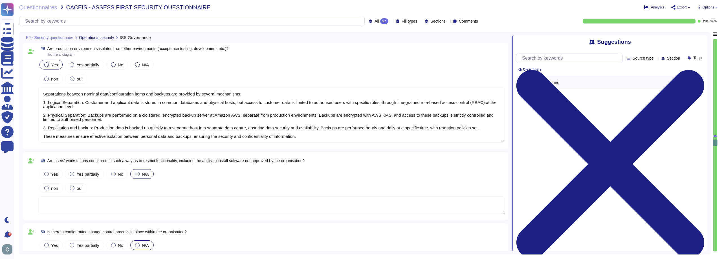
type textarea "Separations between nominal data/configuration items and backups are provided b…"
type textarea "AssessFirst tracks and handles vulnerabilities and component obsolescence in se…"
type textarea "Separations between nominal data/configuration items and backups are provided b…"
type textarea "AssessFirst tracks and handles vulnerabilities and component obsolescence in se…"
type textarea "Separations between nominal data/configuration items and backups are provided b…"
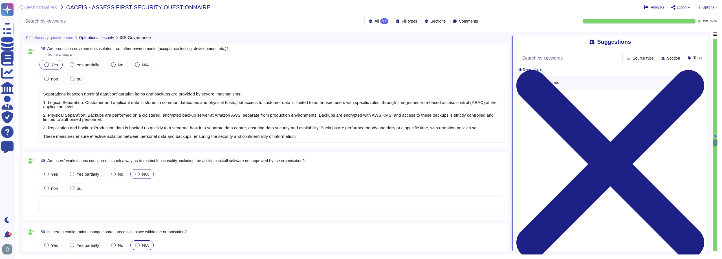
type textarea "AssessFirst tracks and handles vulnerabilities and component obsolescence in se…"
type textarea "Separations between nominal data/configuration items and backups are provided b…"
type textarea "AssessFirst tracks and handles vulnerabilities and component obsolescence in se…"
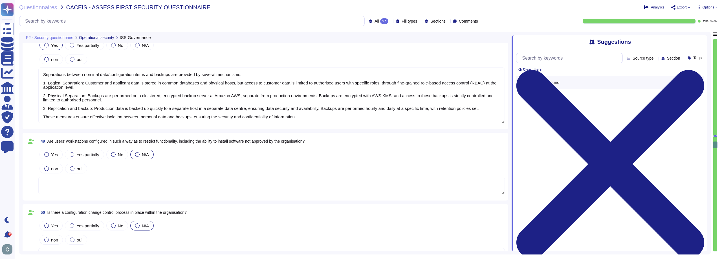
type textarea "Separations between nominal data/configuration items and backups are provided b…"
type textarea "AssessFirst tracks and handles vulnerabilities and component obsolescence in se…"
type textarea "Separations between nominal data/configuration items and backups are provided b…"
type textarea "AssessFirst tracks and handles vulnerabilities and component obsolescence in se…"
type textarea "Separations between nominal data/configuration items and backups are provided b…"
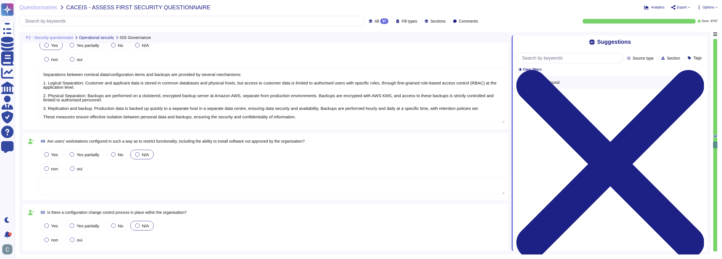
type textarea "AssessFirst tracks and handles vulnerabilities and component obsolescence in se…"
type textarea "Separations between nominal data/configuration items and backups are provided b…"
type textarea "AssessFirst tracks and handles vulnerabilities and component obsolescence in se…"
type textarea "Separations between nominal data/configuration items and backups are provided b…"
type textarea "AssessFirst tracks and handles vulnerabilities and component obsolescence in se…"
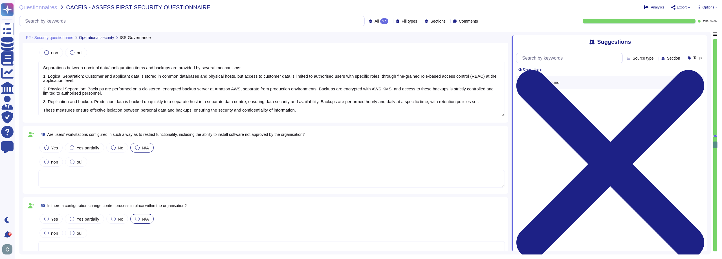
type textarea "Separations between nominal data/configuration items and backups are provided b…"
type textarea "AssessFirst tracks and handles vulnerabilities and component obsolescence in se…"
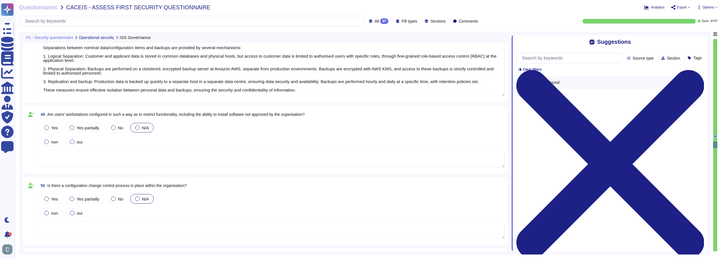
scroll to position [4475, 0]
type textarea "Separations between nominal data/configuration items and backups are provided b…"
type textarea "AssessFirst tracks and handles vulnerabilities and component obsolescence in se…"
click at [50, 122] on div "Yes" at bounding box center [50, 126] width 23 height 10
type textarea "Separations between nominal data/configuration items and backups are provided b…"
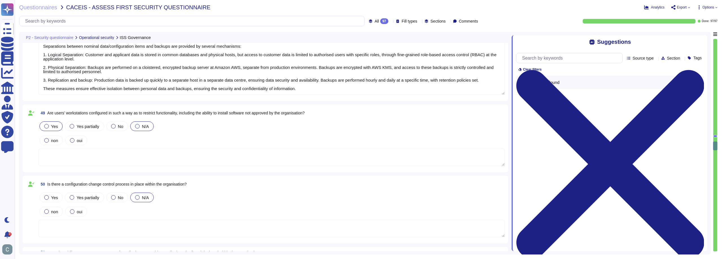
type textarea "AssessFirst tracks and handles vulnerabilities and component obsolescence in se…"
type textarea "Separations between nominal data/configuration items and backups are provided b…"
type textarea "AssessFirst tracks and handles vulnerabilities and component obsolescence in se…"
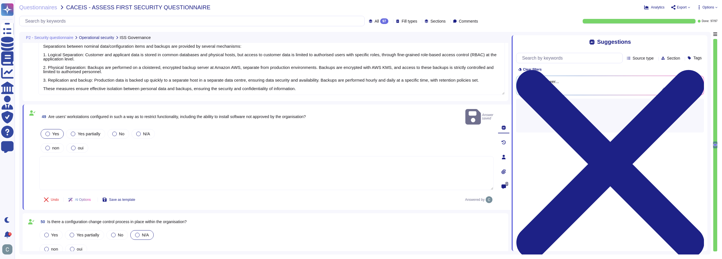
type textarea "Separations between nominal data/configuration items and backups are provided b…"
type textarea "AssessFirst tracks and handles vulnerabilities and component obsolescence in se…"
click at [83, 156] on textarea at bounding box center [266, 173] width 454 height 34
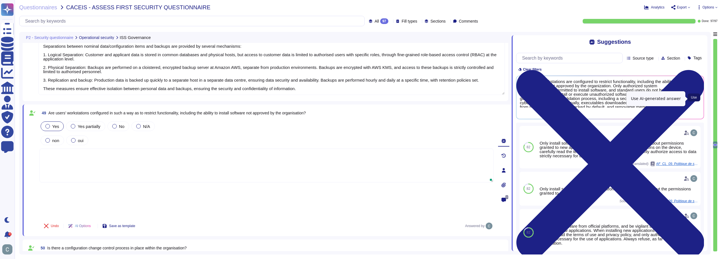
click at [699, 97] on button "Use" at bounding box center [694, 97] width 13 height 8
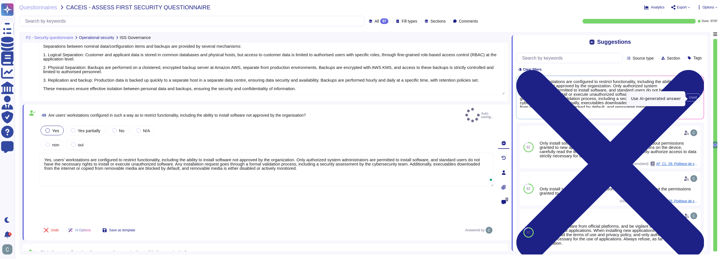
type textarea "Separations between nominal data/configuration items and backups are provided b…"
type textarea "Yes, users' workstations are configured to restrict functionality, including th…"
type textarea "AssessFirst tracks and handles vulnerabilities and component obsolescence in se…"
type textarea "Separations between nominal data/configuration items and backups are provided b…"
type textarea "AssessFirst tracks and handles vulnerabilities and component obsolescence in se…"
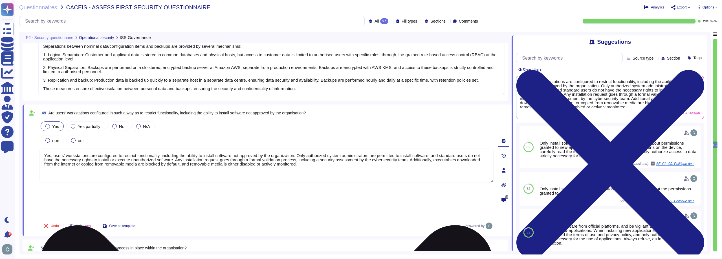
type textarea "Separations between nominal data/configuration items and backups are provided b…"
type textarea "AssessFirst tracks and handles vulnerabilities and component obsolescence in se…"
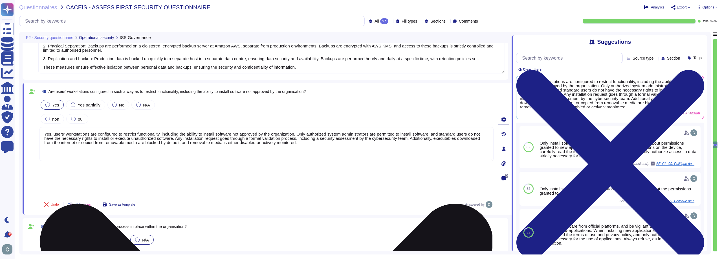
type textarea "Separations between nominal data/configuration items and backups are provided b…"
type textarea "AssessFirst tracks and handles vulnerabilities and component obsolescence in se…"
type textarea "Separations between nominal data/configuration items and backups are provided b…"
type textarea "AssessFirst tracks and handles vulnerabilities and component obsolescence in se…"
type textarea "Separations between nominal data/configuration items and backups are provided b…"
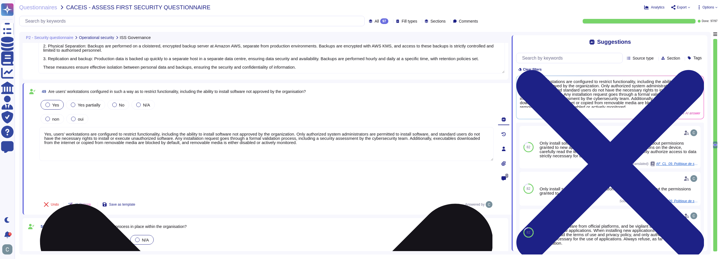
type textarea "AssessFirst tracks and handles vulnerabilities and component obsolescence in se…"
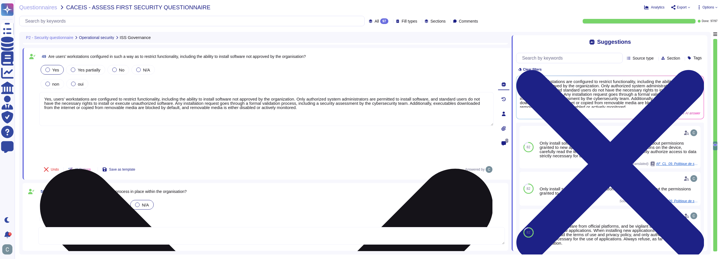
type textarea "See answer above."
type textarea "Separations between nominal data/configuration items and backups are provided b…"
type textarea "AssessFirst tracks and handles vulnerabilities and component obsolescence in se…"
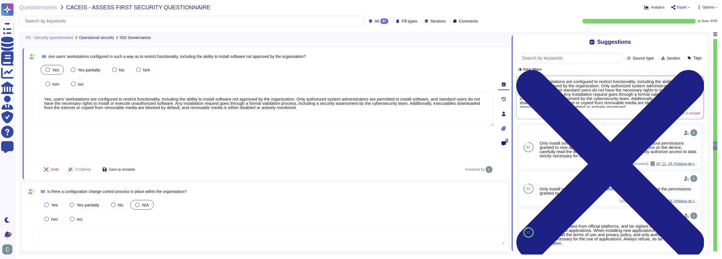
type textarea "Separations between nominal data/configuration items and backups are provided b…"
type textarea "AssessFirst tracks and handles vulnerabilities and component obsolescence in se…"
type textarea "Separations between nominal data/configuration items and backups are provided b…"
type textarea "AssessFirst tracks and handles vulnerabilities and component obsolescence in se…"
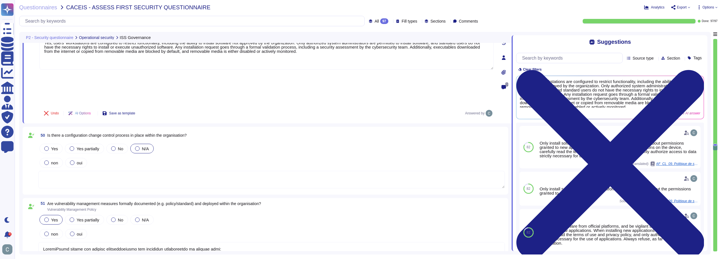
type textarea "Separations between nominal data/configuration items and backups are provided b…"
type textarea "AssessFirst tracks and handles vulnerabilities and component obsolescence in se…"
type textarea "Separations between nominal data/configuration items and backups are provided b…"
type textarea "AssessFirst tracks and handles vulnerabilities and component obsolescence in se…"
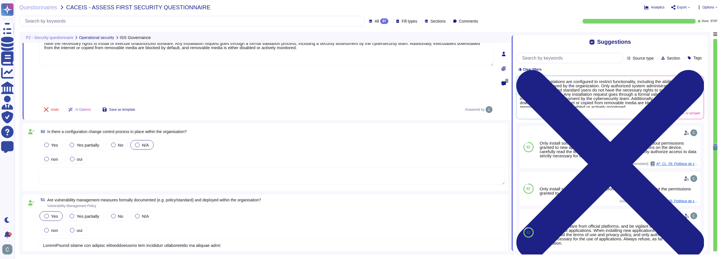
type textarea "Separations between nominal data/configuration items and backups are provided b…"
type textarea "AssessFirst tracks and handles vulnerabilities and component obsolescence in se…"
type textarea "See answer above."
click at [56, 142] on span "Yes" at bounding box center [54, 144] width 7 height 5
type textarea "Separations between nominal data/configuration items and backups are provided b…"
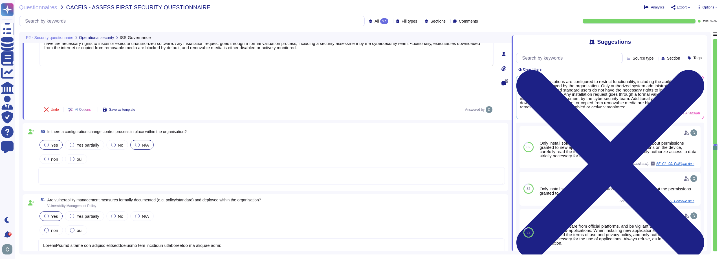
type textarea "AssessFirst tracks and handles vulnerabilities and component obsolescence in se…"
type textarea "Separations between nominal data/configuration items and backups are provided b…"
type textarea "AssessFirst tracks and handles vulnerabilities and component obsolescence in se…"
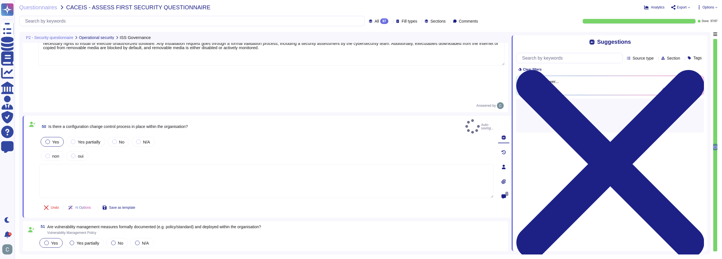
type textarea "Separations between nominal data/configuration items and backups are provided b…"
type textarea "AssessFirst tracks and handles vulnerabilities and component obsolescence in se…"
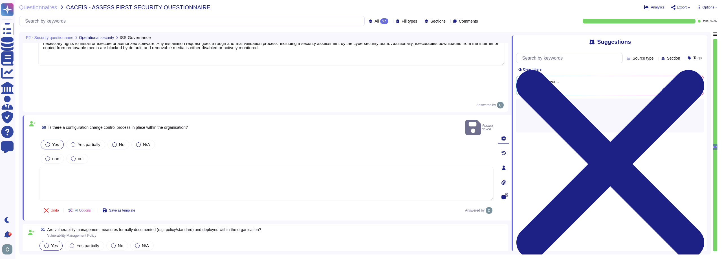
type textarea "Separations between nominal data/configuration items and backups are provided b…"
type textarea "AssessFirst tracks and handles vulnerabilities and component obsolescence in se…"
click at [91, 167] on textarea at bounding box center [266, 184] width 454 height 34
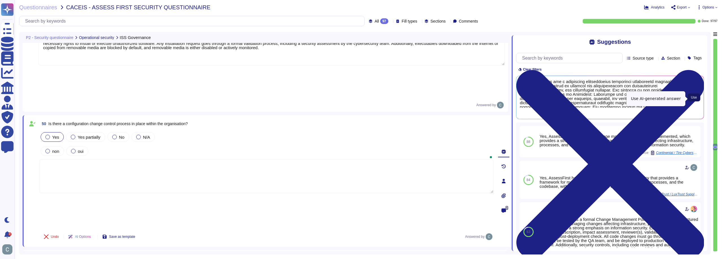
click at [696, 98] on span "Use" at bounding box center [694, 97] width 6 height 3
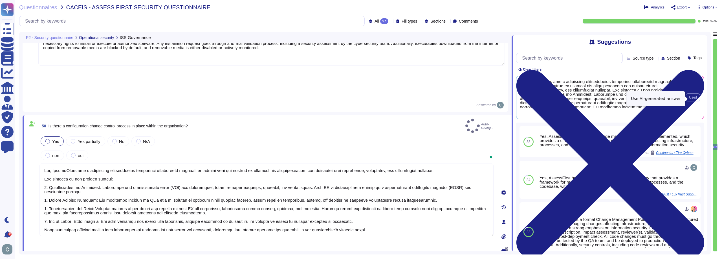
type textarea "Separations between nominal data/configuration items and backups are provided b…"
type textarea "Yes, AssessFirst has a formalized configuration management methodology designed…"
type textarea "AssessFirst tracks and handles vulnerabilities and component obsolescence in se…"
type textarea "Separations between nominal data/configuration items and backups are provided b…"
type textarea "AssessFirst tracks and handles vulnerabilities and component obsolescence in se…"
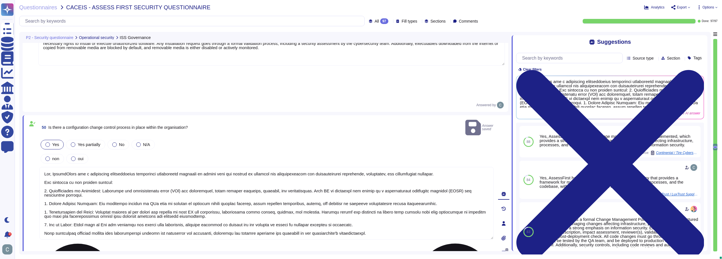
scroll to position [1, 0]
type textarea "Separations between nominal data/configuration items and backups are provided b…"
type textarea "AssessFirst tracks and handles vulnerabilities and component obsolescence in se…"
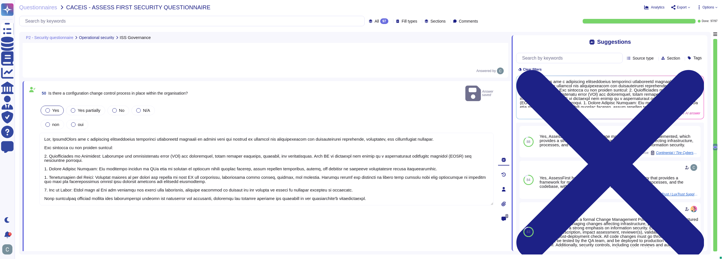
type textarea "Separations between nominal data/configuration items and backups are provided b…"
type textarea "AssessFirst tracks and handles vulnerabilities and component obsolescence in se…"
type textarea "Separations between nominal data/configuration items and backups are provided b…"
type textarea "AssessFirst tracks and handles vulnerabilities and component obsolescence in se…"
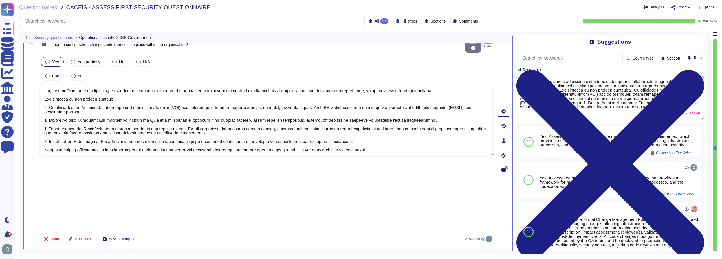
type textarea "See answer above."
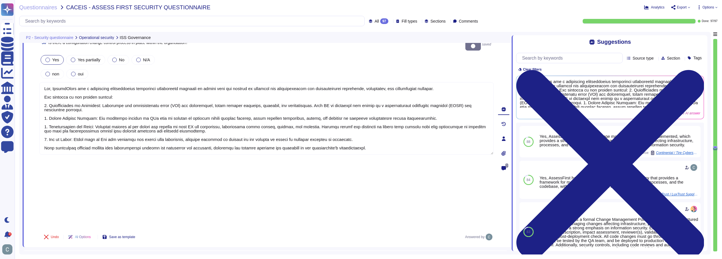
type textarea "Separations between nominal data/configuration items and backups are provided b…"
type textarea "AssessFirst tracks and handles vulnerabilities and component obsolescence in se…"
type textarea "Separations between nominal data/configuration items and backups are provided b…"
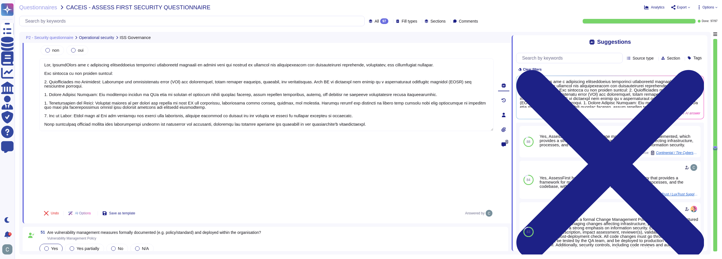
type textarea "AssessFirst tracks and handles vulnerabilities and component obsolescence in se…"
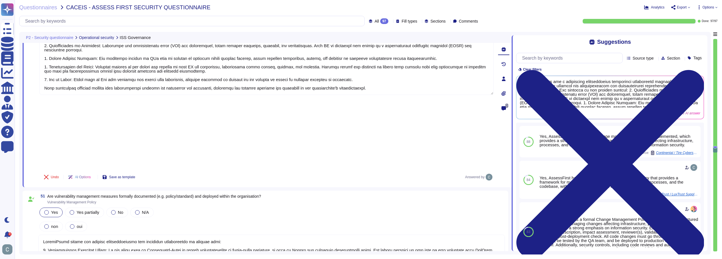
type textarea "Yes, we have an emergency procedure to deploy security patches. Security patche…"
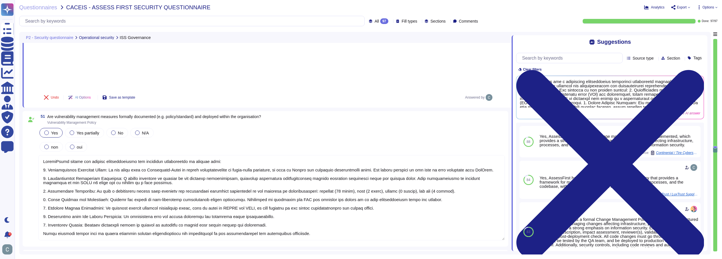
type textarea "AssessFirst tracks and handles vulnerabilities and component obsolescence in se…"
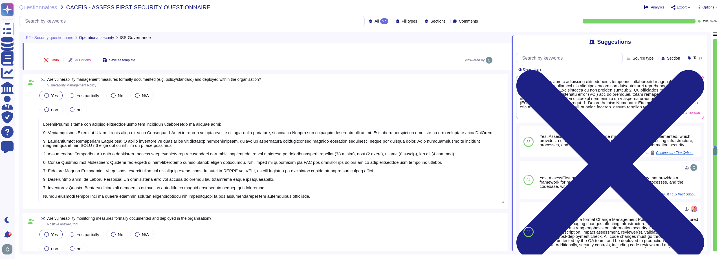
type textarea "Logging user activity at AssessFirst is implemented systematically and rigorous…"
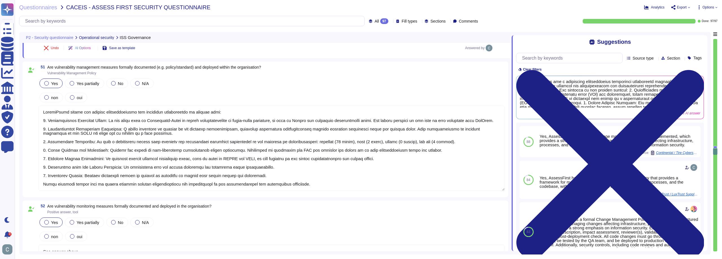
type textarea "AssessFirst tracks and handles vulnerabilities and component obsolescence in se…"
type textarea "Logging user activity at AssessFirst is implemented systematically and rigorous…"
type textarea "AssessFirst tracks and handles vulnerabilities and component obsolescence in se…"
type textarea "Logging user activity at AssessFirst is implemented systematically and rigorous…"
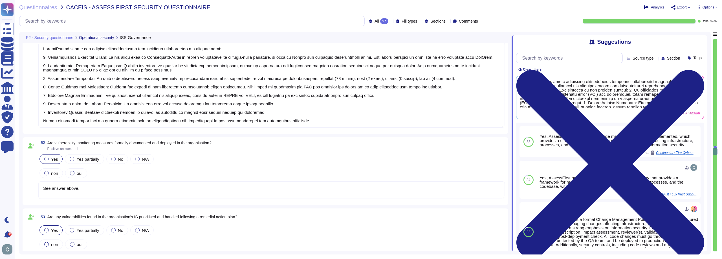
type textarea "AssessFirst tracks and handles vulnerabilities and component obsolescence in se…"
type textarea "Logging user activity at AssessFirst is implemented systematically and rigorous…"
type textarea "AssessFirst tracks and handles vulnerabilities and component obsolescence in se…"
type textarea "Logging user activity at AssessFirst is implemented systematically and rigorous…"
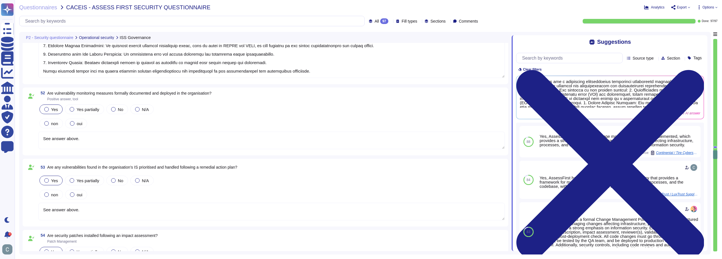
type textarea "AssessFirst tracks and handles vulnerabilities and component obsolescence in se…"
type textarea "Logging user activity at AssessFirst is implemented systematically and rigorous…"
type textarea "AssessFirst tracks and handles vulnerabilities and component obsolescence in se…"
type textarea "Logging user activity at AssessFirst is implemented systematically and rigorous…"
type textarea "AssessFirst tracks and handles vulnerabilities and component obsolescence in se…"
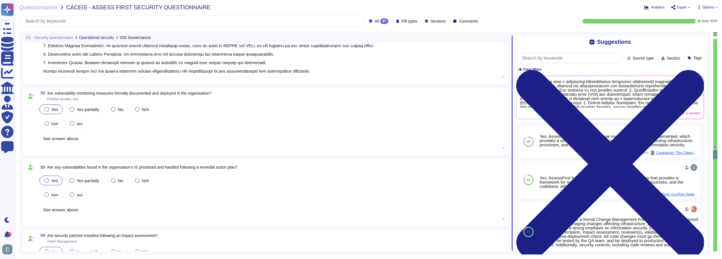
type textarea "Logging user activity at AssessFirst is implemented systematically and rigorous…"
type textarea "AssessFirst tracks and handles vulnerabilities and component obsolescence in se…"
type textarea "Logging user activity at AssessFirst is implemented systematically and rigorous…"
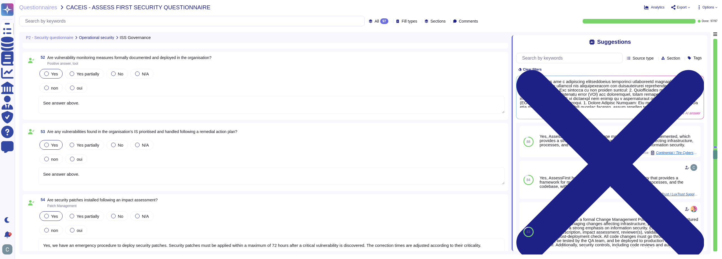
type textarea "AssessFirst tracks and handles vulnerabilities and component obsolescence in se…"
type textarea "Logging user activity at AssessFirst is implemented systematically and rigorous…"
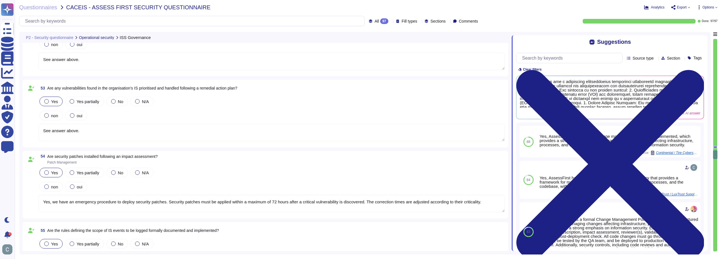
type textarea "AssessFirst tracks and handles vulnerabilities and component obsolescence in se…"
type textarea "Logging user activity at AssessFirst is implemented systematically and rigorous…"
type textarea "AssessFirst tracks and handles vulnerabilities and component obsolescence in se…"
type textarea "Logging user activity at AssessFirst is implemented systematically and rigorous…"
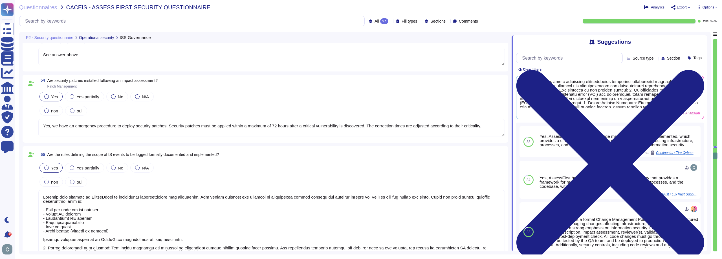
type textarea "See answer above."
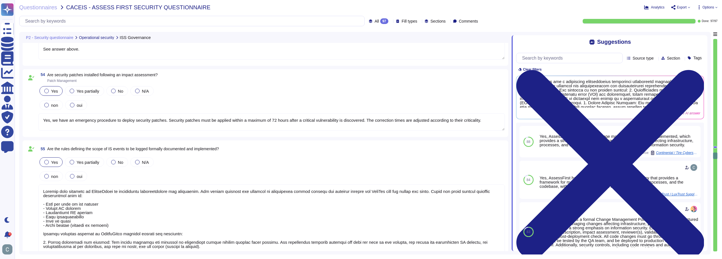
type textarea "AssessFirst tracks and handles vulnerabilities and component obsolescence in se…"
type textarea "Logging user activity at AssessFirst is implemented systematically and rigorous…"
type textarea "AssessFirst tracks and handles vulnerabilities and component obsolescence in se…"
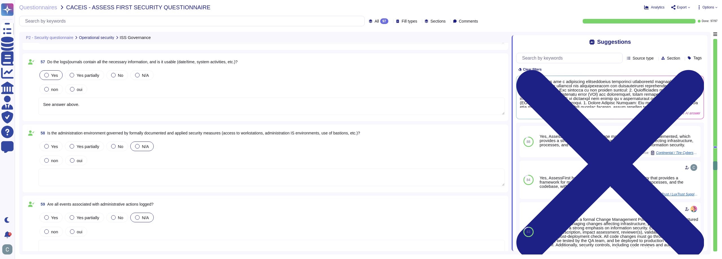
scroll to position [5322, 0]
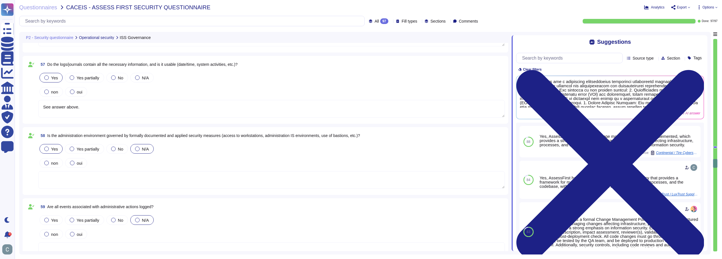
click at [51, 147] on label "Yes" at bounding box center [51, 148] width 14 height 5
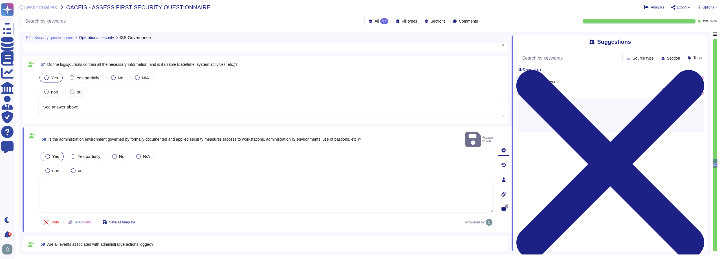
click at [100, 180] on textarea at bounding box center [266, 196] width 454 height 34
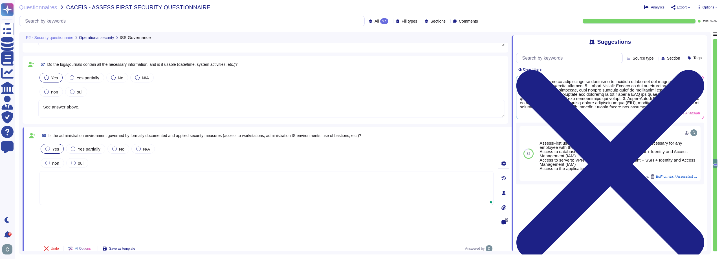
click at [194, 184] on textarea at bounding box center [266, 188] width 454 height 34
click at [692, 98] on span "Use" at bounding box center [694, 97] width 6 height 3
type textarea "Logging user activity at AssessFirst is implemented systematically and rigorous…"
type textarea "Yes, the administration environment is governed by formally documented and appl…"
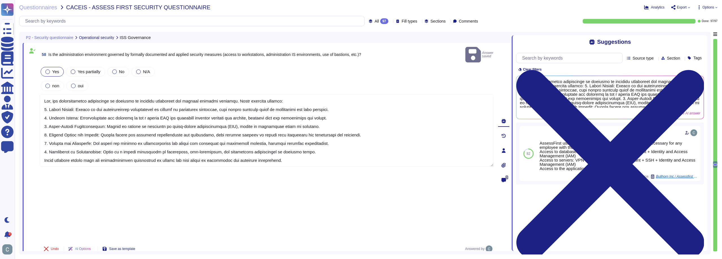
type textarea "Logging user activity at AssessFirst is implemented systematically and rigorous…"
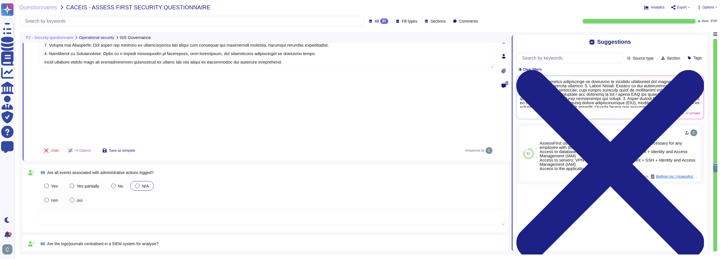
scroll to position [5491, 0]
type textarea "We have Cyber Essentials certification, which aims to protect organisations fro…"
click at [51, 183] on label "Yes" at bounding box center [51, 185] width 14 height 5
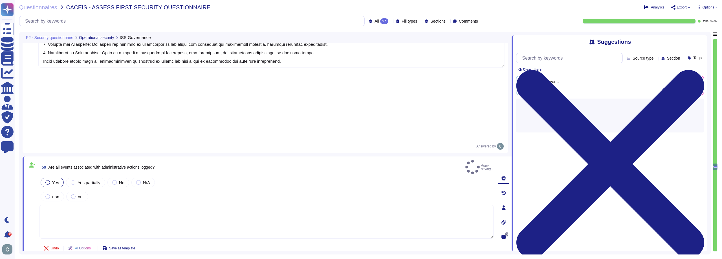
click at [109, 205] on textarea at bounding box center [266, 222] width 454 height 34
click at [108, 208] on textarea at bounding box center [266, 225] width 454 height 34
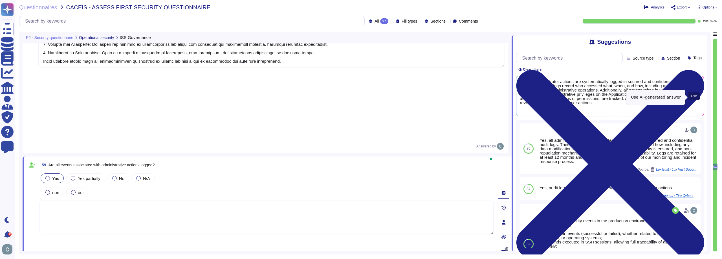
click at [694, 97] on span "Use" at bounding box center [694, 95] width 6 height 3
type textarea "Yes, all administrator actions are systematically logged in secured and confide…"
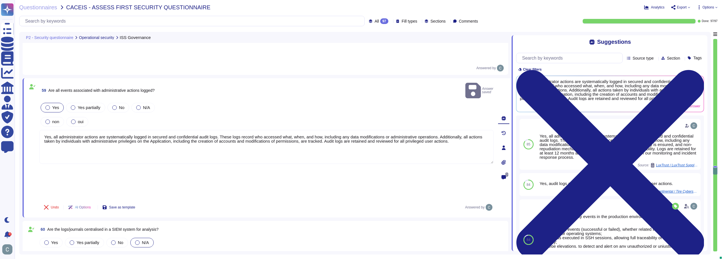
scroll to position [5576, 0]
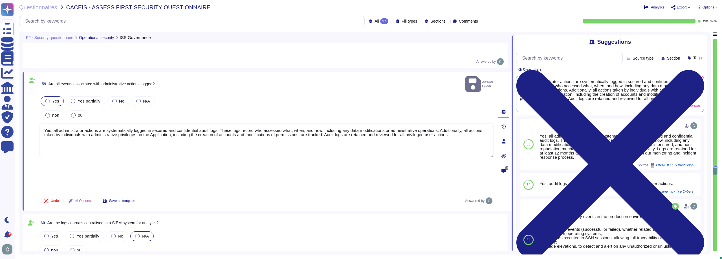
type textarea "We have Cyber Essentials certification, which aims to protect organisations fro…"
click at [56, 233] on span "Yes" at bounding box center [54, 235] width 7 height 5
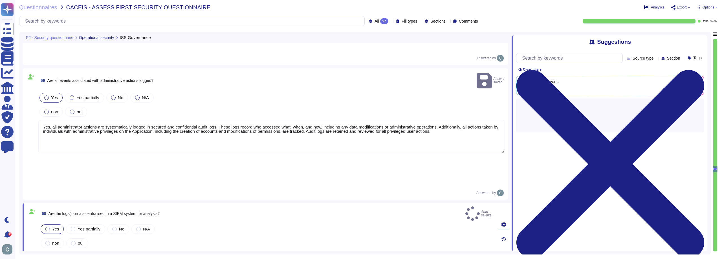
type textarea "We have Cyber Essentials certification, which aims to protect organisations fro…"
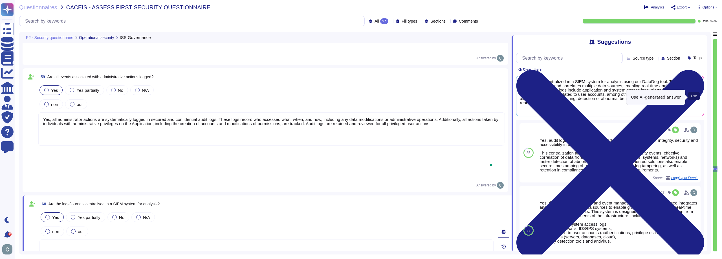
click at [698, 95] on button "Use" at bounding box center [694, 96] width 13 height 8
type textarea "Yes, logs are centralized in a SIEM system for analysis using our DataDog tool.…"
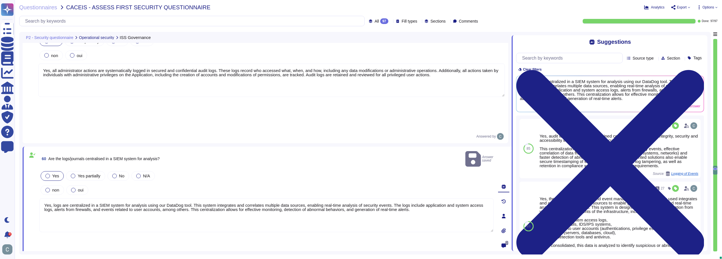
scroll to position [5660, 0]
type textarea "We have Cyber Essentials certification, which aims to protect organisations fro…"
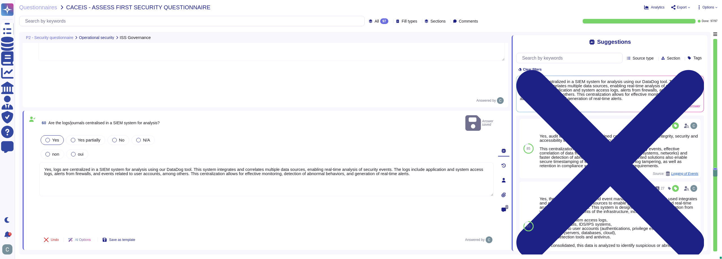
type textarea "See answer above."
type textarea "We have Cyber Essentials certification, which aims to protect organisations fro…"
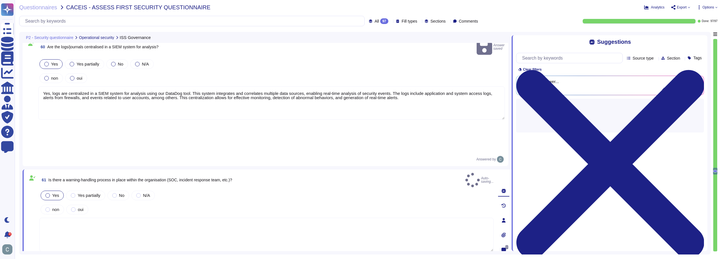
type textarea "See answer above."
type textarea "We have Cyber Essentials certification, which aims to protect organisations fro…"
click at [140, 218] on textarea at bounding box center [266, 235] width 454 height 34
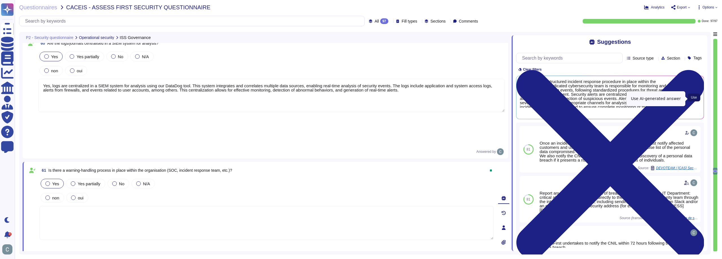
click at [700, 101] on button "Use" at bounding box center [694, 97] width 13 height 8
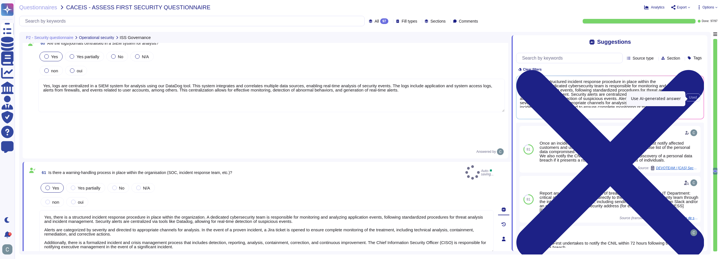
type textarea "Yes, there is a structured incident response procedure in place within the orga…"
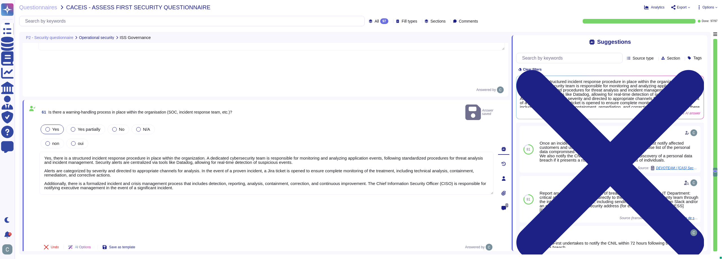
scroll to position [5745, 0]
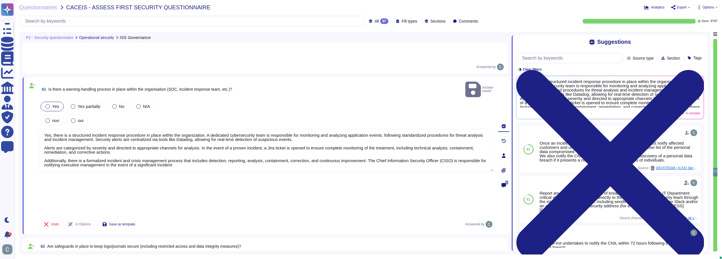
type textarea "We have Cyber Essentials certification, which aims to protect organisations fro…"
type textarea "See answer above."
click at [51, 257] on span "Yes" at bounding box center [54, 259] width 7 height 5
type textarea "We have Cyber Essentials certification, which aims to protect organisations fro…"
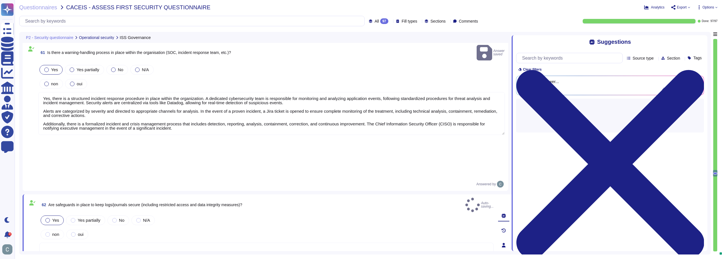
type textarea "See answer above."
type textarea "We have Cyber Essentials certification, which aims to protect organisations fro…"
click at [91, 242] on textarea at bounding box center [266, 259] width 454 height 34
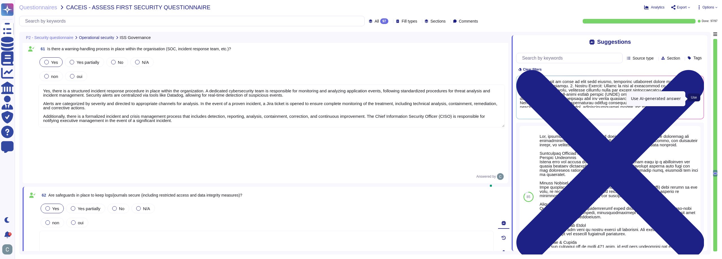
click at [698, 96] on button "Use" at bounding box center [694, 97] width 13 height 8
type textarea "Yes, safeguards are in place to keep logs secure, including restricted access a…"
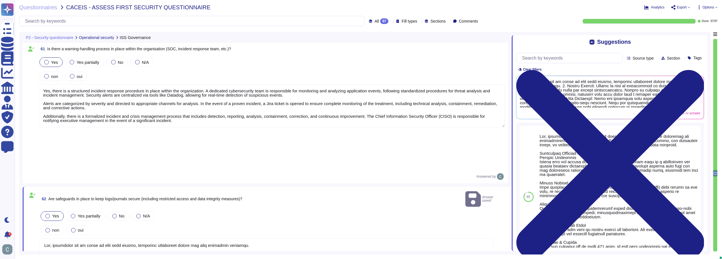
scroll to position [1, 0]
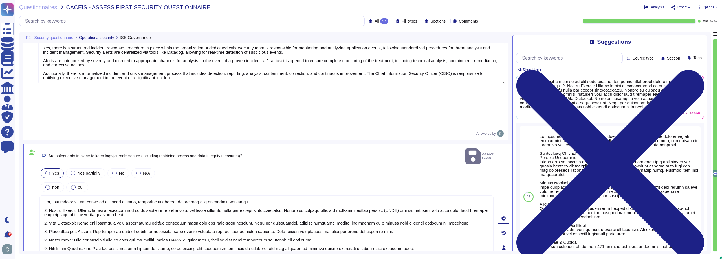
type textarea "We have Cyber Essentials certification, which aims to protect organisations fro…"
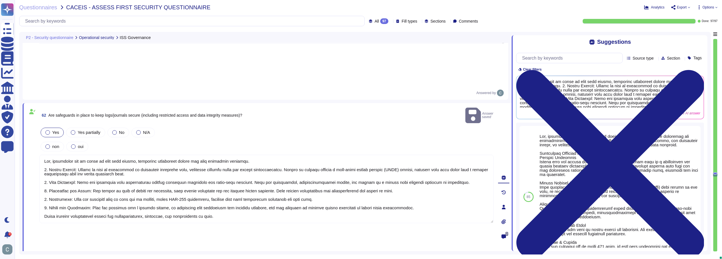
type textarea "See answer above."
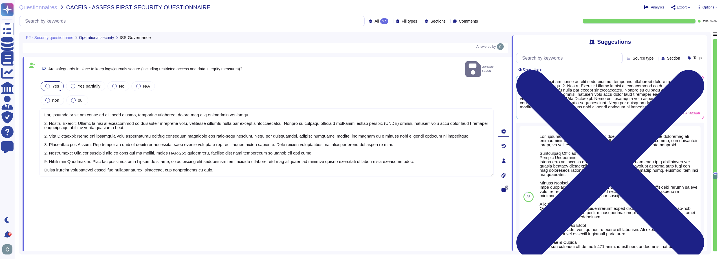
type textarea "We have Cyber Essentials certification, which aims to protect organisations fro…"
type textarea "See answer above."
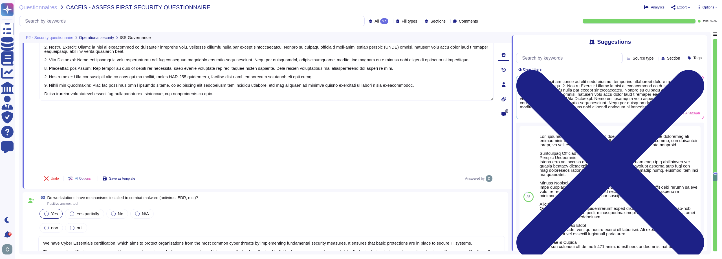
type textarea "We have Cyber Essentials certification, which aims to protect organisations fro…"
type textarea "Yes, the solution is regularly audited. We conduct internal audits on a regular…"
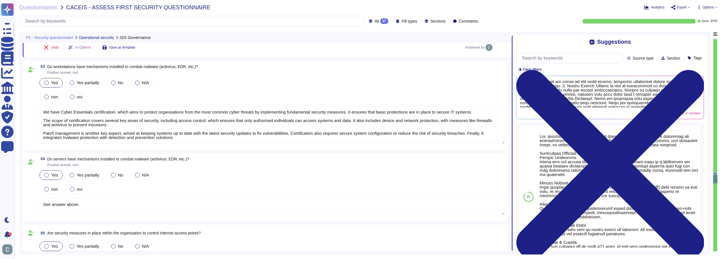
type textarea "We have Cyber Essentials certification, which aims to protect organisations fro…"
type textarea "We have set up a cybersecurity team dedicated to monitoring and analysing appli…"
type textarea "We have Cyber Essentials certification, which aims to protect organisations fro…"
type textarea "We have set up a cybersecurity team dedicated to monitoring and analysing appli…"
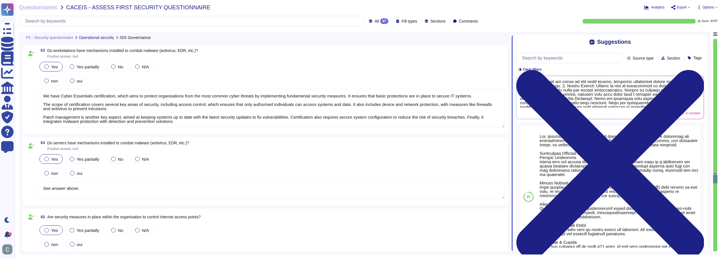
scroll to position [6083, 0]
type textarea "We have Cyber Essentials certification, which aims to protect organisations fro…"
type textarea "We have set up a cybersecurity team dedicated to monitoring and analysing appli…"
type textarea "We have Cyber Essentials certification, which aims to protect organisations fro…"
type textarea "We have set up a cybersecurity team dedicated to monitoring and analysing appli…"
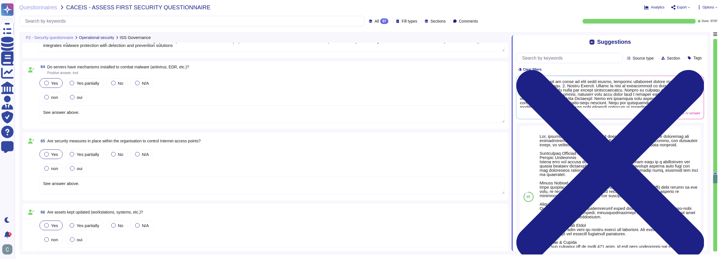
type textarea "We have Cyber Essentials certification, which aims to protect organisations fro…"
type textarea "We have set up a cybersecurity team dedicated to monitoring and analysing appli…"
type textarea "We have Cyber Essentials certification, which aims to protect organisations fro…"
type textarea "We have set up a cybersecurity team dedicated to monitoring and analysing appli…"
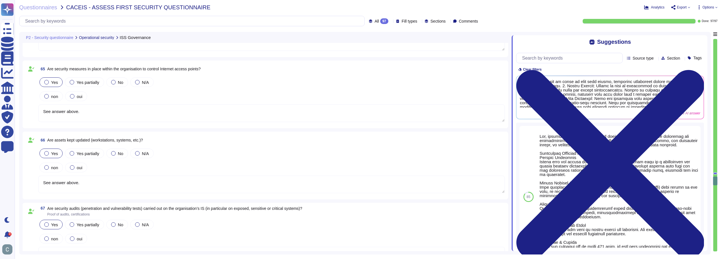
type textarea "See answer above."
type textarea "We have Cyber Essentials certification, which aims to protect organisations fro…"
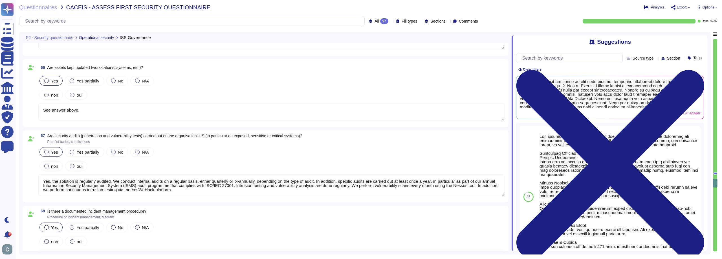
type textarea "We have set up a cybersecurity team dedicated to monitoring and analysing appli…"
type textarea "See answer above."
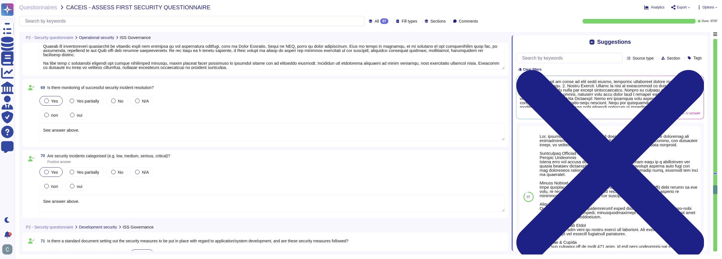
scroll to position [6366, 0]
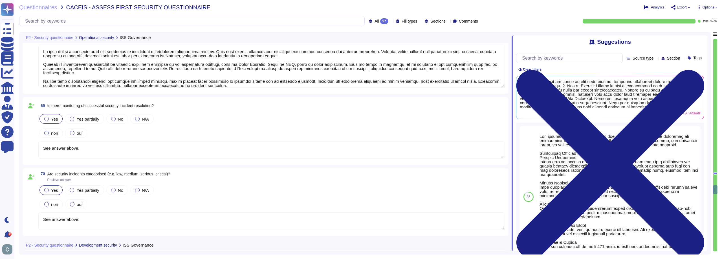
type textarea "We have set up a cybersecurity team dedicated to monitoring and analysing appli…"
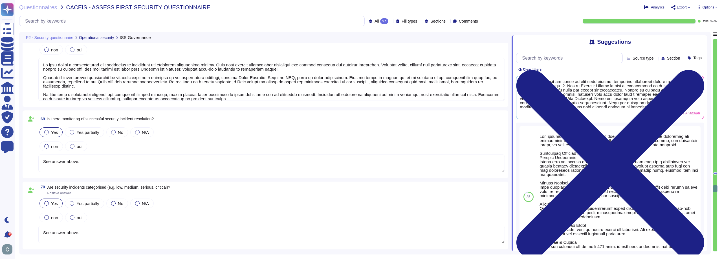
type textarea "See answer above."
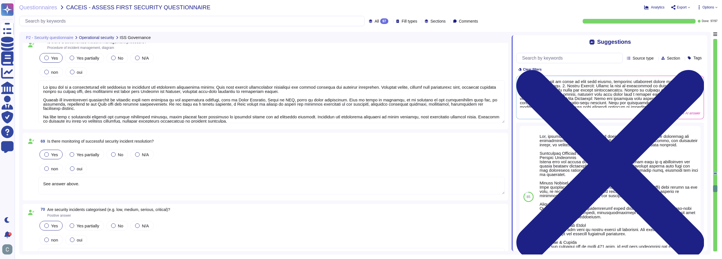
scroll to position [6309, 0]
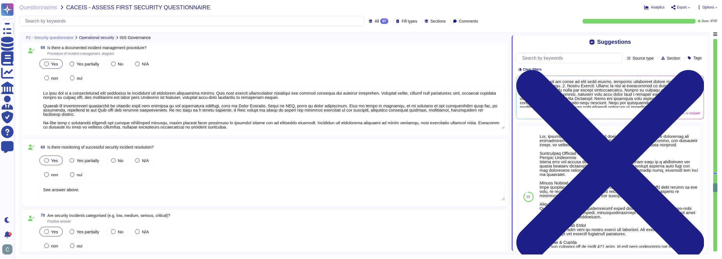
click at [227, 123] on textarea at bounding box center [271, 107] width 467 height 43
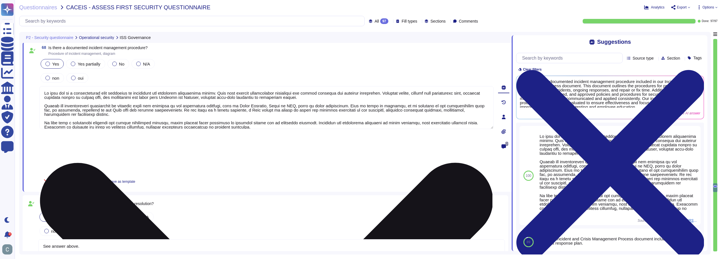
type textarea "We have set up a cybersecurity team dedicated to monitoring and analysing appli…"
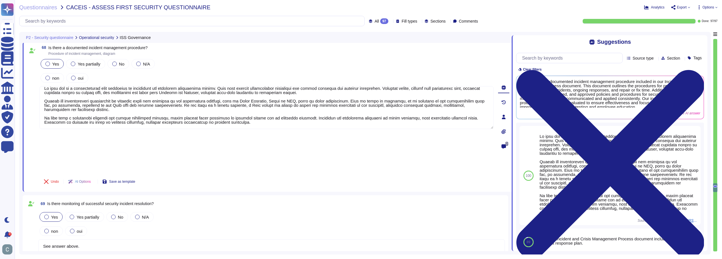
scroll to position [0, 0]
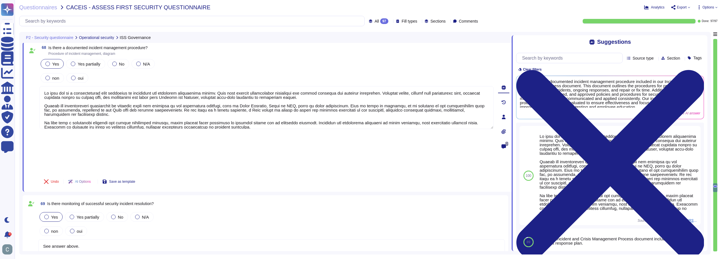
drag, startPoint x: 244, startPoint y: 128, endPoint x: 27, endPoint y: 79, distance: 221.7
click at [27, 79] on div "68 Is there a documented incident management procedure? Procedure of incident m…" at bounding box center [260, 116] width 467 height 143
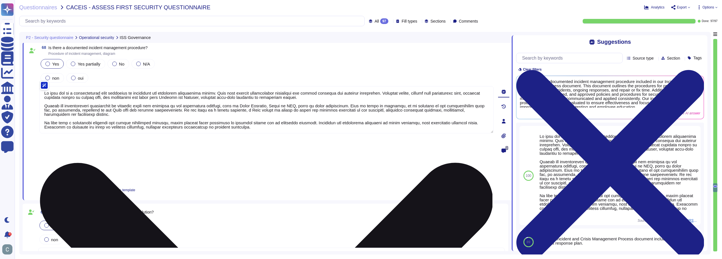
click at [240, 101] on textarea at bounding box center [266, 109] width 454 height 47
click at [209, 98] on textarea at bounding box center [266, 109] width 454 height 47
drag, startPoint x: 210, startPoint y: 97, endPoint x: 185, endPoint y: 98, distance: 26.0
click at [185, 98] on textarea at bounding box center [266, 109] width 454 height 47
click at [208, 117] on textarea at bounding box center [266, 109] width 454 height 47
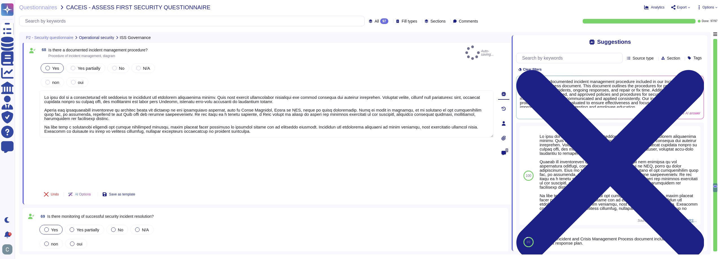
type textarea "We have set up a cybersecurity team dedicated to monitoring and analysing appli…"
click at [217, 187] on div "Undo AI Options Save as template" at bounding box center [266, 194] width 454 height 14
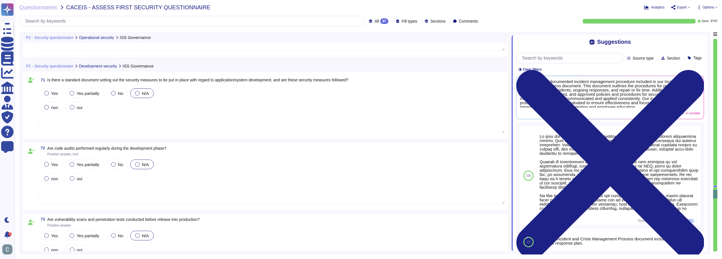
scroll to position [6535, 0]
type textarea "See answer above."
click at [76, 123] on textarea at bounding box center [271, 126] width 467 height 17
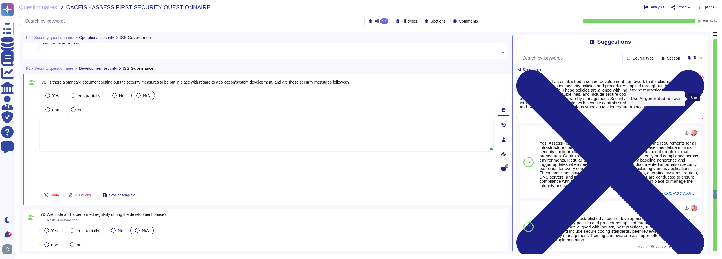
click at [692, 98] on span "Use" at bounding box center [694, 97] width 6 height 3
type textarea "Yes, AssessFirst has established a secure development framework that includes d…"
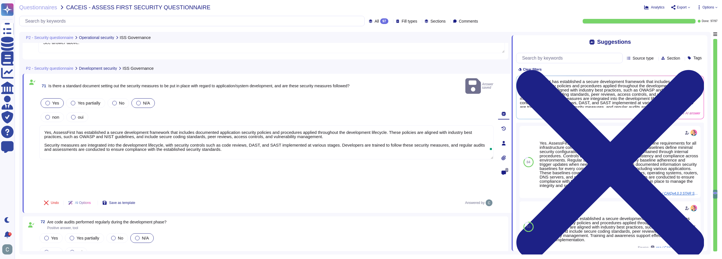
click at [52, 100] on span "Yes" at bounding box center [55, 102] width 7 height 5
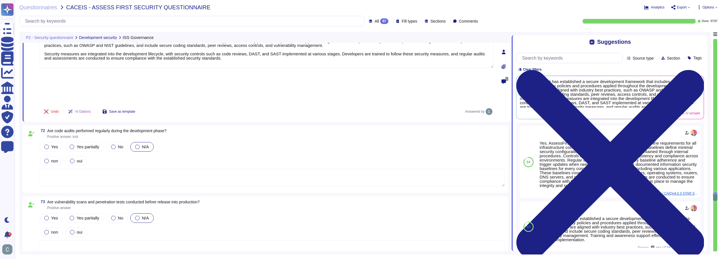
scroll to position [6619, 0]
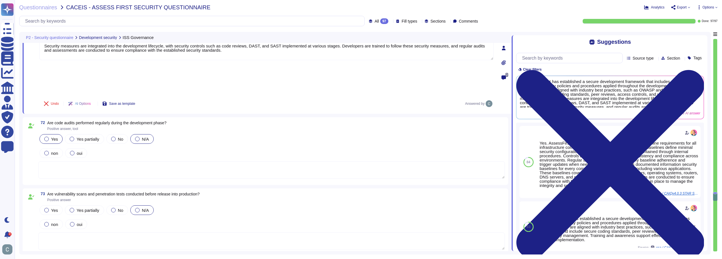
click at [56, 137] on span "Yes" at bounding box center [54, 139] width 7 height 5
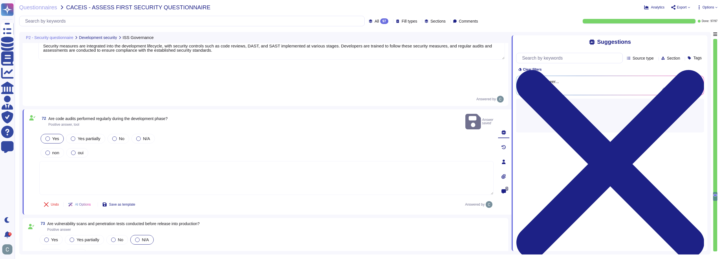
click at [110, 161] on textarea at bounding box center [266, 178] width 454 height 34
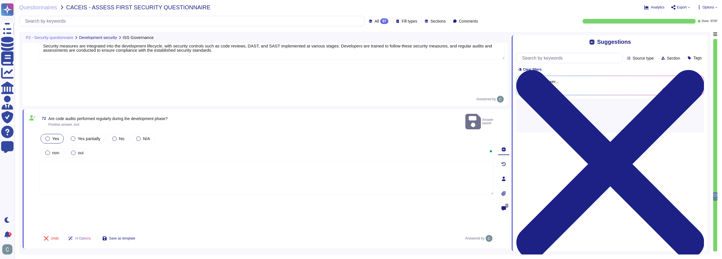
click at [105, 161] on textarea at bounding box center [266, 178] width 454 height 34
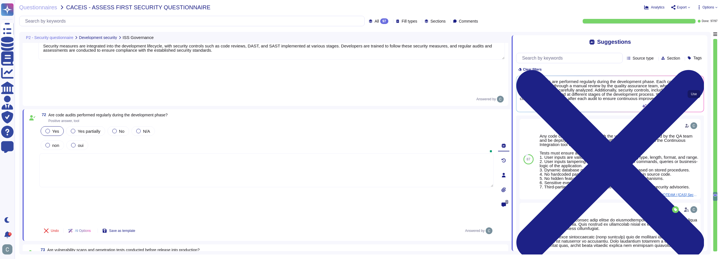
click at [692, 96] on span "Use" at bounding box center [694, 93] width 6 height 3
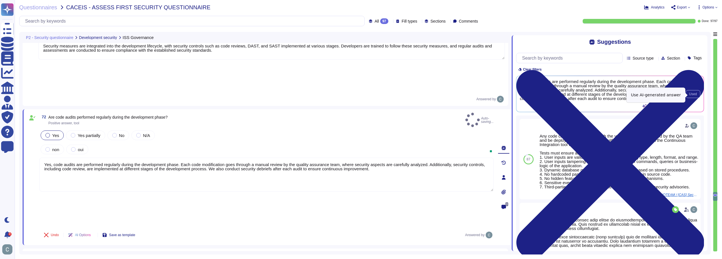
type textarea "Yes, code audits are performed regularly during the development phase. Each cod…"
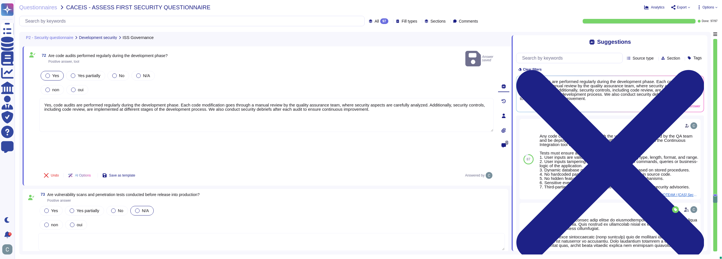
scroll to position [6704, 0]
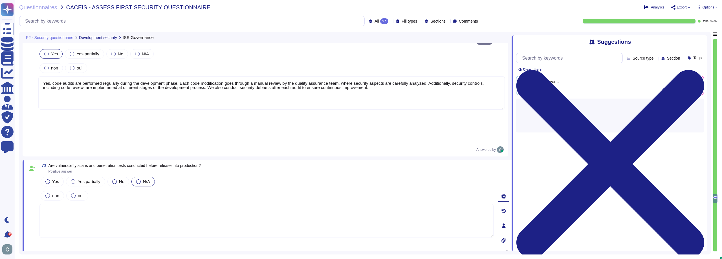
click at [154, 204] on textarea at bounding box center [266, 221] width 454 height 34
click at [58, 176] on div "Yes" at bounding box center [52, 181] width 23 height 10
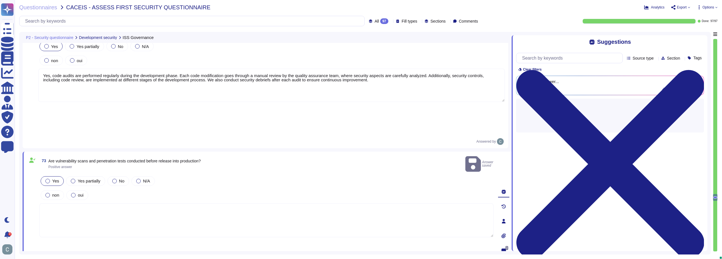
click at [90, 203] on textarea at bounding box center [266, 220] width 454 height 34
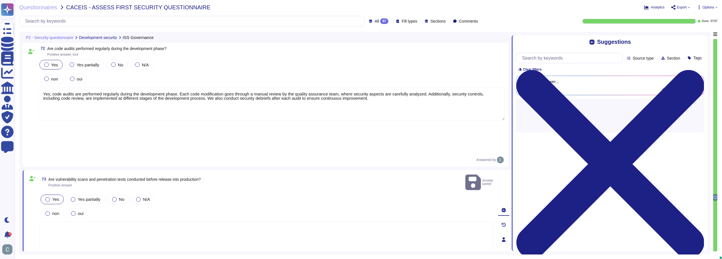
scroll to position [6676, 0]
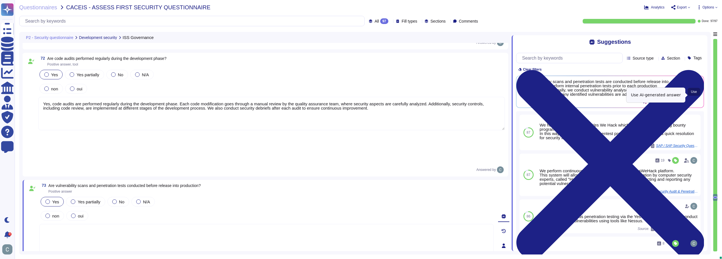
click at [694, 93] on span "Use" at bounding box center [694, 91] width 6 height 3
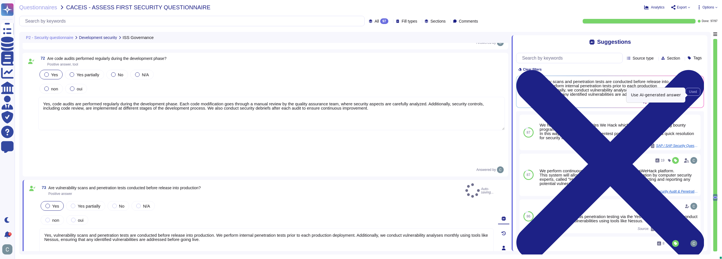
type textarea "Yes, vulnerability scans and penetration tests are conducted before release int…"
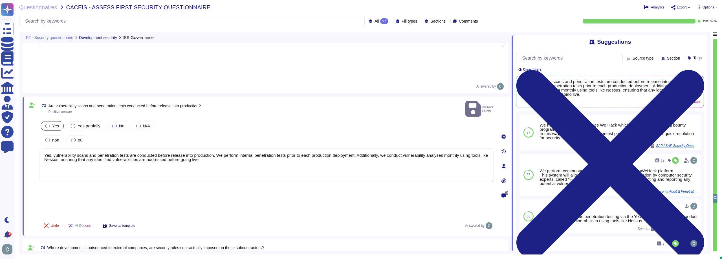
scroll to position [6761, 0]
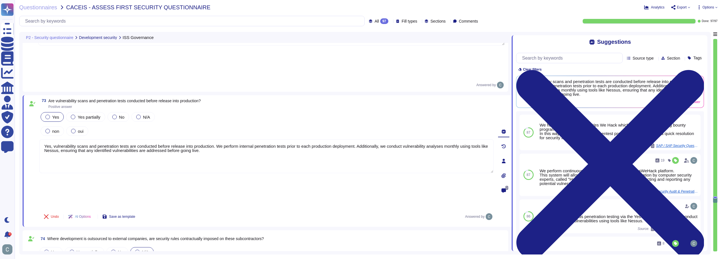
drag, startPoint x: 208, startPoint y: 89, endPoint x: 34, endPoint y: 71, distance: 175.0
click at [34, 98] on div "73 Are vulnerability scans and penetration tests conducted before release into …" at bounding box center [260, 160] width 467 height 125
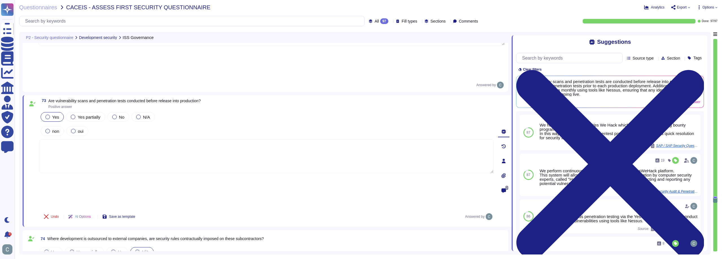
scroll to position [6732, 0]
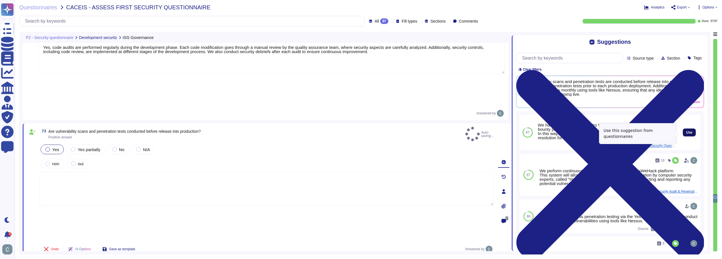
click at [686, 130] on button "Use" at bounding box center [689, 132] width 13 height 8
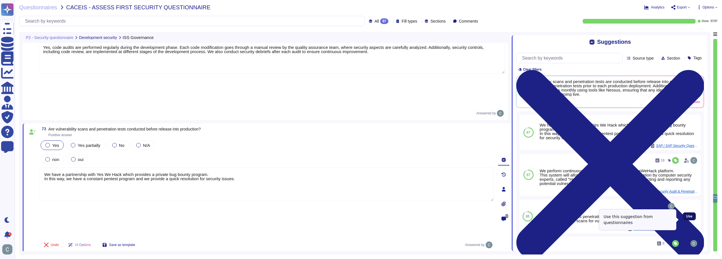
click at [688, 218] on span "Use" at bounding box center [689, 215] width 6 height 3
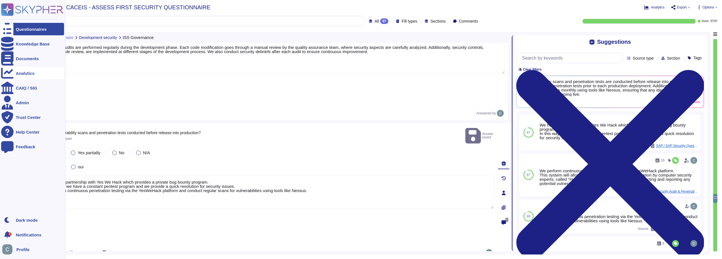
drag, startPoint x: 241, startPoint y: 112, endPoint x: 6, endPoint y: 72, distance: 237.8
click at [6, 72] on div "Questionnaires Knowledge Base Documents Analytics CAIQ / SIG Admin Trust Center…" at bounding box center [361, 129] width 722 height 259
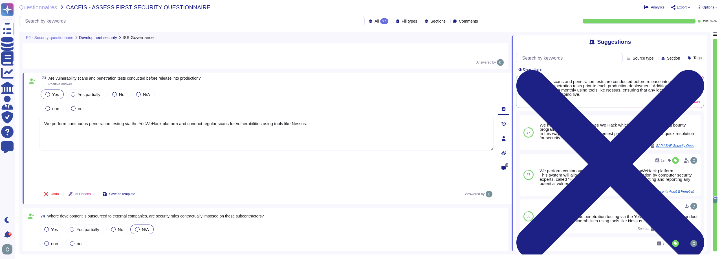
scroll to position [6789, 0]
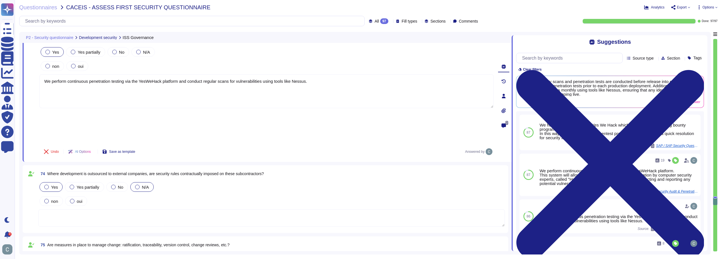
type textarea "We perform continuous penetration testing via the YesWeHack platform and conduc…"
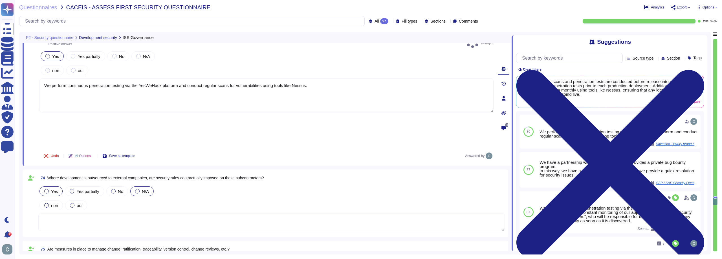
click at [48, 189] on div at bounding box center [46, 191] width 5 height 5
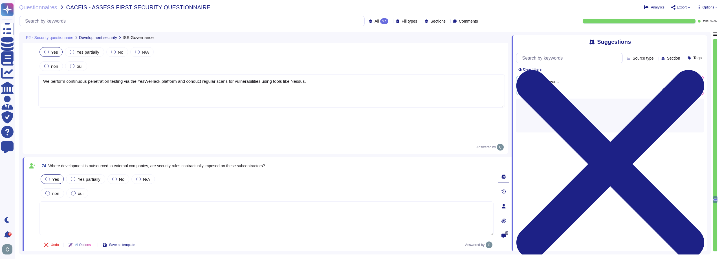
click at [173, 201] on textarea at bounding box center [266, 218] width 454 height 34
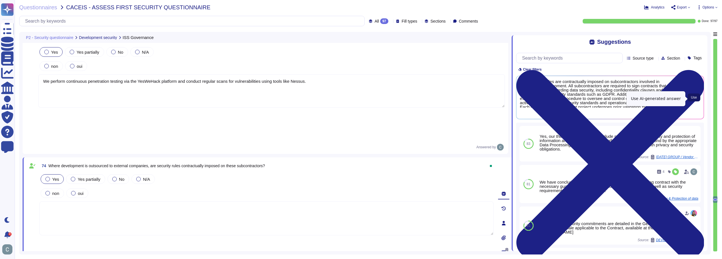
click at [695, 98] on span "Use" at bounding box center [694, 97] width 6 height 3
type textarea "Yes, security rules are contractually imposed on subcontractors involved in out…"
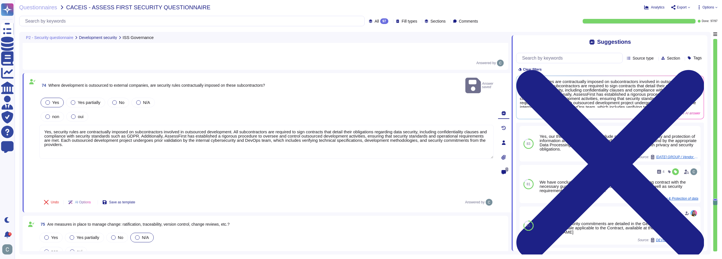
scroll to position [6873, 0]
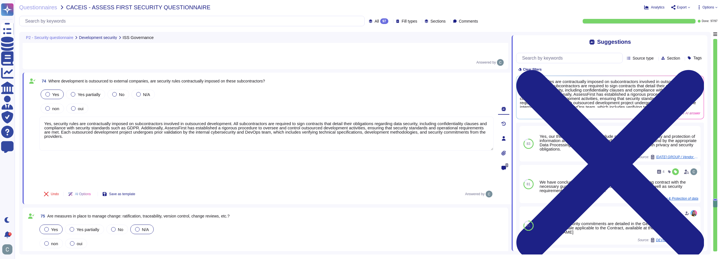
click at [45, 227] on div at bounding box center [46, 229] width 5 height 5
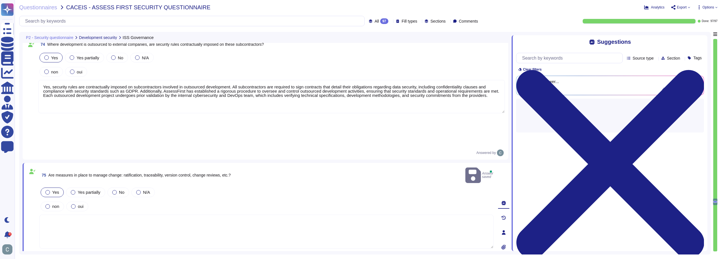
click at [109, 214] on textarea at bounding box center [266, 231] width 454 height 34
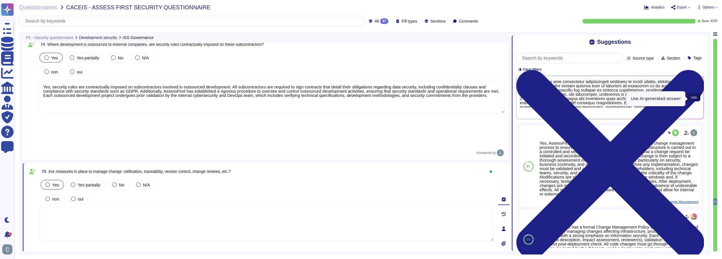
click at [694, 98] on span "Use" at bounding box center [694, 97] width 6 height 3
type textarea "Yes, AssessFirst has implemented comprehensive measures to manage change, inclu…"
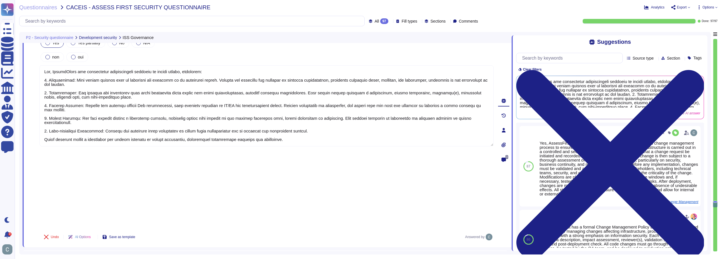
scroll to position [6986, 0]
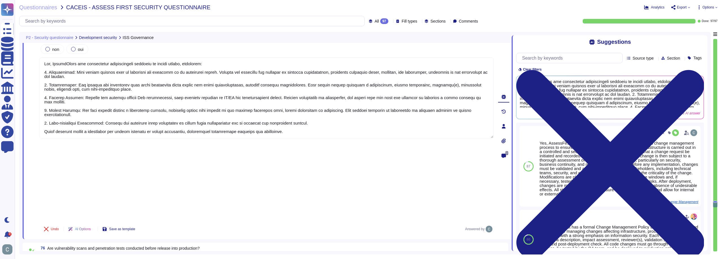
click at [50, 258] on label "Yes" at bounding box center [51, 264] width 14 height 5
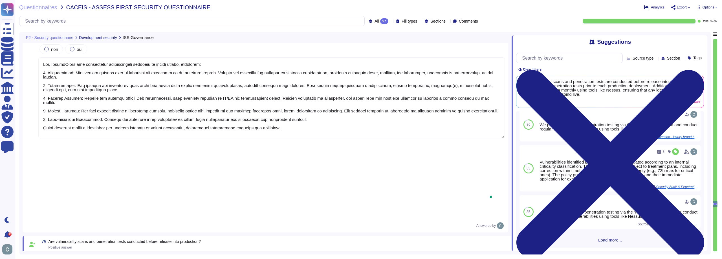
click at [607, 239] on span "Load more..." at bounding box center [610, 240] width 188 height 4
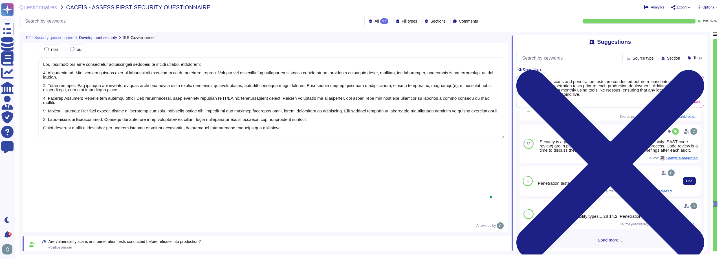
scroll to position [478, 0]
click at [606, 240] on span "Load more..." at bounding box center [610, 240] width 188 height 4
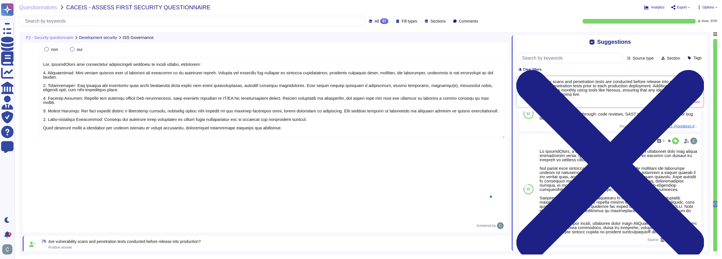
scroll to position [817, 0]
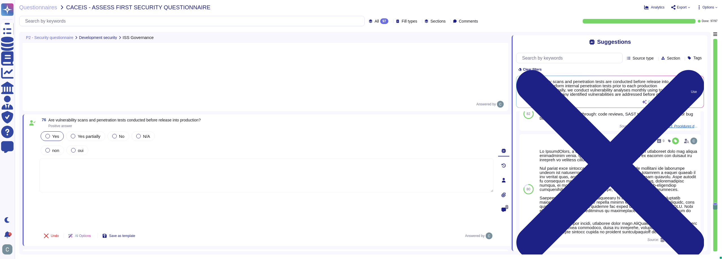
scroll to position [821, 0]
click at [694, 93] on span "Use" at bounding box center [694, 91] width 6 height 3
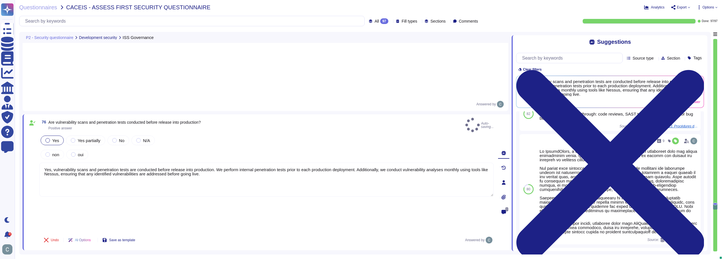
scroll to position [817, 0]
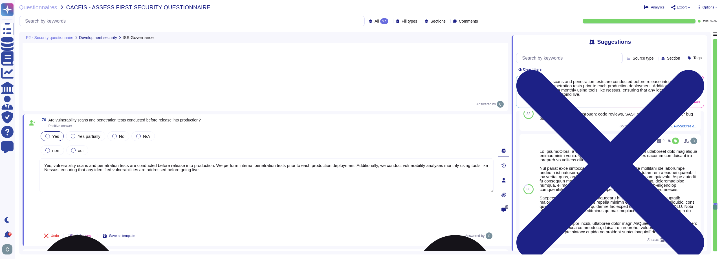
drag, startPoint x: 357, startPoint y: 84, endPoint x: 361, endPoint y: 109, distance: 24.6
click at [361, 158] on textarea "Yes, vulnerability scans and penetration tests are conducted before release int…" at bounding box center [266, 175] width 454 height 34
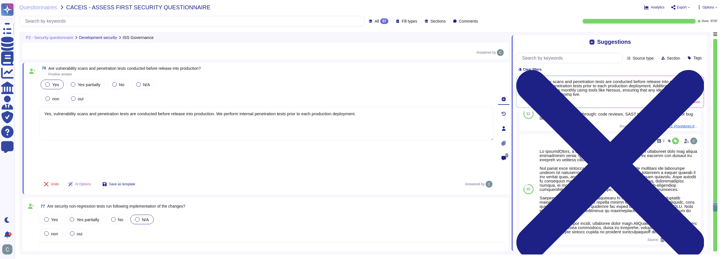
scroll to position [7127, 0]
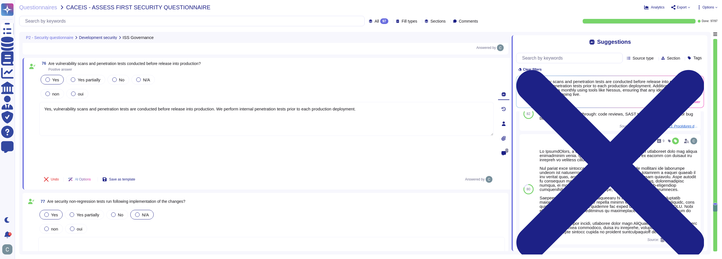
type textarea "Yes, vulnerability scans and penetration tests are conducted before release int…"
click at [51, 212] on label "Yes" at bounding box center [51, 214] width 14 height 5
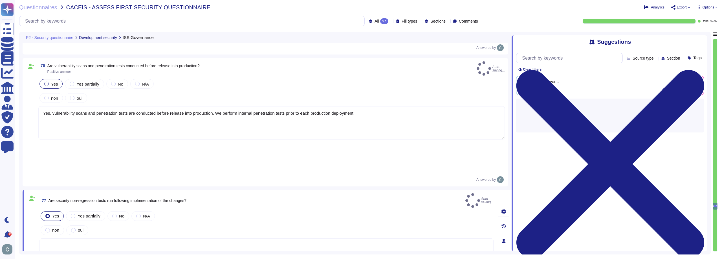
scroll to position [0, 0]
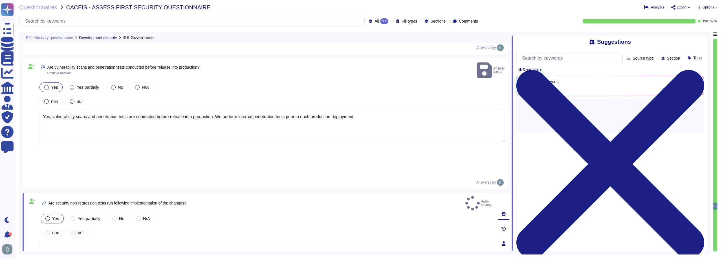
click at [84, 241] on textarea at bounding box center [266, 258] width 454 height 34
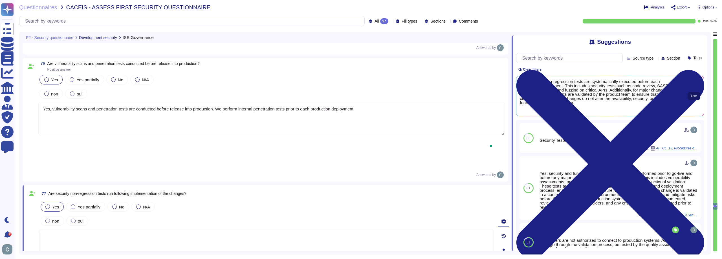
click at [696, 96] on span "Use" at bounding box center [694, 95] width 6 height 3
type textarea "Yes, security non-regression tests are systematically executed before each prod…"
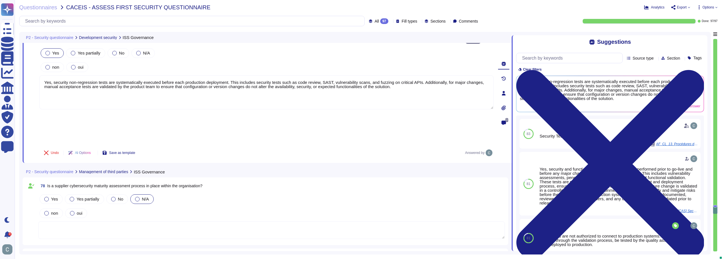
scroll to position [7212, 0]
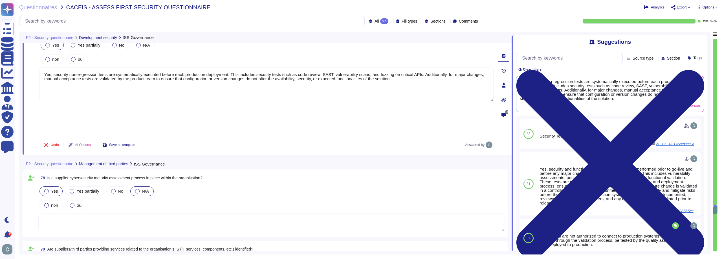
click at [51, 186] on div "Yes" at bounding box center [50, 191] width 23 height 10
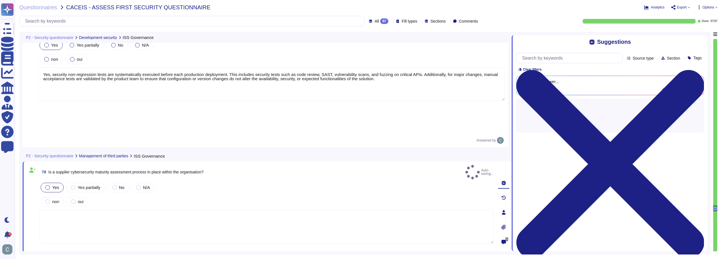
click at [74, 210] on textarea at bounding box center [266, 227] width 454 height 34
click at [78, 213] on textarea at bounding box center [266, 230] width 454 height 34
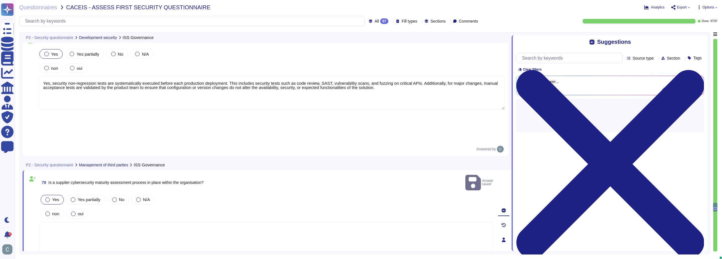
type textarea "Yes, AssessFirst has implemented comprehensive measures to manage change, inclu…"
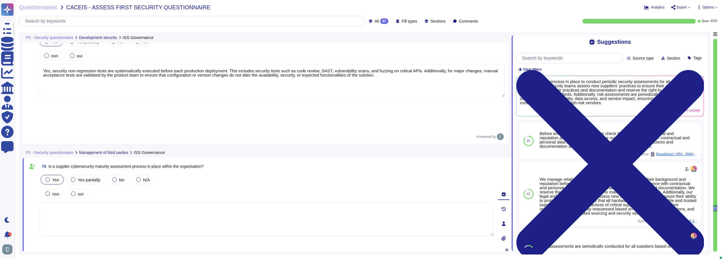
scroll to position [7208, 0]
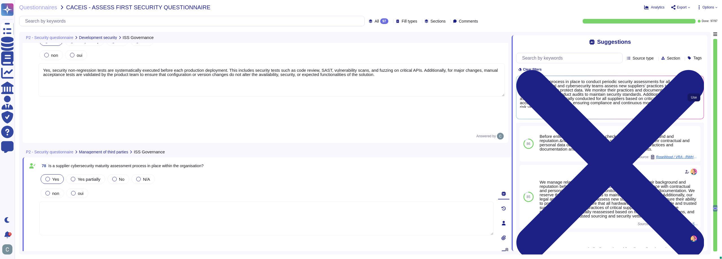
click at [693, 99] on span "Use" at bounding box center [694, 97] width 6 height 3
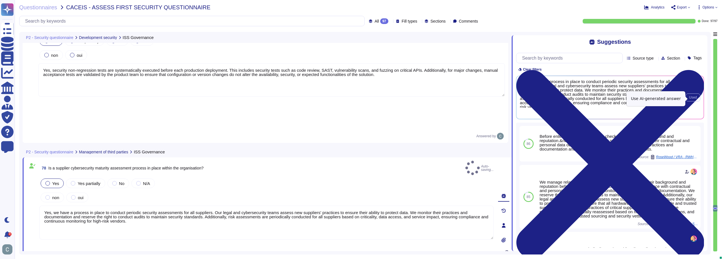
type textarea "Yes, we have a process in place to conduct periodic security assessments for al…"
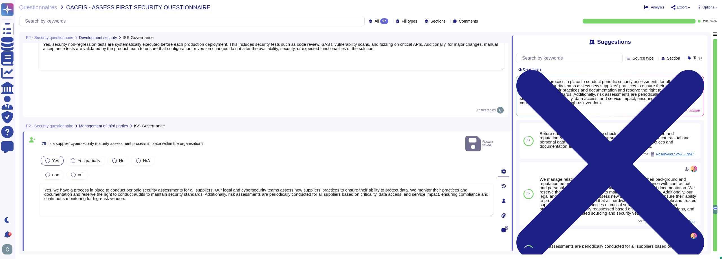
scroll to position [7264, 0]
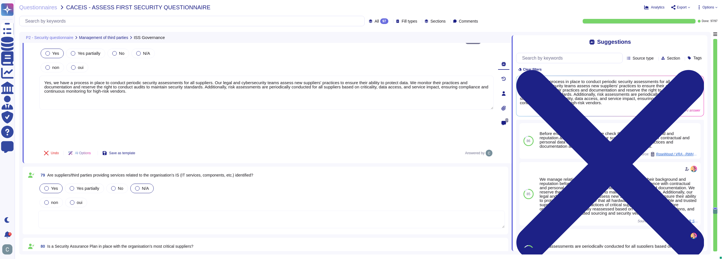
click at [51, 183] on div "Yes" at bounding box center [50, 188] width 23 height 10
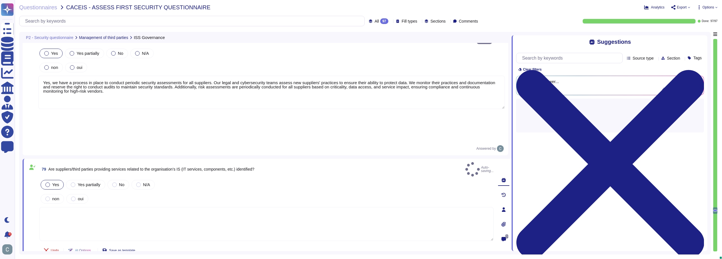
click at [111, 207] on textarea at bounding box center [266, 224] width 454 height 34
click at [116, 210] on textarea at bounding box center [266, 227] width 454 height 34
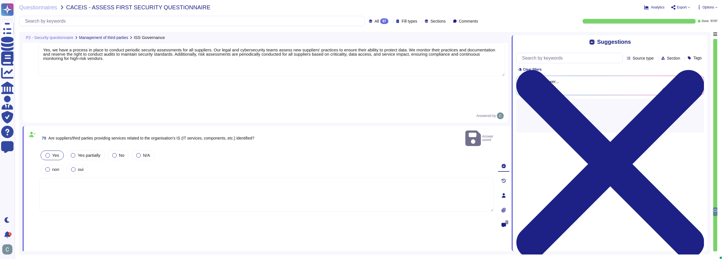
scroll to position [7321, 0]
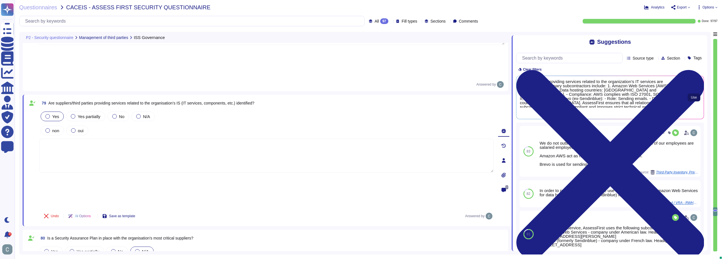
click at [691, 96] on span "Use" at bounding box center [694, 97] width 6 height 3
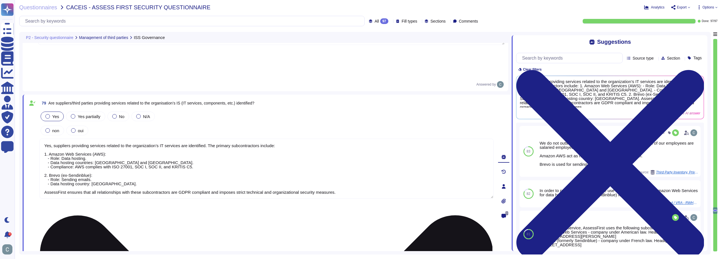
drag, startPoint x: 130, startPoint y: 130, endPoint x: 117, endPoint y: 129, distance: 13.6
click at [117, 139] on textarea "Yes, suppliers providing services related to the organization’s IT services are…" at bounding box center [266, 169] width 454 height 60
click at [103, 139] on textarea "Yes, suppliers providing services related to the organization’s IT services are…" at bounding box center [266, 169] width 454 height 60
click at [101, 139] on textarea "Yes, suppliers providing services related to the organization’s IT services are…" at bounding box center [266, 169] width 454 height 60
paste textarea "France and Germany"
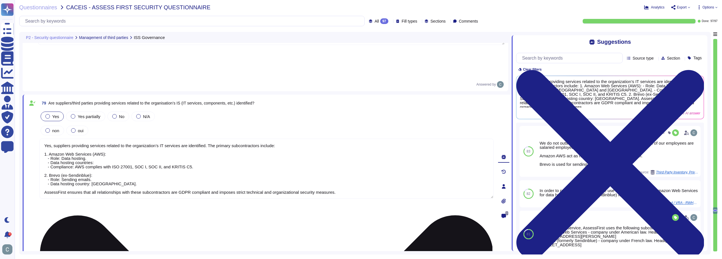
type textarea "Yes, suppliers providing services related to the organization’s IT services are…"
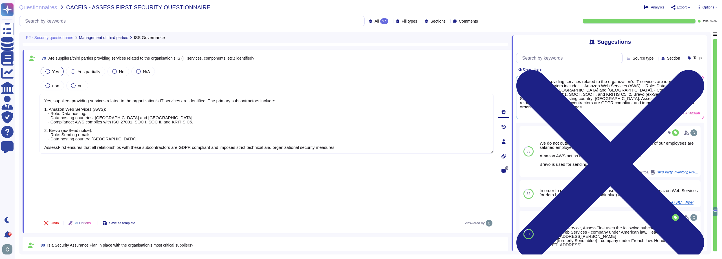
type textarea "Yes, through our activities, we are subject to regulations that make it mandato…"
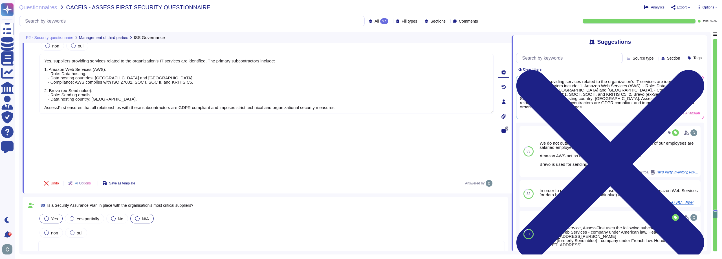
type textarea "Yes, suppliers providing services related to the organization’s IT services are…"
click at [55, 216] on span "Yes" at bounding box center [54, 218] width 7 height 5
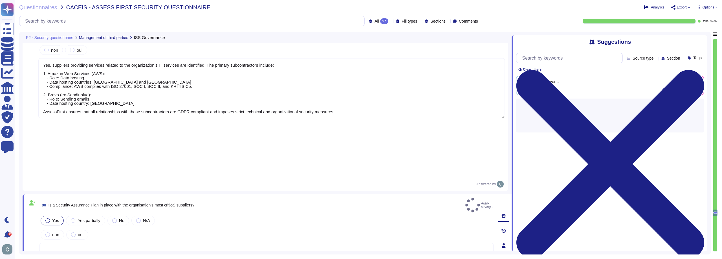
type textarea "Yes, through our activities, we are subject to regulations that make it mandato…"
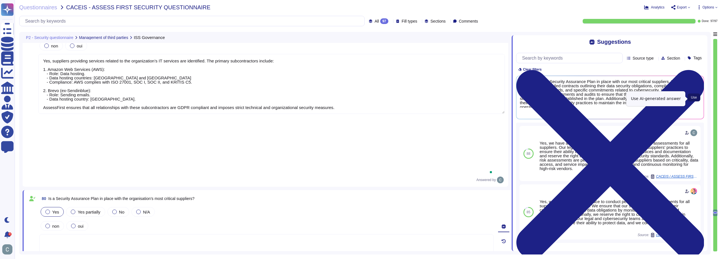
click at [695, 96] on span "Use" at bounding box center [694, 97] width 6 height 3
type textarea "Yes, we have a Security Assurance Plan in place with our most critical supplier…"
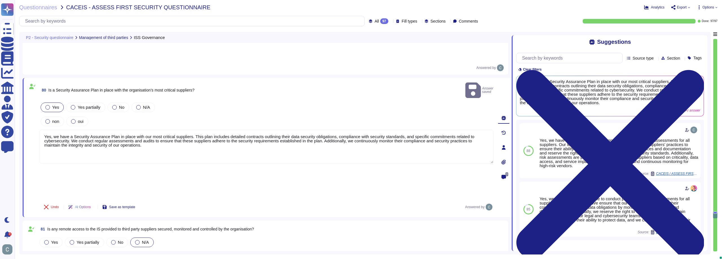
scroll to position [7518, 0]
type textarea "Safeguard mechanisms implemented by AssessFirst include: 1. Location and Partit…"
click at [53, 239] on span "Yes" at bounding box center [54, 241] width 7 height 5
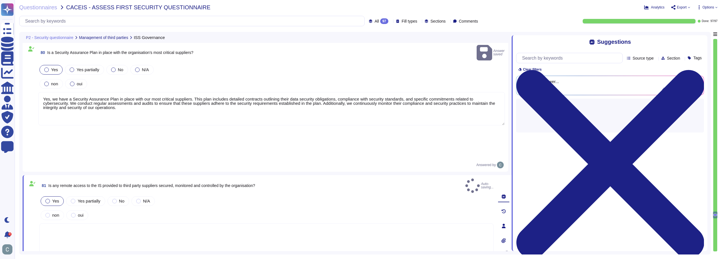
type textarea "Safeguard mechanisms implemented by AssessFirst include: 1. Location and Partit…"
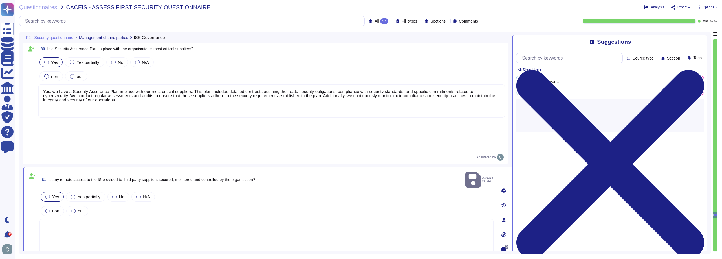
click at [79, 219] on textarea at bounding box center [266, 236] width 454 height 34
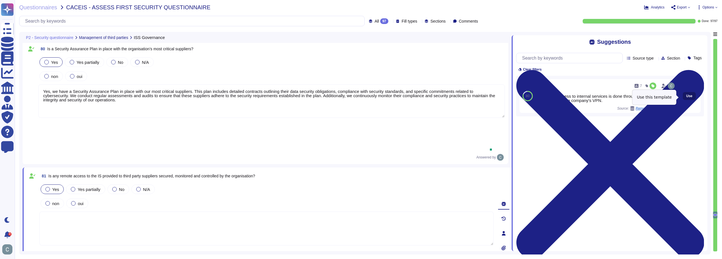
click at [683, 94] on button "Use" at bounding box center [689, 96] width 13 height 8
type textarea "Employee access to internal services is done through mandatory connection to th…"
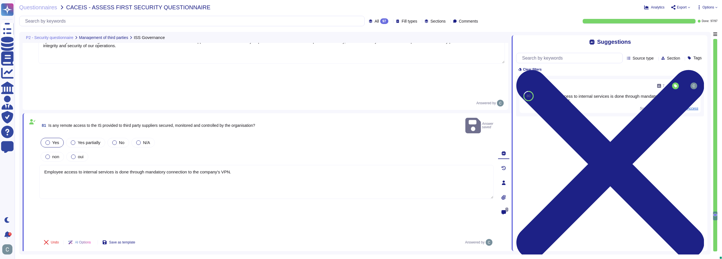
scroll to position [7574, 0]
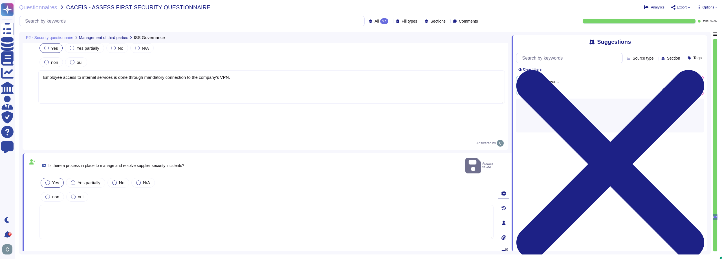
type textarea "Safeguard mechanisms implemented by AssessFirst include: 1. Location and Partit…"
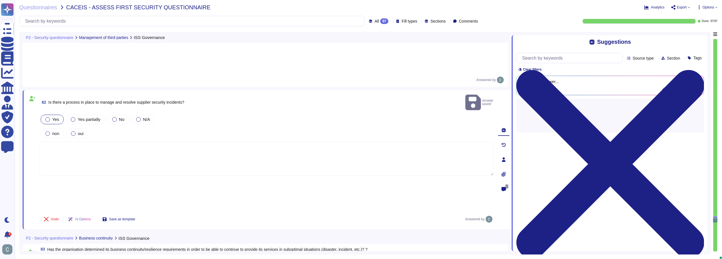
type textarea "See answer above."
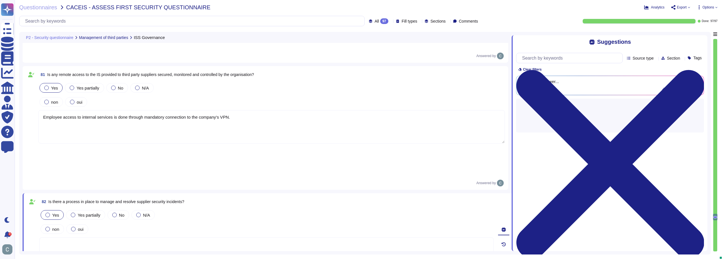
scroll to position [7546, 0]
type textarea "Safeguard mechanisms implemented by AssessFirst include: 1. Location and Partit…"
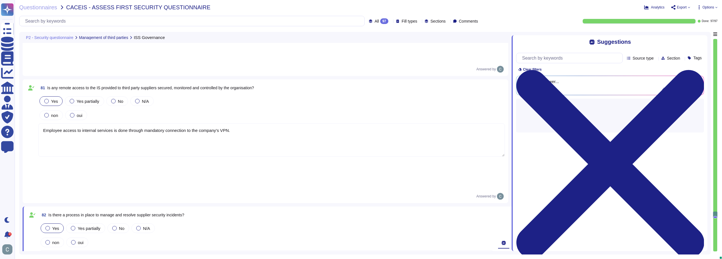
type textarea "Yes, suppliers providing services related to the organization’s IT services are…"
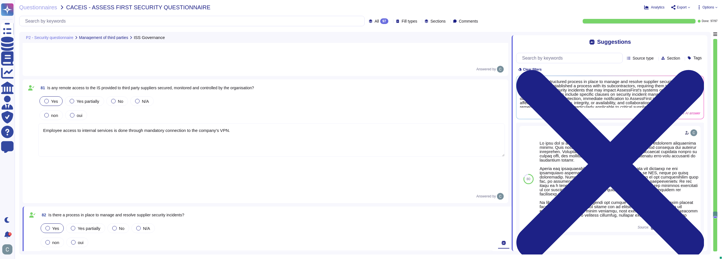
click at [167, 85] on span "Is any remote access to the IS provided to third party suppliers secured, monit…" at bounding box center [150, 87] width 207 height 5
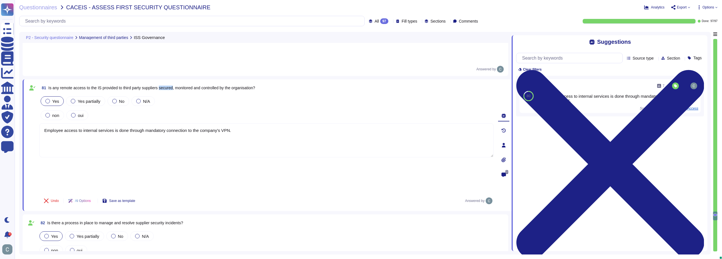
click at [167, 85] on span "Is any remote access to the IS provided to third party suppliers secured, monit…" at bounding box center [152, 87] width 207 height 5
click at [163, 57] on div at bounding box center [163, 57] width 0 height 0
drag, startPoint x: 249, startPoint y: 105, endPoint x: 32, endPoint y: 81, distance: 219.1
click at [26, 84] on div "81 Is any remote access to the IS provided to third party suppliers secured, mo…" at bounding box center [267, 144] width 489 height 131
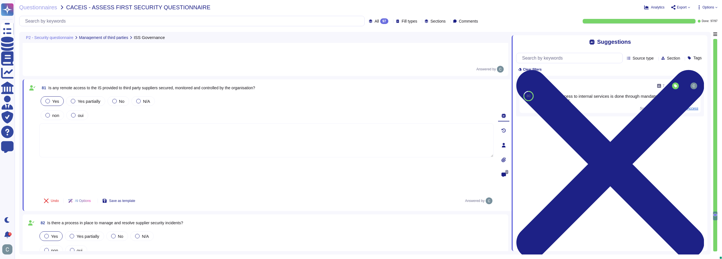
click at [166, 123] on textarea at bounding box center [266, 140] width 454 height 34
click at [148, 85] on span "Is any remote access to the IS provided to third party suppliers secured, monit…" at bounding box center [152, 87] width 207 height 5
click at [148, 88] on span "Is any remote access to the IS provided to third party suppliers secured, monit…" at bounding box center [152, 90] width 207 height 5
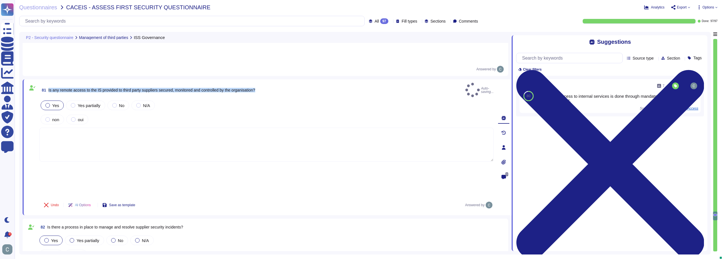
click at [148, 88] on span "Is any remote access to the IS provided to third party suppliers secured, monit…" at bounding box center [152, 90] width 207 height 5
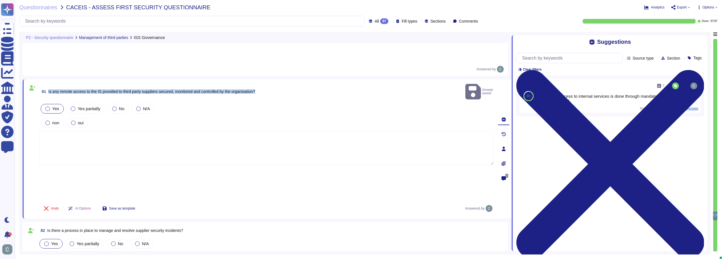
copy span "Is any remote access to the IS provided to third party suppliers secured, monit…"
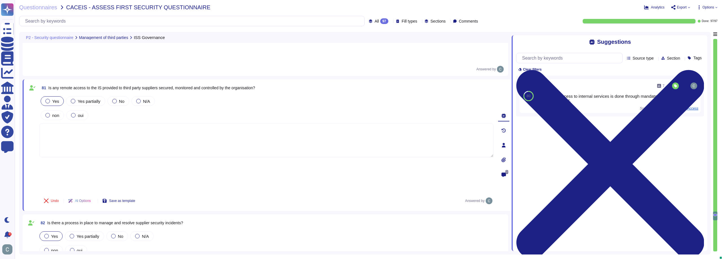
click at [95, 123] on textarea at bounding box center [266, 140] width 454 height 34
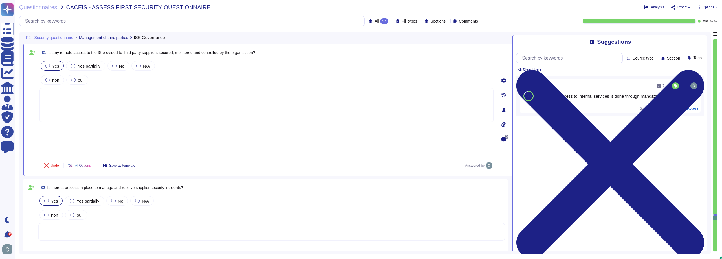
scroll to position [7603, 0]
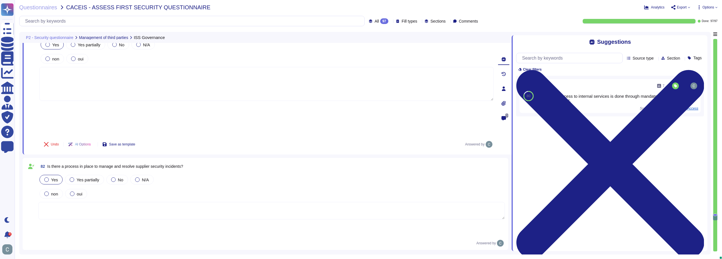
click at [105, 202] on textarea at bounding box center [271, 210] width 467 height 17
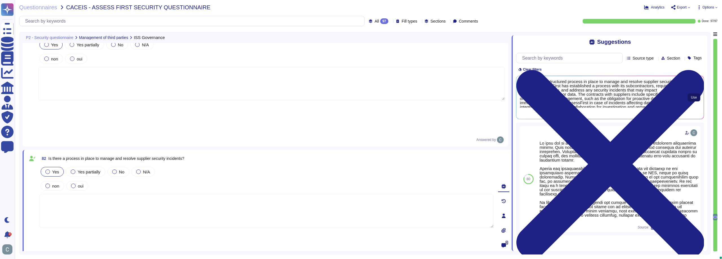
click at [691, 96] on button "Use" at bounding box center [694, 97] width 13 height 8
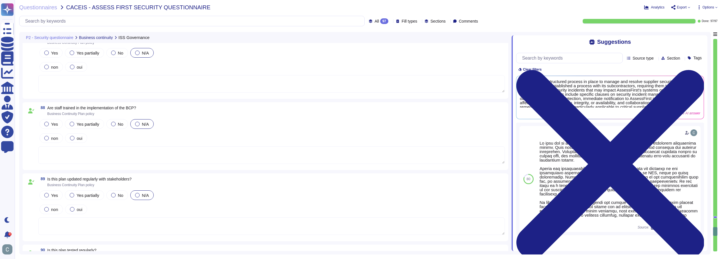
scroll to position [8054, 0]
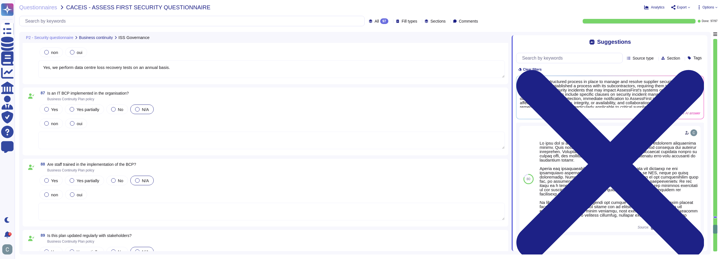
click at [171, 139] on textarea at bounding box center [271, 139] width 467 height 17
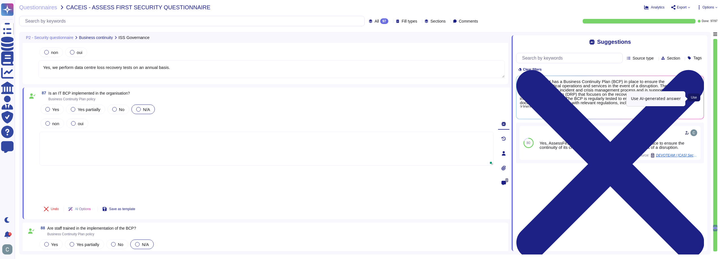
click at [698, 98] on button "Use" at bounding box center [694, 97] width 13 height 8
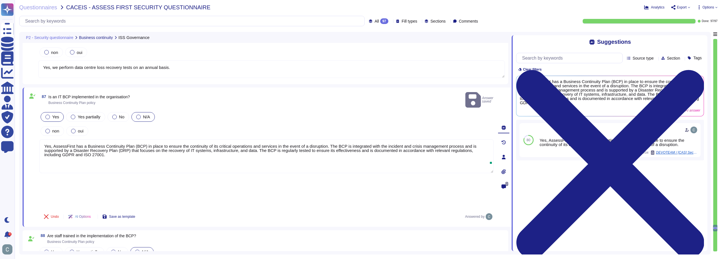
click at [50, 115] on label "Yes" at bounding box center [52, 117] width 14 height 5
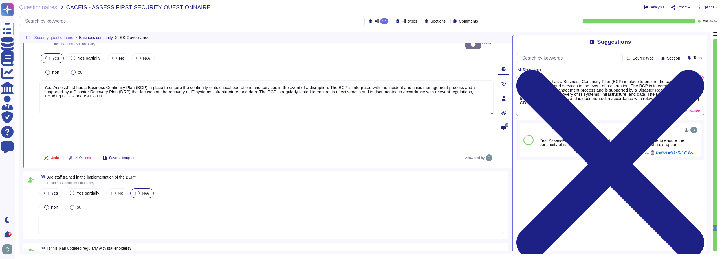
scroll to position [8139, 0]
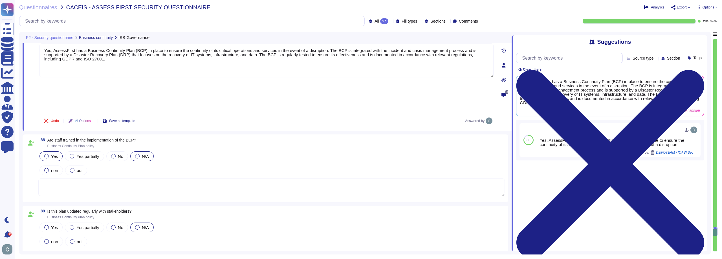
click at [52, 154] on span "Yes" at bounding box center [54, 156] width 7 height 5
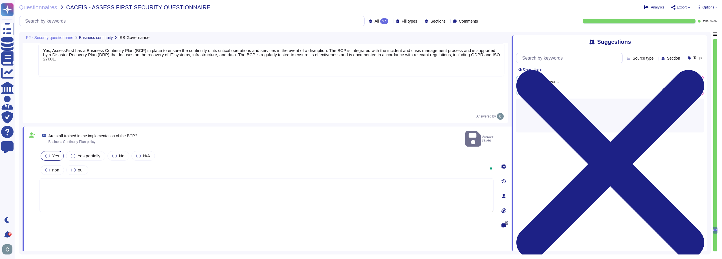
click at [74, 178] on textarea at bounding box center [266, 195] width 454 height 34
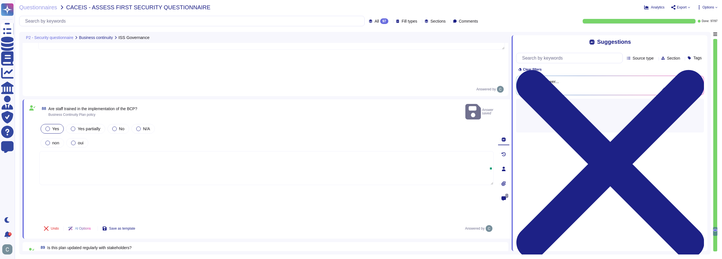
scroll to position [8195, 0]
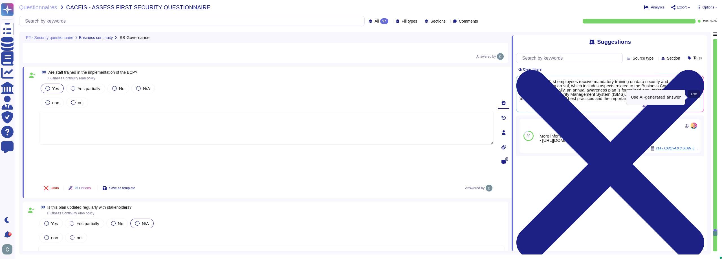
click at [694, 96] on span "Use" at bounding box center [694, 93] width 6 height 3
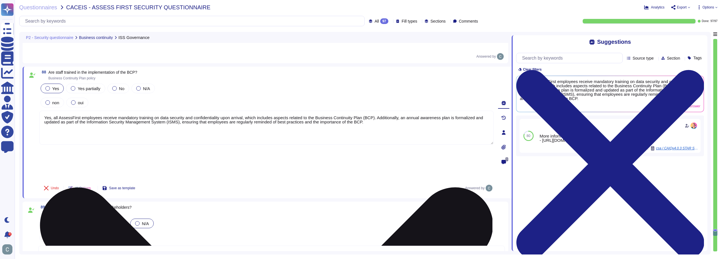
drag, startPoint x: 217, startPoint y: 84, endPoint x: 240, endPoint y: 81, distance: 23.7
click at [240, 111] on textarea "Yes, all AssessFirst employees receive mandatory training on data security and …" at bounding box center [266, 128] width 454 height 34
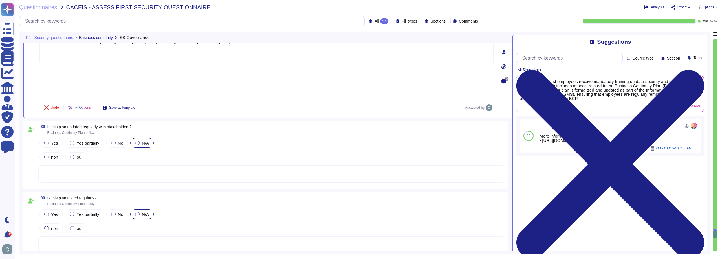
scroll to position [8280, 0]
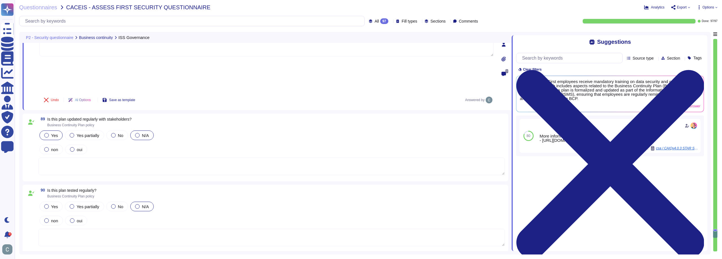
click at [49, 130] on div "Yes" at bounding box center [50, 135] width 23 height 10
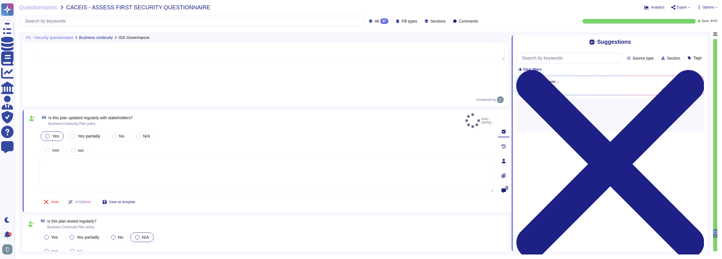
click at [65, 158] on textarea at bounding box center [266, 175] width 454 height 34
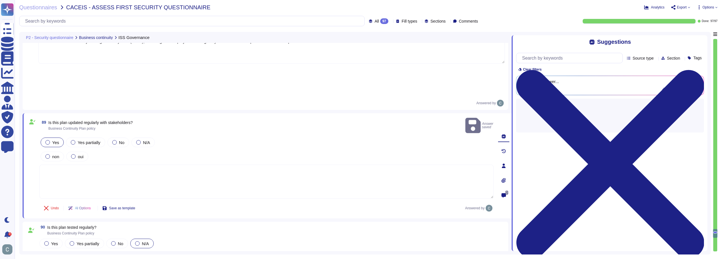
click at [65, 164] on textarea at bounding box center [266, 181] width 454 height 34
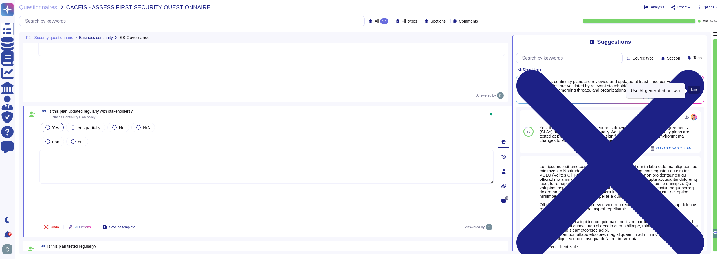
click at [700, 90] on button "Use" at bounding box center [694, 90] width 13 height 8
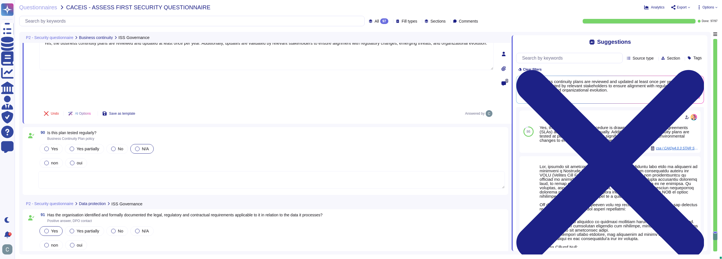
scroll to position [8364, 0]
click at [53, 146] on span "Yes" at bounding box center [54, 148] width 7 height 5
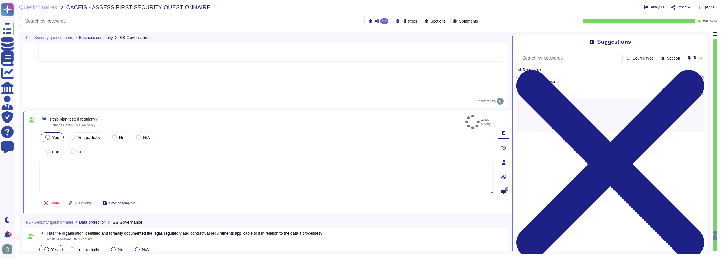
click at [80, 159] on textarea at bounding box center [266, 176] width 454 height 34
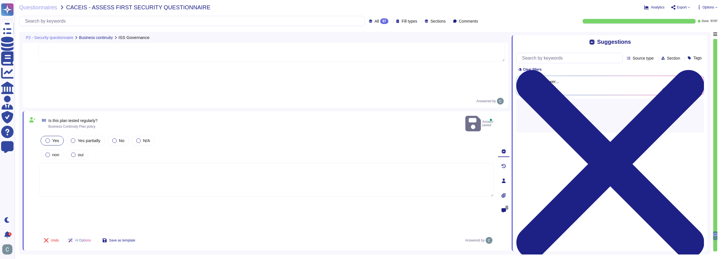
click at [80, 163] on textarea at bounding box center [266, 180] width 454 height 34
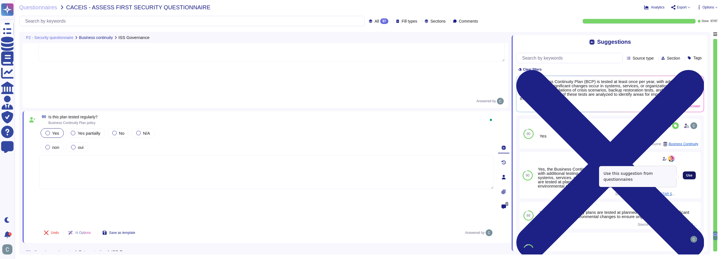
click at [687, 175] on span "Use" at bounding box center [689, 175] width 6 height 3
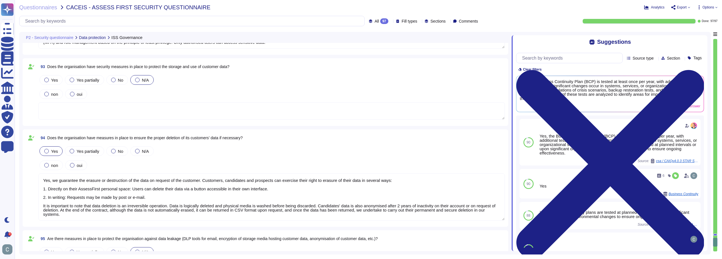
scroll to position [8590, 0]
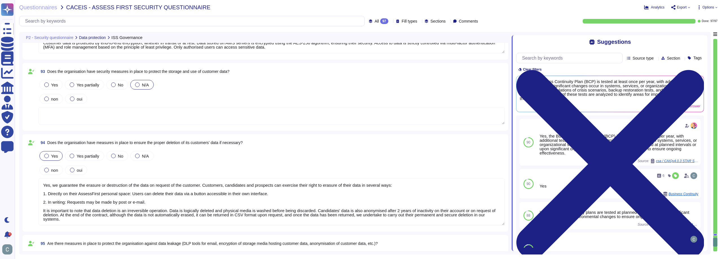
click at [100, 118] on textarea at bounding box center [271, 115] width 467 height 17
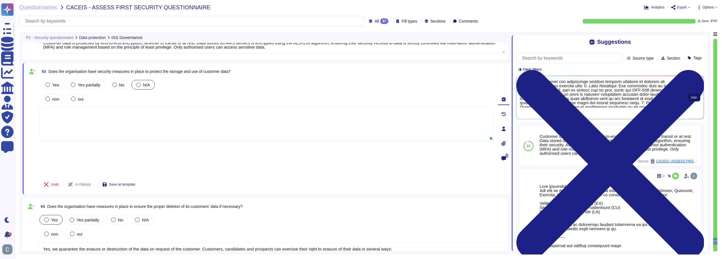
click at [697, 97] on span "Use" at bounding box center [694, 97] width 6 height 3
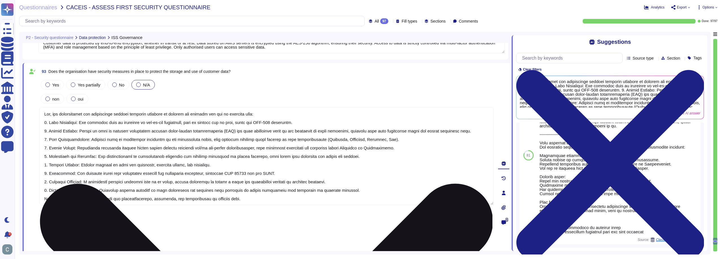
scroll to position [104, 0]
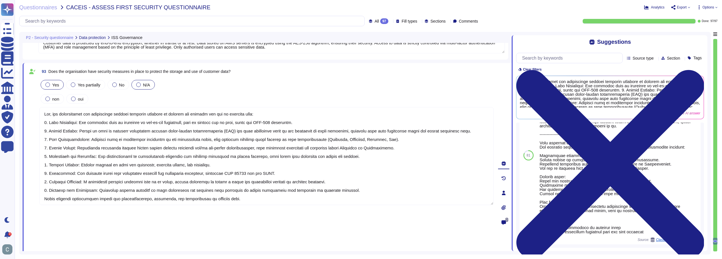
click at [51, 85] on label "Yes" at bounding box center [52, 84] width 14 height 5
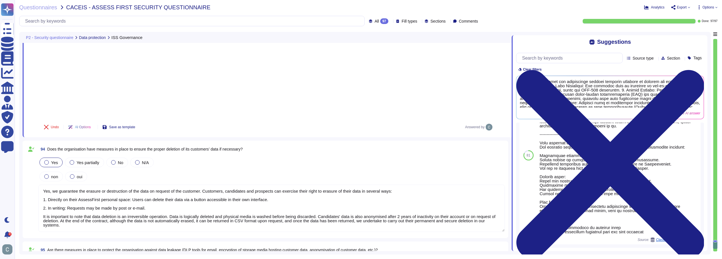
scroll to position [8871, 0]
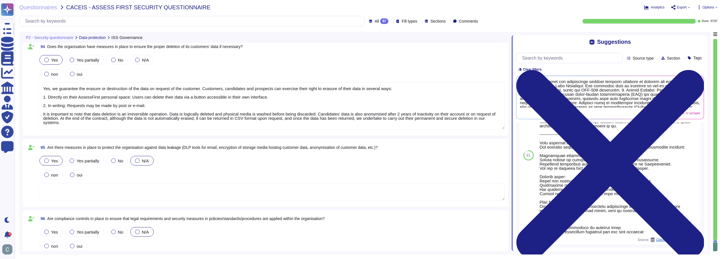
click at [55, 158] on span "Yes" at bounding box center [54, 160] width 7 height 5
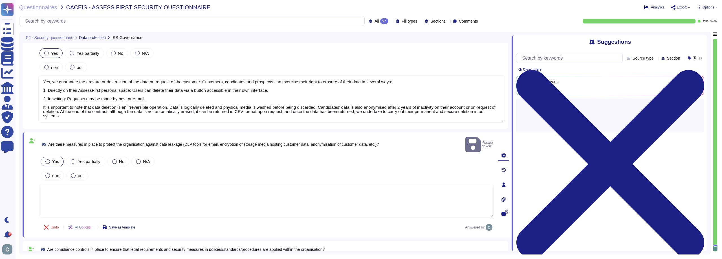
click at [117, 184] on textarea at bounding box center [266, 201] width 454 height 34
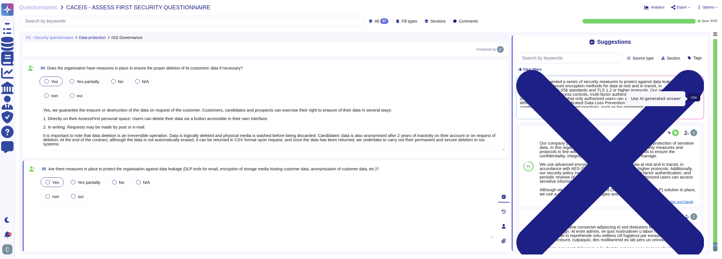
click at [695, 99] on span "Use" at bounding box center [694, 97] width 6 height 3
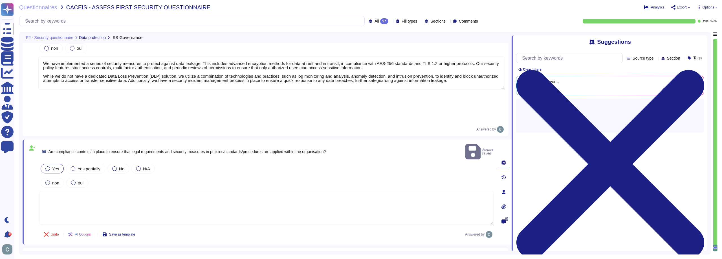
scroll to position [8899, 0]
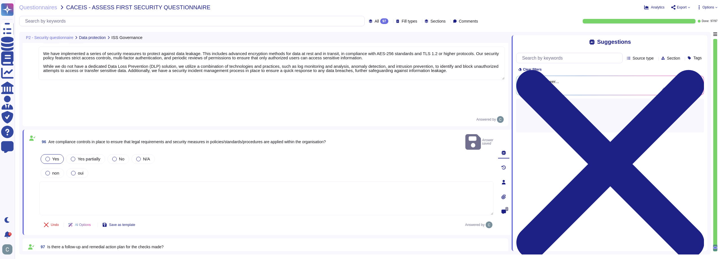
click at [147, 181] on textarea at bounding box center [266, 198] width 454 height 34
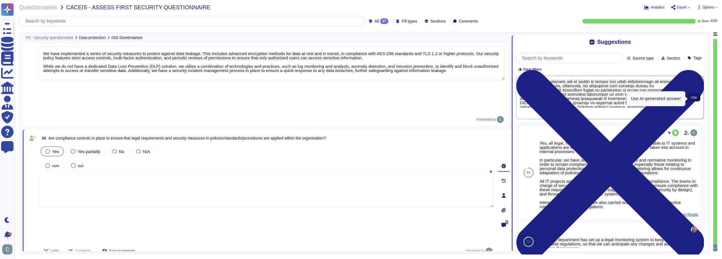
click at [691, 98] on span "Use" at bounding box center [694, 97] width 6 height 3
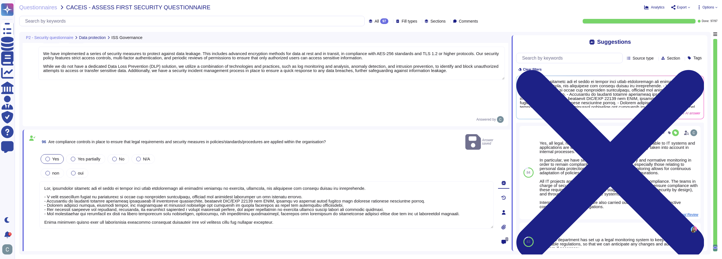
click at [257, 182] on textarea at bounding box center [266, 204] width 454 height 47
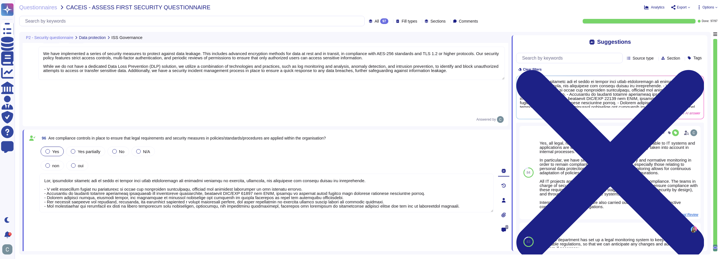
scroll to position [8918, 0]
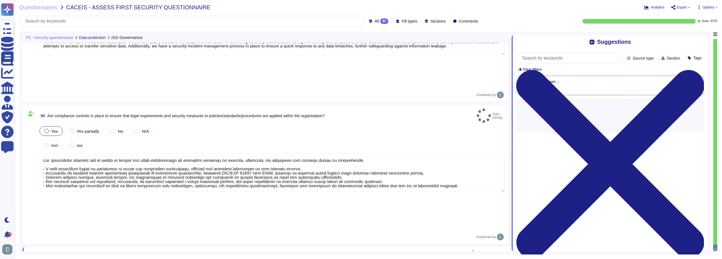
scroll to position [8941, 0]
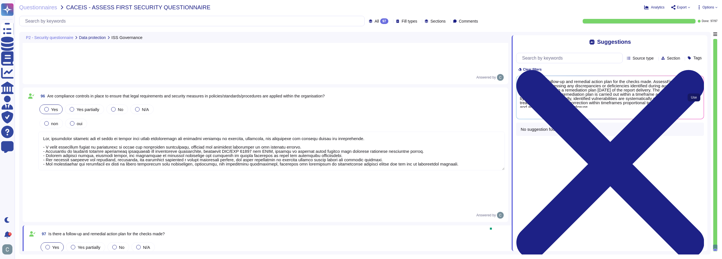
click at [690, 96] on button "Use" at bounding box center [694, 97] width 13 height 8
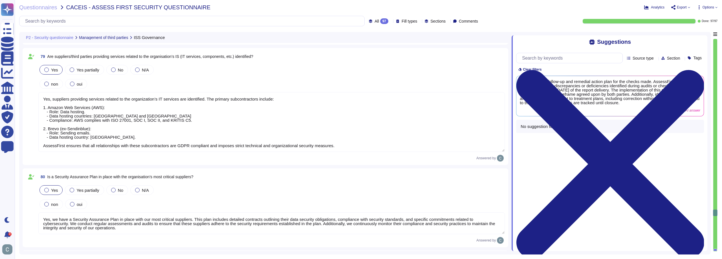
scroll to position [7367, 0]
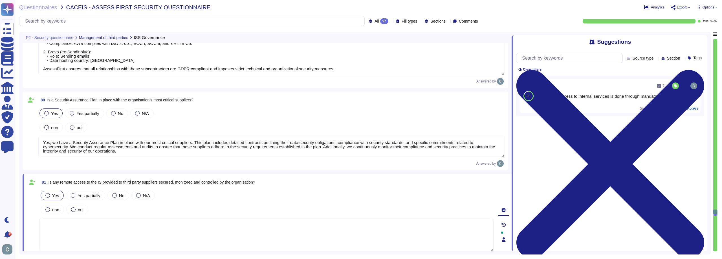
click at [215, 226] on textarea at bounding box center [266, 235] width 454 height 34
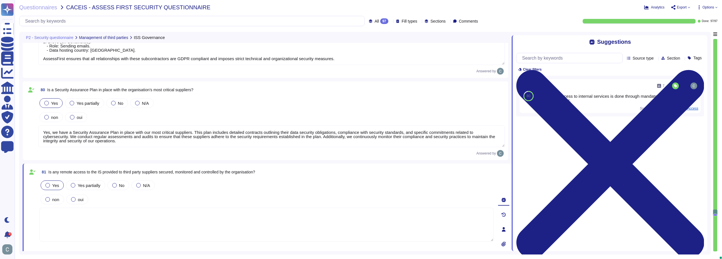
scroll to position [7396, 0]
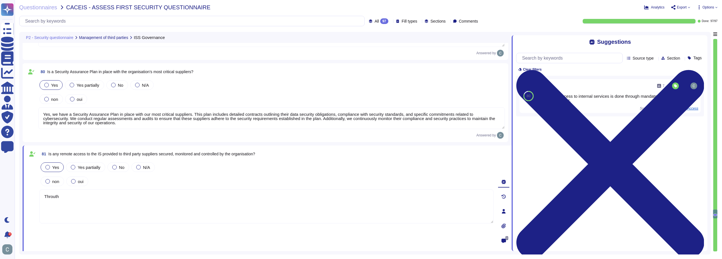
click at [49, 198] on textarea "Throuth" at bounding box center [266, 206] width 454 height 34
click at [49, 196] on textarea "Throuth" at bounding box center [266, 206] width 454 height 34
drag, startPoint x: 82, startPoint y: 196, endPoint x: 41, endPoint y: 204, distance: 41.7
click at [41, 203] on textarea "Throuth" at bounding box center [266, 206] width 454 height 34
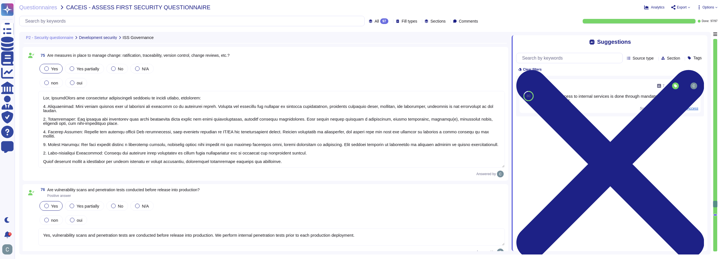
scroll to position [6860, 0]
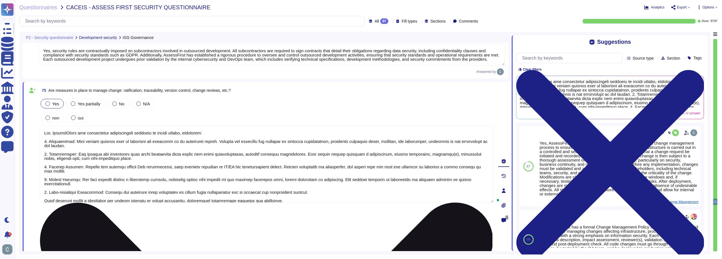
click at [174, 195] on textarea at bounding box center [266, 164] width 454 height 77
click at [177, 199] on textarea at bounding box center [266, 164] width 454 height 77
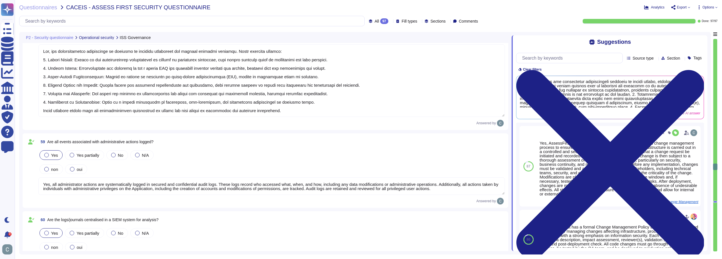
scroll to position [5382, 0]
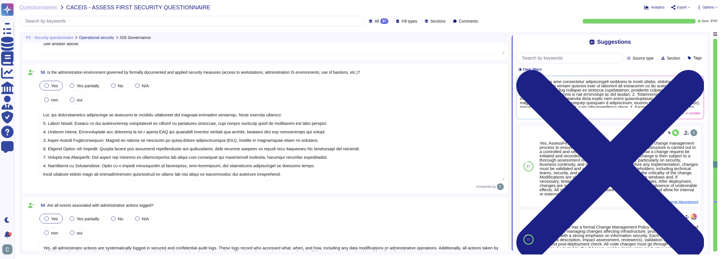
click at [135, 172] on textarea at bounding box center [271, 144] width 467 height 73
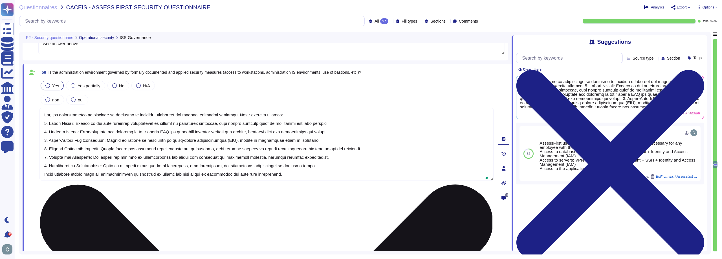
click at [135, 172] on textarea at bounding box center [266, 144] width 454 height 73
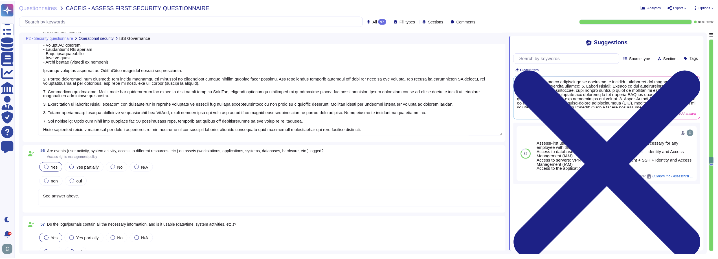
scroll to position [5156, 0]
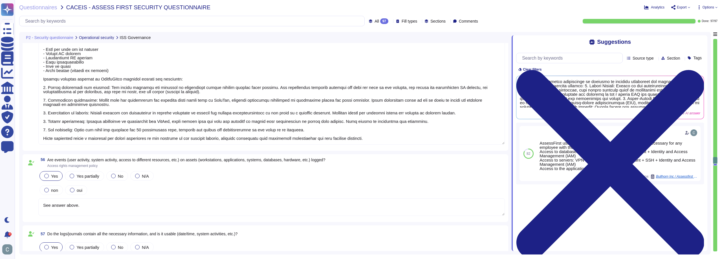
click at [152, 139] on textarea at bounding box center [271, 87] width 467 height 115
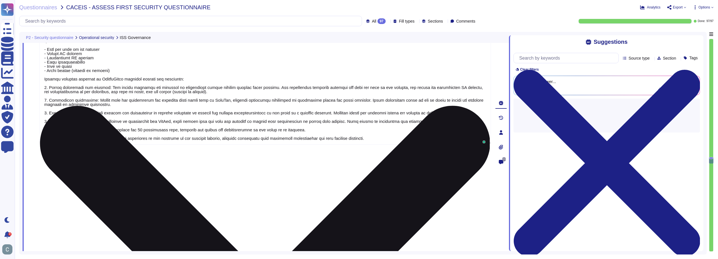
click at [152, 139] on textarea at bounding box center [264, 87] width 451 height 115
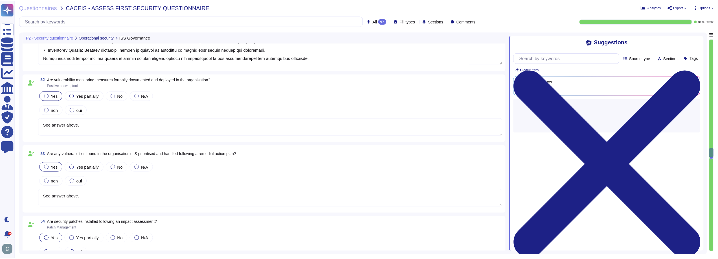
scroll to position [4754, 0]
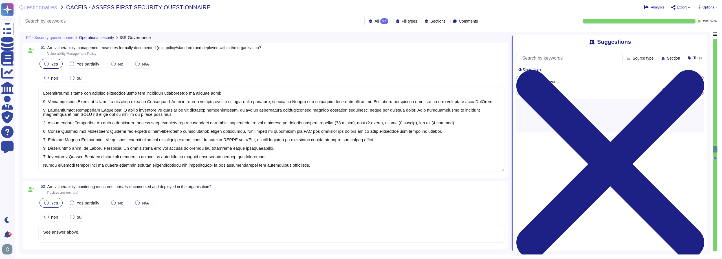
click at [148, 166] on textarea at bounding box center [271, 128] width 467 height 85
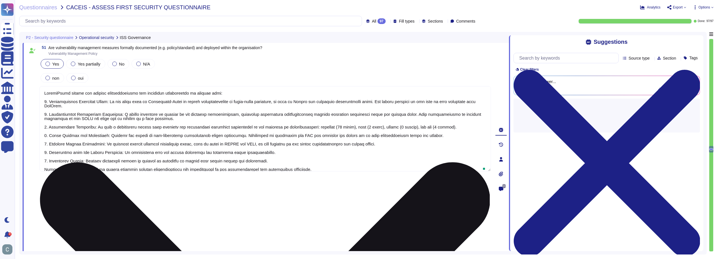
click at [148, 166] on textarea at bounding box center [264, 128] width 451 height 85
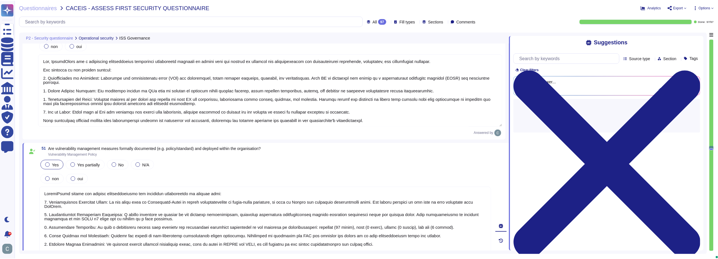
scroll to position [4630, 0]
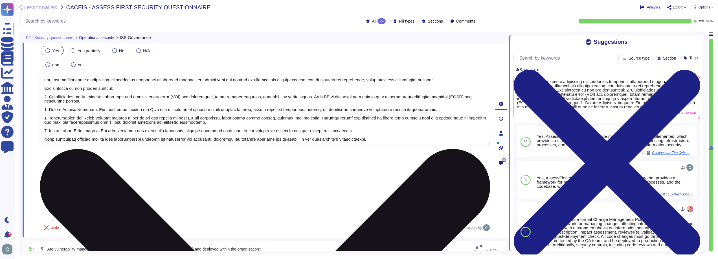
click at [185, 139] on textarea at bounding box center [264, 109] width 451 height 73
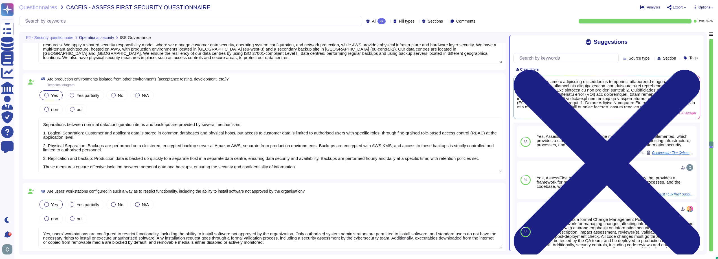
scroll to position [4376, 0]
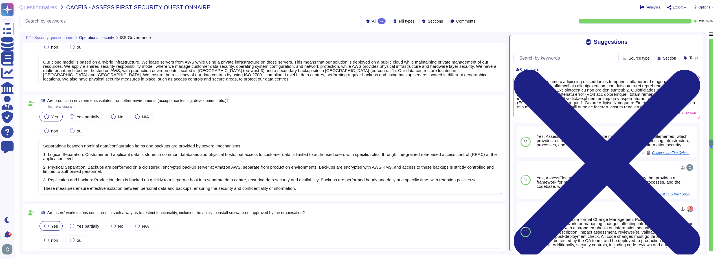
click at [176, 187] on textarea "Separations between nominal data/configuration items and backups are provided b…" at bounding box center [270, 167] width 464 height 56
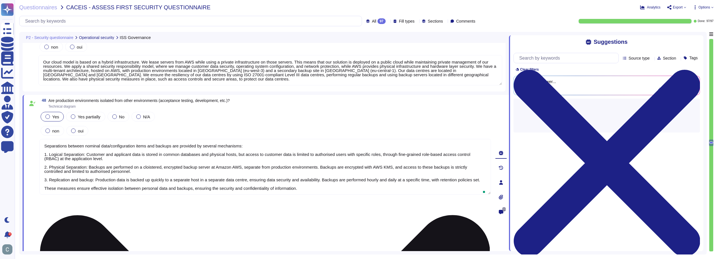
click at [177, 187] on textarea "Separations between nominal data/configuration items and backups are provided b…" at bounding box center [264, 167] width 451 height 56
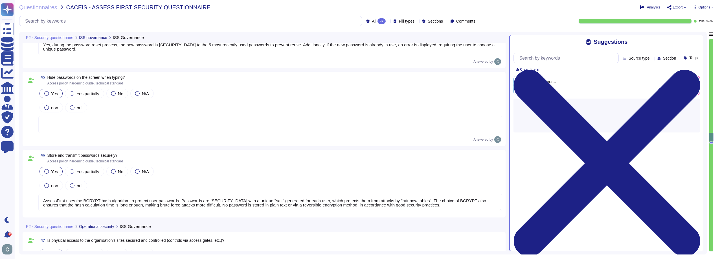
scroll to position [4083, 0]
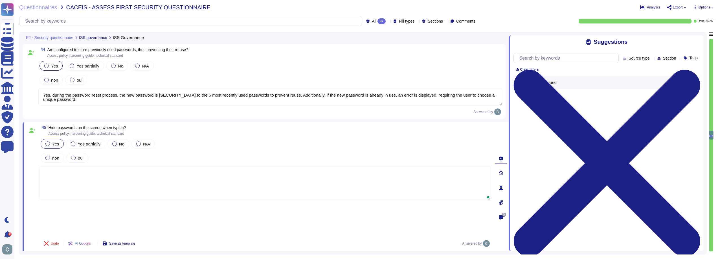
click at [171, 175] on textarea at bounding box center [264, 183] width 451 height 34
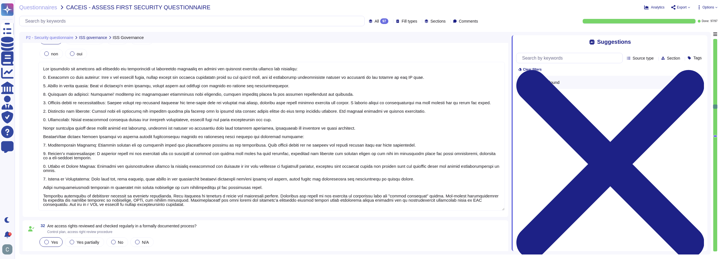
scroll to position [3001, 0]
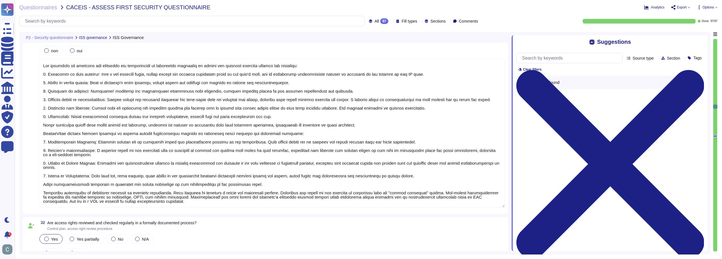
click at [165, 185] on textarea at bounding box center [271, 133] width 467 height 149
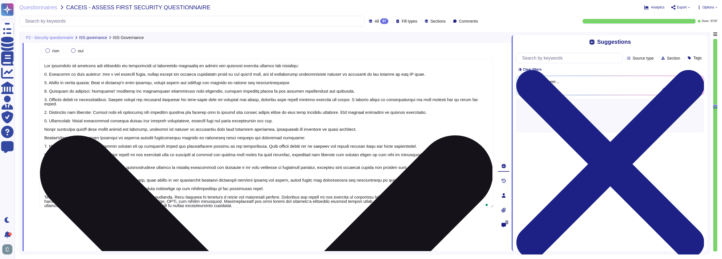
click at [165, 185] on textarea at bounding box center [266, 133] width 454 height 149
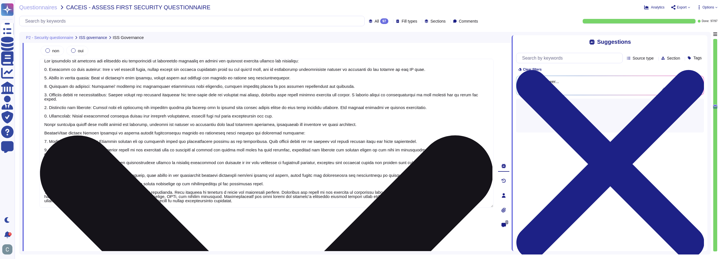
drag, startPoint x: 219, startPoint y: 203, endPoint x: 209, endPoint y: 202, distance: 10.2
click at [209, 202] on textarea at bounding box center [266, 133] width 454 height 149
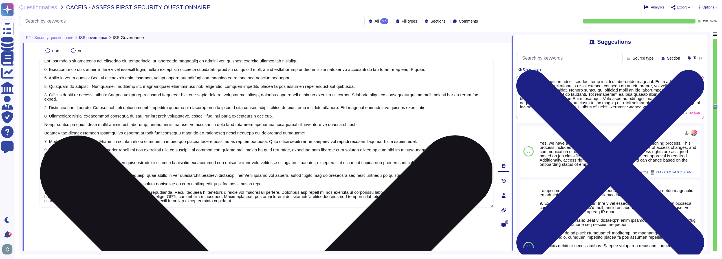
drag, startPoint x: 210, startPoint y: 202, endPoint x: 96, endPoint y: 185, distance: 115.2
click at [68, 202] on textarea at bounding box center [266, 133] width 454 height 149
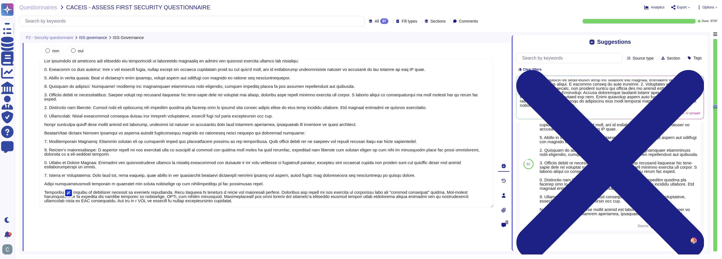
scroll to position [80, 0]
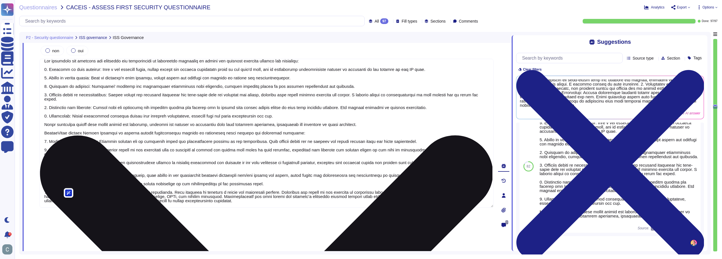
click at [111, 181] on textarea at bounding box center [266, 133] width 454 height 149
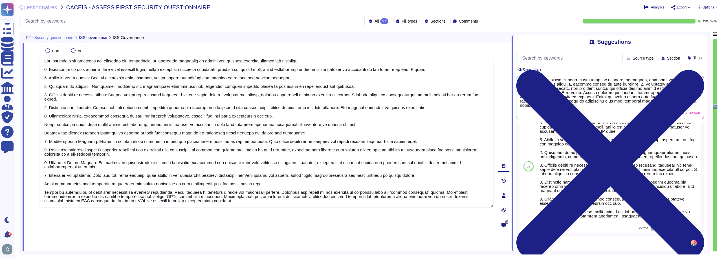
scroll to position [0, 0]
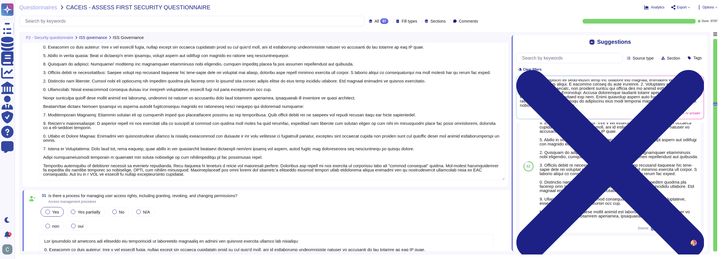
drag, startPoint x: 211, startPoint y: 201, endPoint x: 43, endPoint y: 114, distance: 189.3
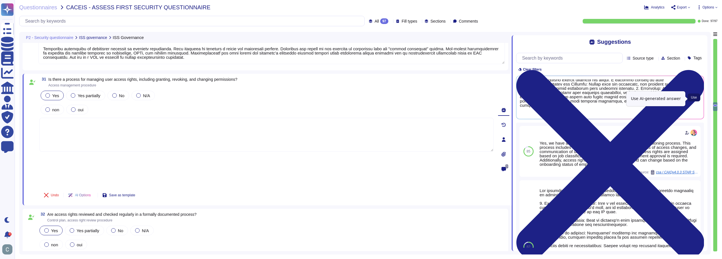
click at [696, 96] on button "Use" at bounding box center [694, 97] width 13 height 8
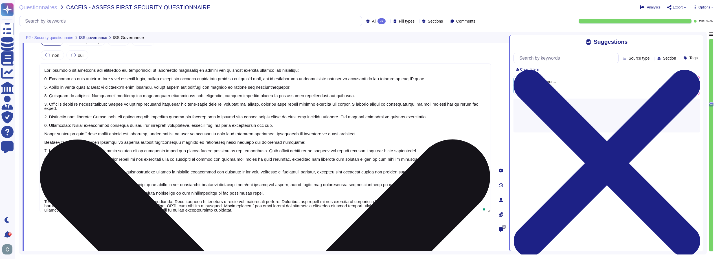
click at [175, 206] on textarea at bounding box center [264, 137] width 451 height 149
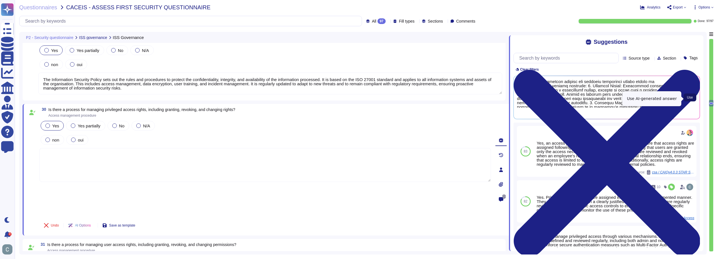
click at [690, 96] on span "Use" at bounding box center [690, 97] width 6 height 3
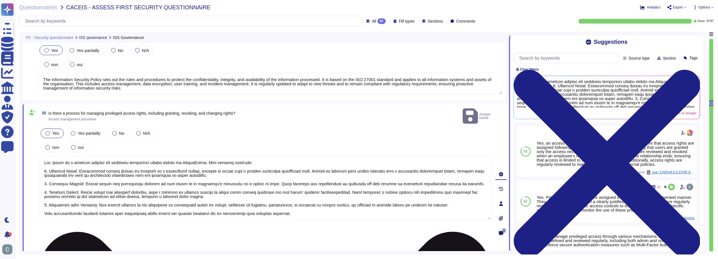
click at [269, 206] on textarea at bounding box center [264, 187] width 451 height 64
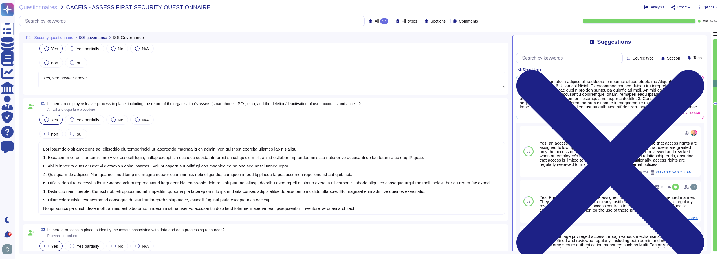
click at [344, 207] on textarea at bounding box center [271, 178] width 467 height 73
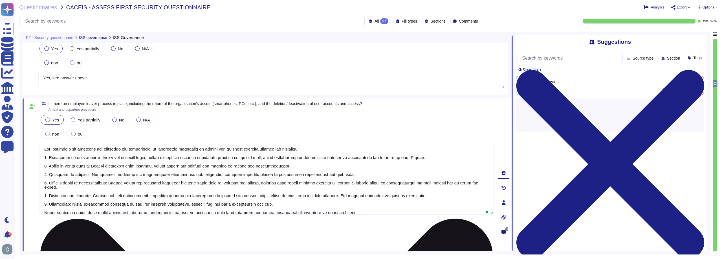
click at [341, 214] on textarea at bounding box center [266, 178] width 454 height 73
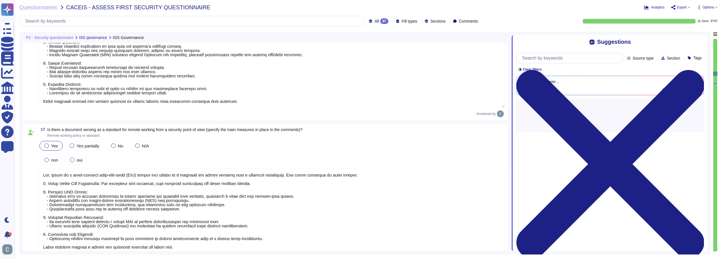
scroll to position [1468, 0]
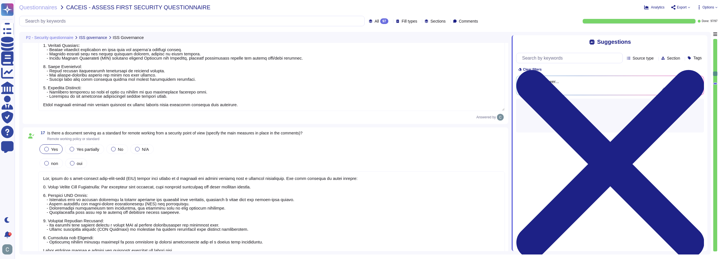
click at [220, 105] on textarea at bounding box center [271, 65] width 467 height 89
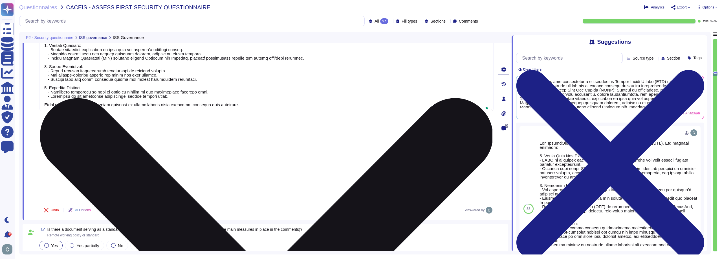
click at [220, 105] on textarea at bounding box center [266, 65] width 454 height 89
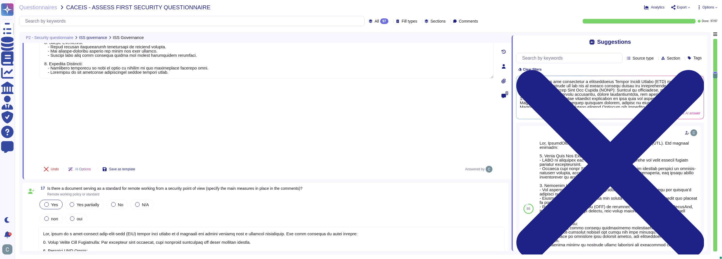
scroll to position [1524, 0]
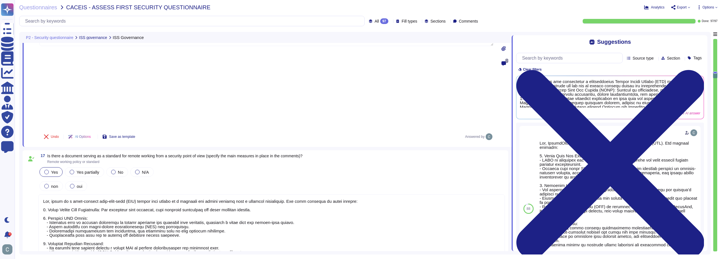
click at [154, 194] on div "17 Is there a document serving as a standard for remote working from a security…" at bounding box center [265, 220] width 479 height 135
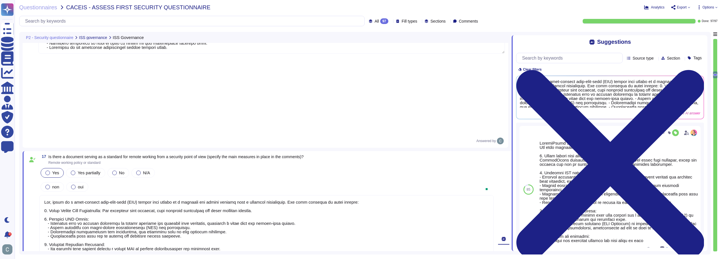
click at [154, 195] on textarea at bounding box center [266, 237] width 454 height 85
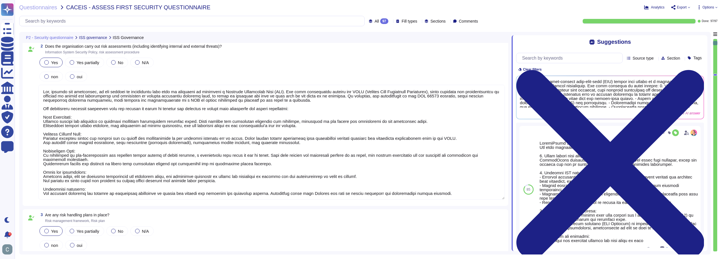
scroll to position [85, 0]
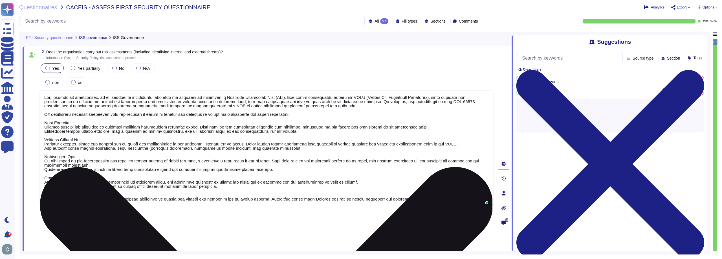
click at [189, 128] on textarea at bounding box center [266, 147] width 454 height 115
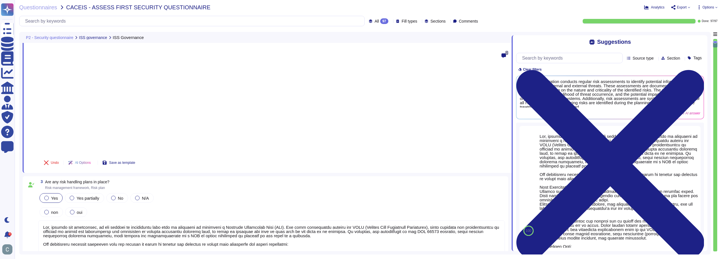
scroll to position [254, 0]
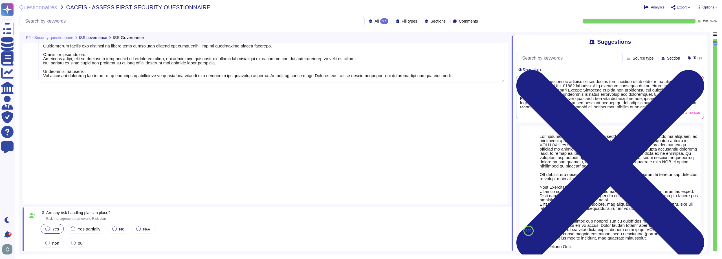
scroll to position [197, 0]
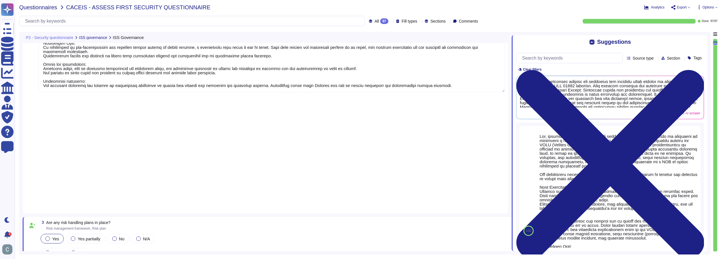
click at [33, 6] on span "Questionnaires" at bounding box center [38, 8] width 38 height 6
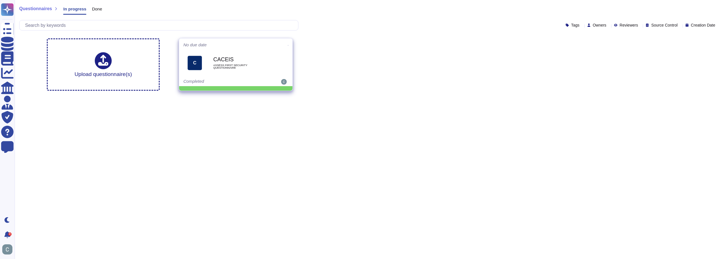
click at [288, 45] on icon at bounding box center [288, 45] width 1 height 1
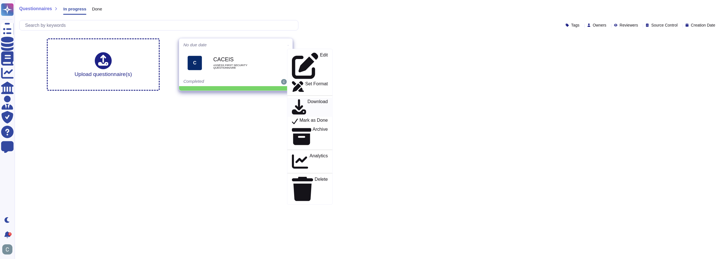
click at [308, 99] on p "Download" at bounding box center [318, 107] width 20 height 16
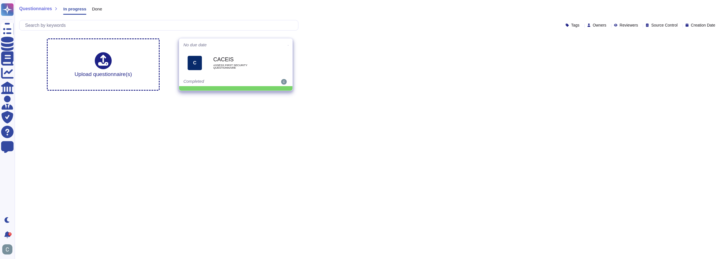
click at [288, 45] on icon at bounding box center [288, 45] width 1 height 1
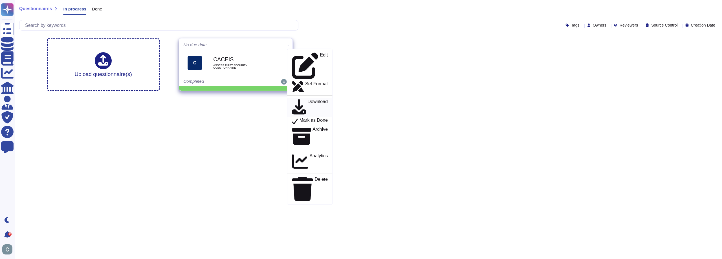
click at [308, 99] on p "Download" at bounding box center [318, 107] width 20 height 16
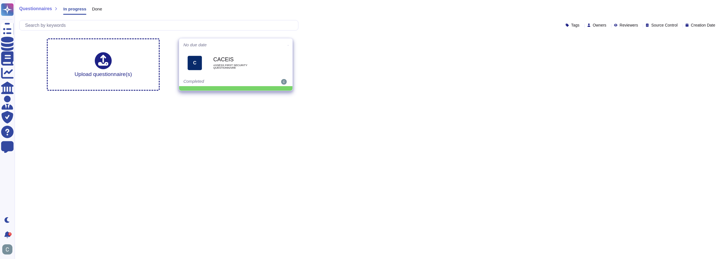
click at [288, 46] on icon at bounding box center [288, 45] width 1 height 1
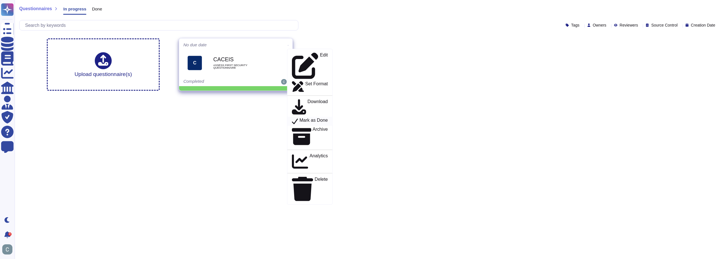
click at [315, 118] on p "Mark as Done" at bounding box center [314, 121] width 28 height 7
